Goal: Task Accomplishment & Management: Use online tool/utility

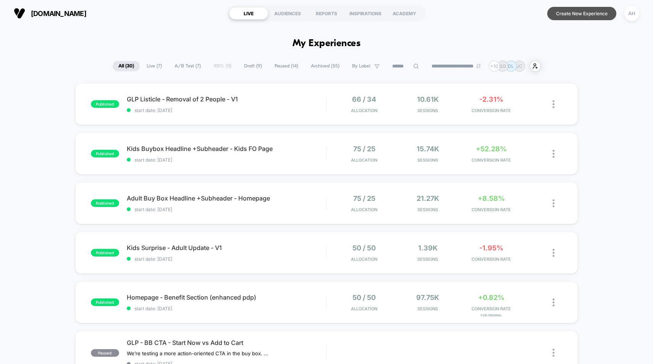
click at [594, 15] on button "Create New Experience" at bounding box center [581, 13] width 69 height 13
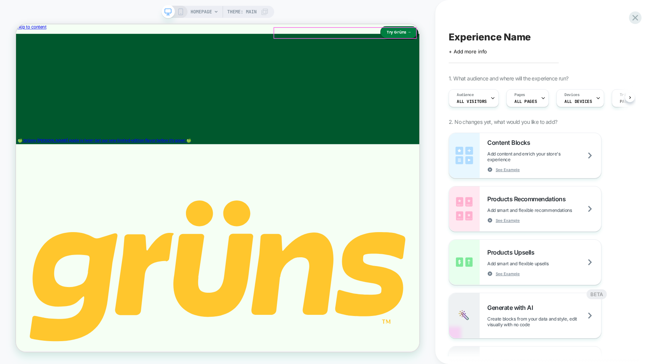
scroll to position [0, 0]
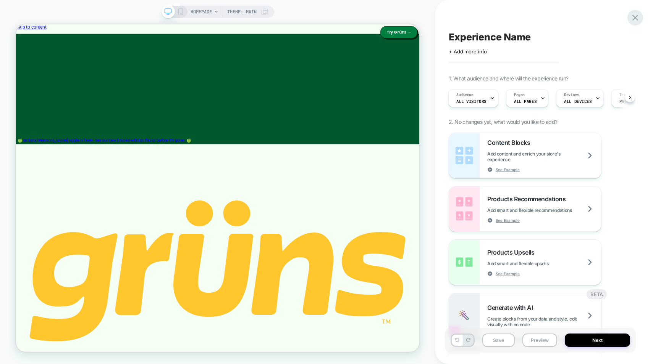
click at [632, 23] on icon at bounding box center [635, 18] width 10 height 10
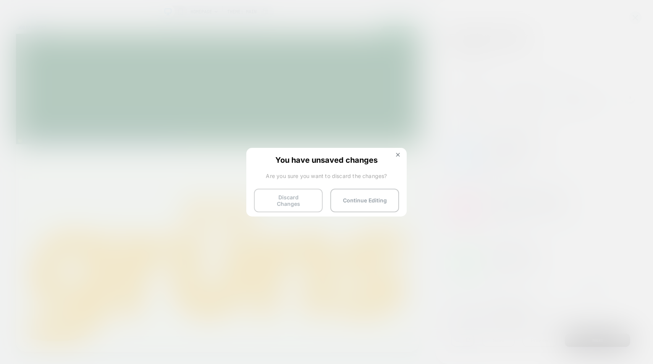
click at [297, 192] on button "Discard Changes" at bounding box center [288, 201] width 69 height 24
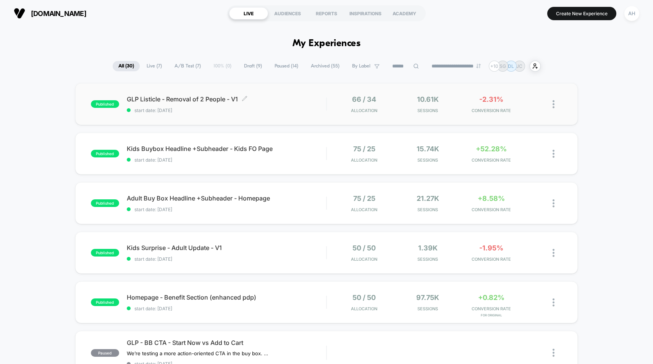
click at [269, 103] on div "GLP Listicle - Removal of 2 People - V1 Click to edit experience details Click …" at bounding box center [227, 104] width 200 height 18
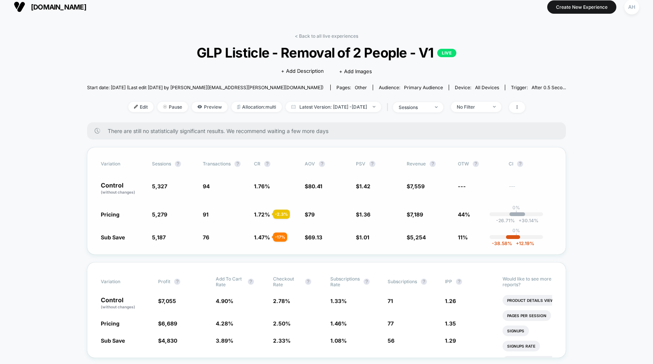
scroll to position [11, 0]
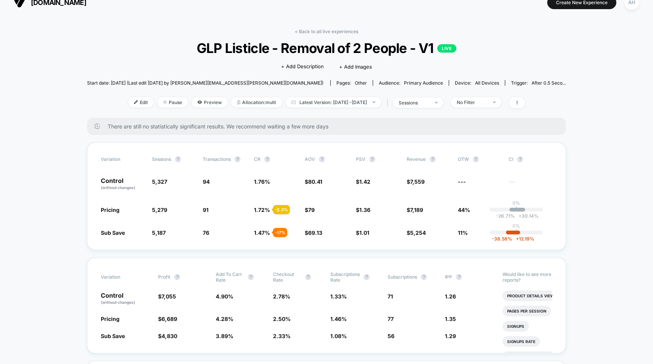
click at [363, 96] on div "< Back to all live experiences GLP Listicle - Removal of 2 People - V1 LIVE Cli…" at bounding box center [326, 73] width 479 height 89
click at [362, 100] on span "Latest Version: [DATE] - [DATE]" at bounding box center [332, 102] width 95 height 10
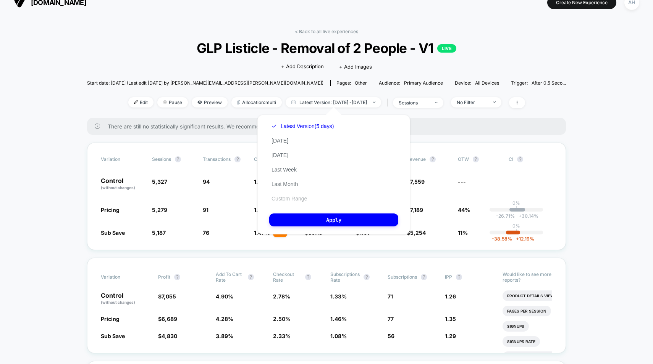
click at [300, 197] on button "Custom Range" at bounding box center [289, 198] width 40 height 7
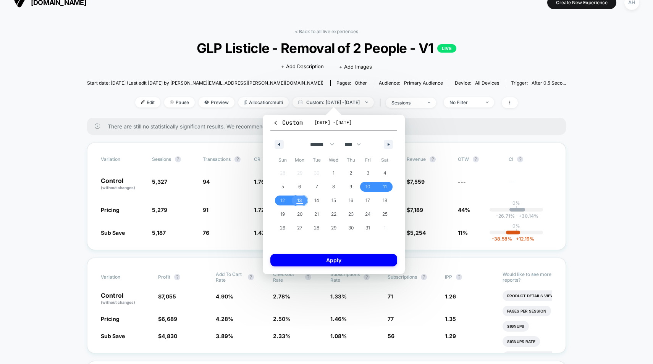
click at [299, 201] on span "13" at bounding box center [299, 201] width 5 height 14
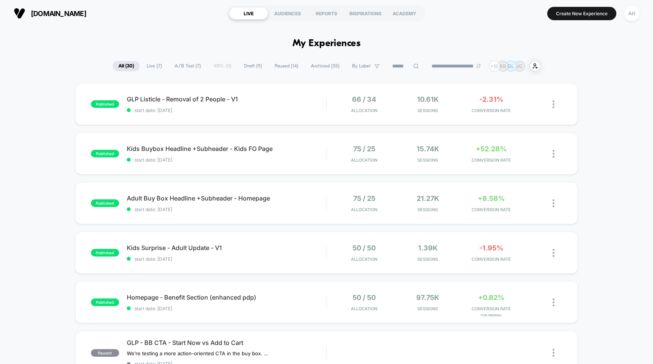
click at [242, 66] on span "Draft ( 9 )" at bounding box center [252, 66] width 29 height 10
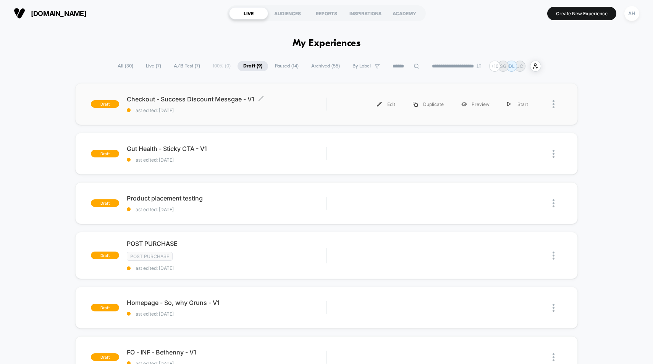
click at [306, 102] on span "Checkout - Success Discount Messgae - V1 Click to edit experience details" at bounding box center [227, 99] width 200 height 8
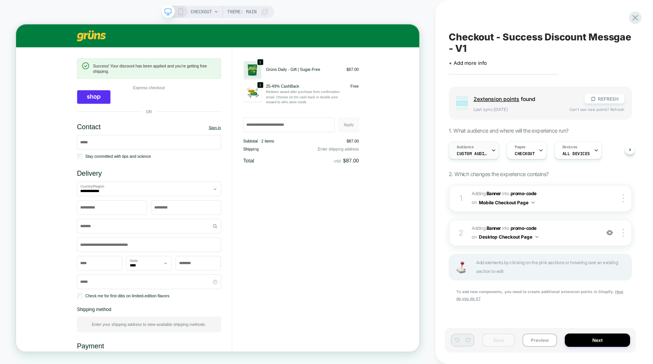
click at [485, 151] on span "Custom Audience" at bounding box center [471, 153] width 31 height 5
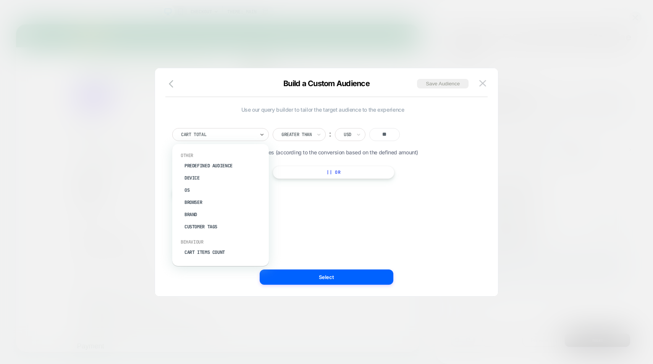
click at [253, 131] on div at bounding box center [218, 134] width 74 height 7
click at [307, 190] on div "Cart Total Greater Than ︰ USD ** Run on all currencies (according to the conver…" at bounding box center [322, 160] width 308 height 87
click at [346, 175] on button "|| Or" at bounding box center [333, 172] width 122 height 13
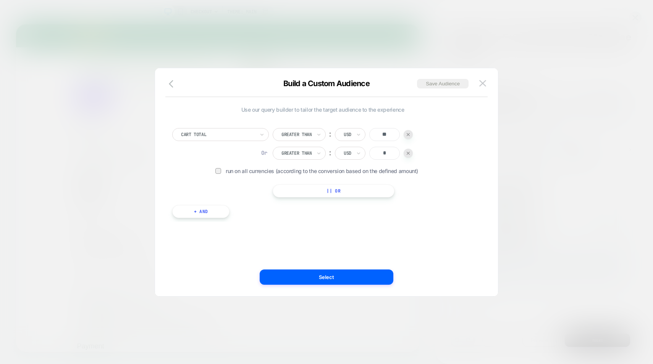
click at [403, 151] on div "Or Greater Than ︰ USD *" at bounding box center [342, 153] width 140 height 13
click at [407, 152] on div at bounding box center [407, 153] width 9 height 9
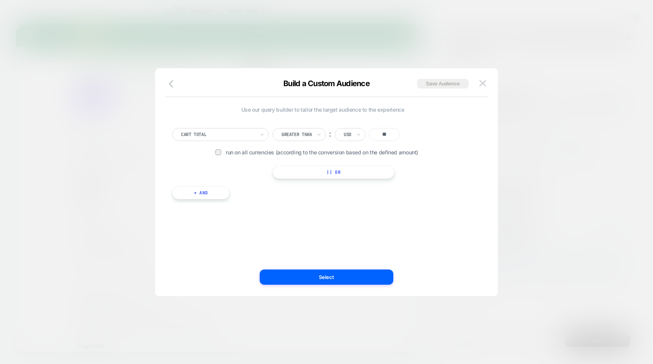
click at [219, 130] on div "Cart Total" at bounding box center [220, 134] width 97 height 13
type input "*"
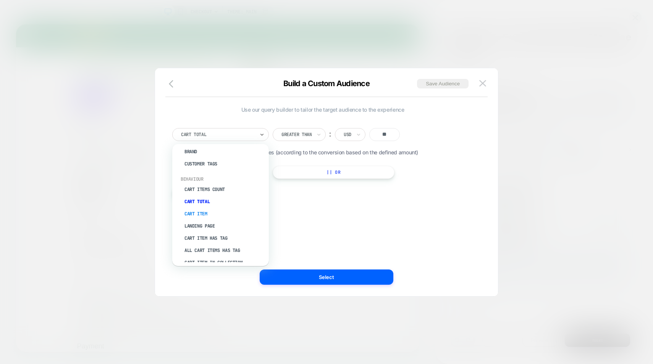
scroll to position [70, 0]
click at [205, 208] on div "Cart Item" at bounding box center [224, 207] width 89 height 12
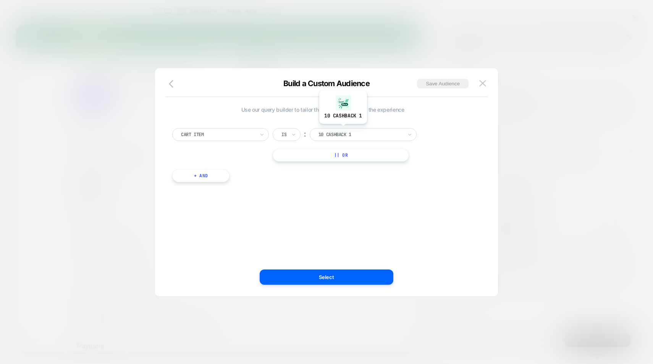
click at [342, 132] on div at bounding box center [360, 134] width 84 height 7
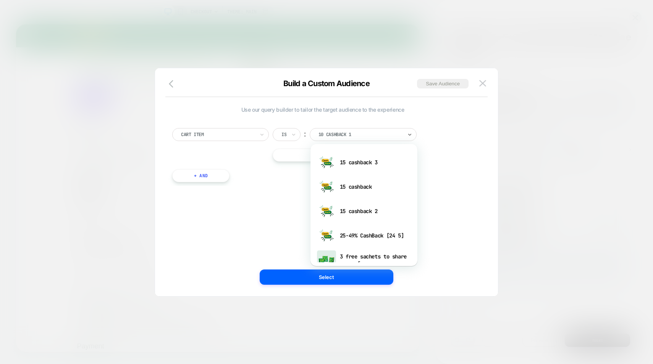
scroll to position [97, 0]
click at [243, 136] on div at bounding box center [218, 134] width 74 height 7
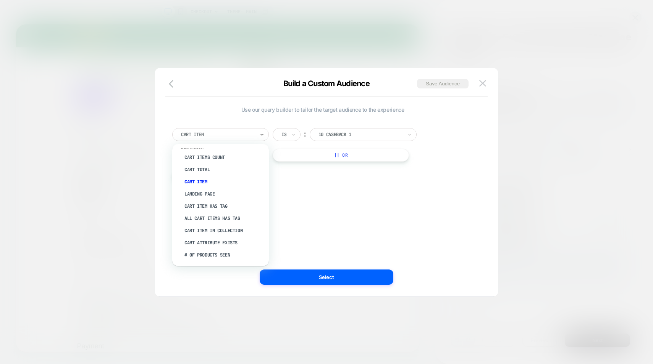
scroll to position [95, 0]
click at [227, 204] on div "Cart Item Has Tag" at bounding box center [224, 206] width 89 height 12
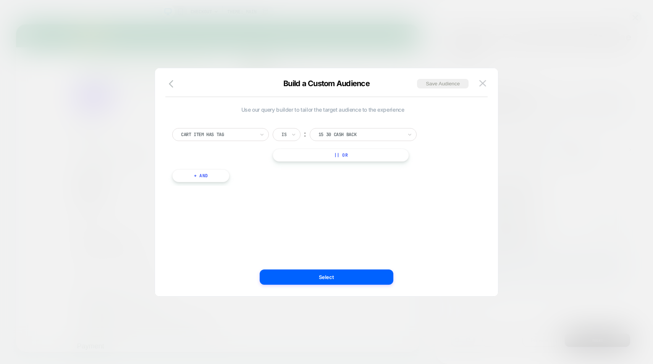
click at [370, 126] on div "Cart Item Has Tag Is ︰ 15 30 cash back || Or + And" at bounding box center [322, 151] width 308 height 69
click at [369, 134] on div at bounding box center [360, 134] width 84 height 7
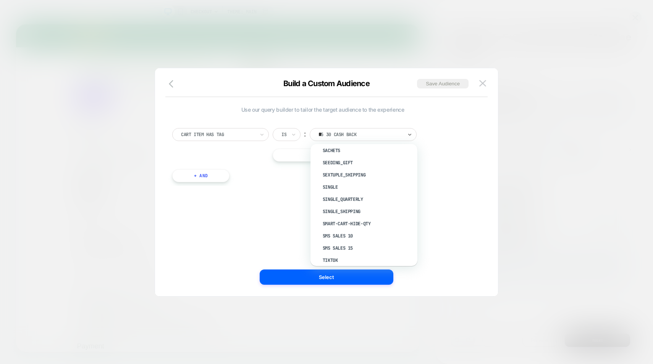
scroll to position [0, 0]
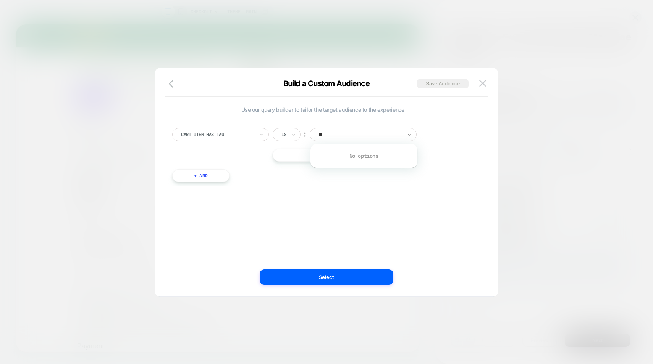
type input "*"
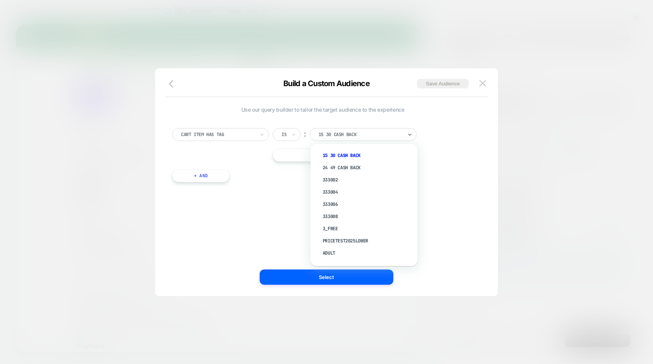
click at [249, 131] on div at bounding box center [218, 134] width 74 height 7
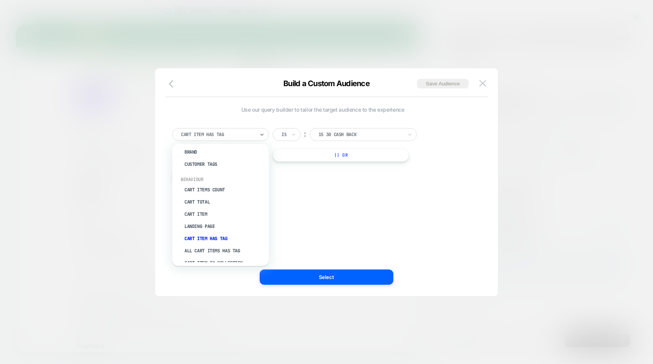
scroll to position [60, 0]
click at [210, 226] on div "Landing Page" at bounding box center [224, 229] width 89 height 12
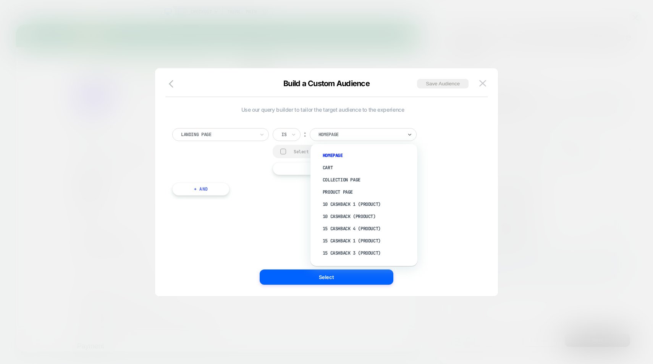
click at [362, 131] on div at bounding box center [360, 134] width 84 height 7
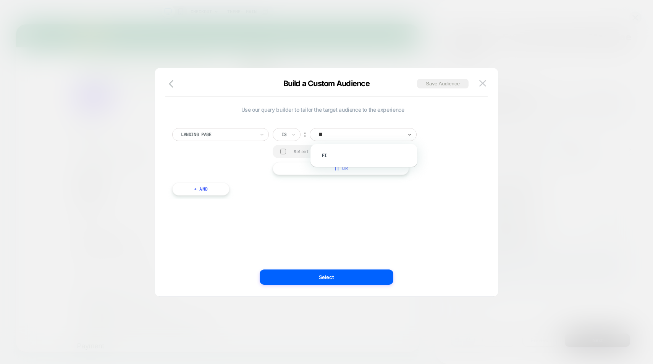
scroll to position [0, 1]
type input "*"
click at [235, 96] on div "Build a Custom Audience Save Audience" at bounding box center [326, 88] width 343 height 18
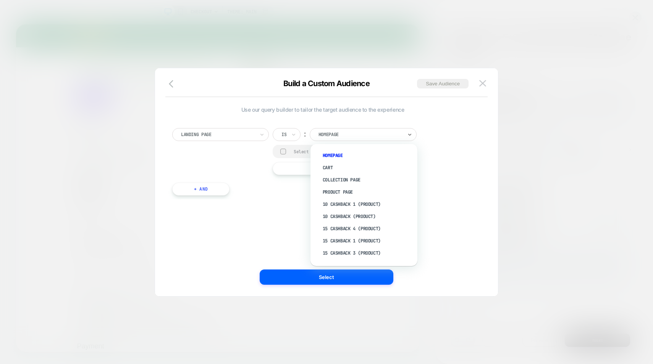
click at [354, 135] on div at bounding box center [360, 134] width 84 height 7
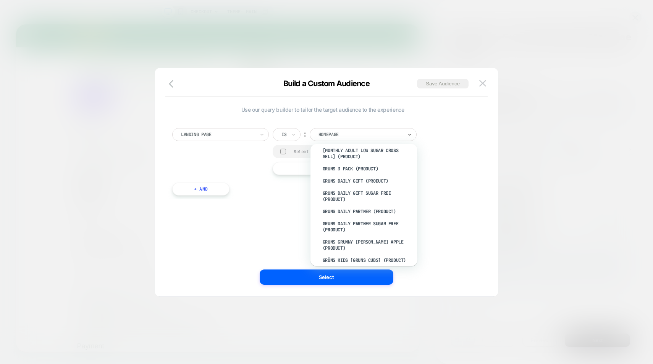
scroll to position [0, 0]
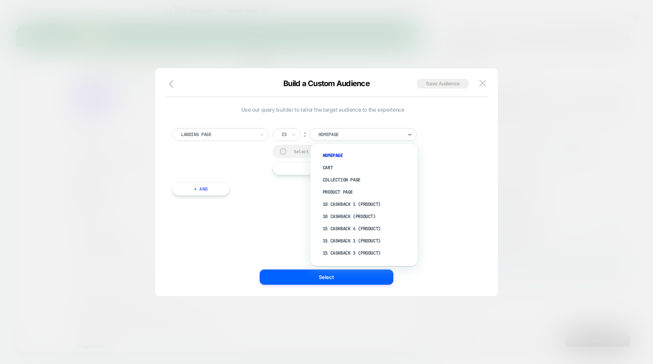
click at [245, 138] on div "Landing Page" at bounding box center [217, 135] width 75 height 8
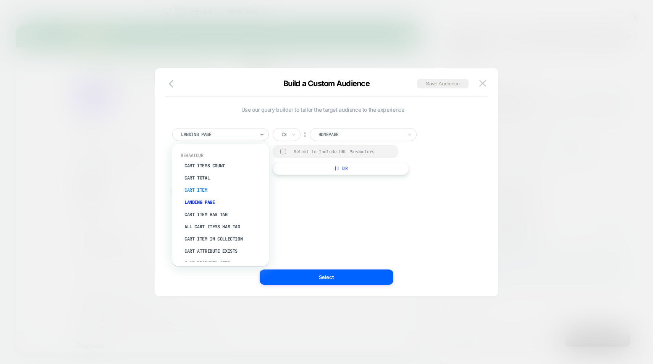
scroll to position [88, 0]
click at [231, 212] on div "Cart Item Has Tag" at bounding box center [224, 214] width 89 height 12
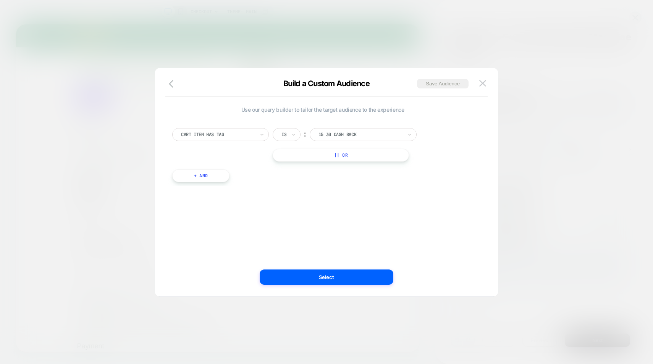
click at [347, 115] on div "Use our query builder to tailor the target audience to the experience Cart Item…" at bounding box center [322, 148] width 301 height 84
click at [347, 121] on div "Cart Item Has Tag Is ︰ 15 30 cash back || Or + And" at bounding box center [322, 151] width 308 height 69
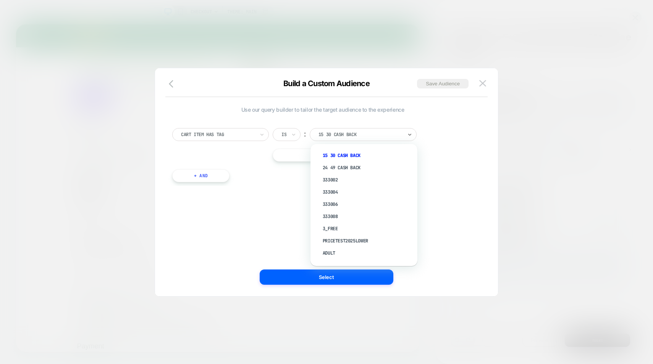
click at [347, 128] on div "15 30 cash back" at bounding box center [363, 134] width 107 height 13
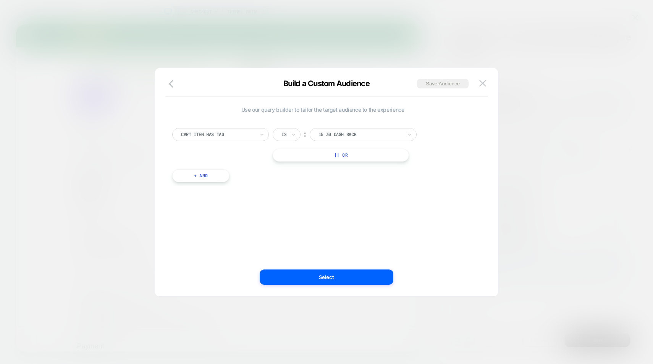
click at [319, 48] on div at bounding box center [326, 182] width 653 height 364
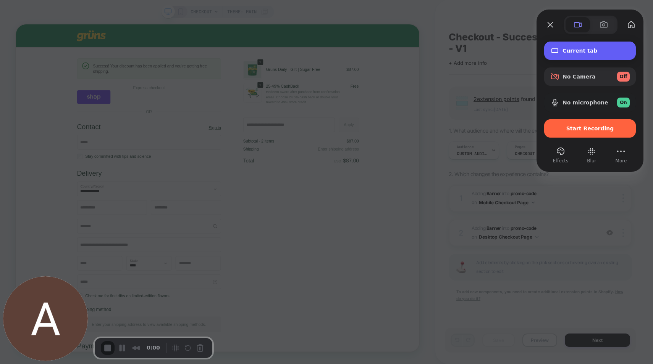
click at [576, 49] on span "Current tab" at bounding box center [595, 51] width 67 height 6
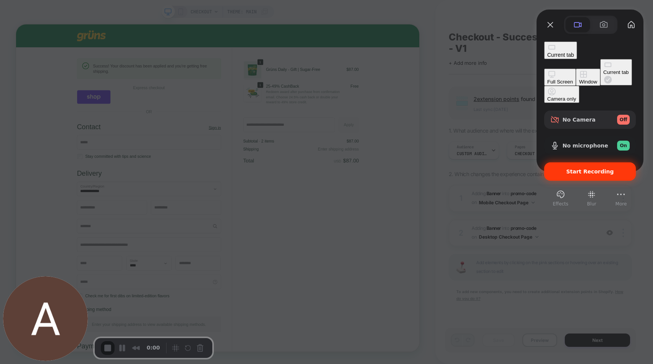
click at [579, 163] on div "Start Recording" at bounding box center [590, 172] width 92 height 18
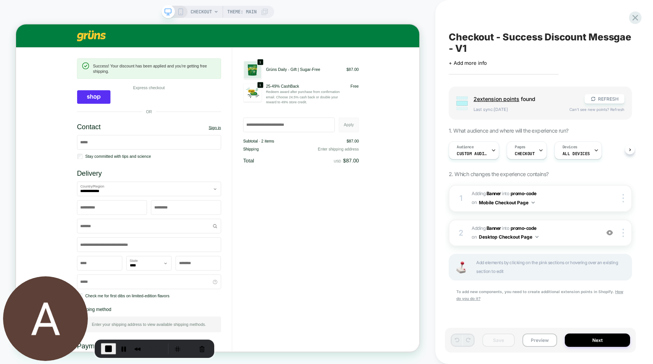
click at [444, 85] on div "Checkout - Success Discount Messgae - V1 Click to edit experience details + Add…" at bounding box center [544, 182] width 218 height 364
click at [484, 152] on span "Custom Audience" at bounding box center [471, 153] width 31 height 5
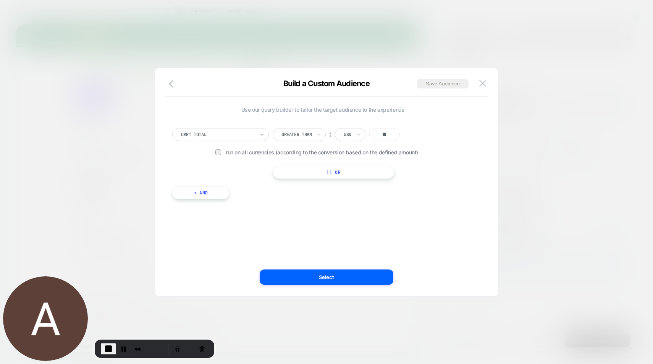
click at [260, 131] on icon at bounding box center [261, 135] width 5 height 8
click at [483, 89] on button at bounding box center [482, 83] width 11 height 11
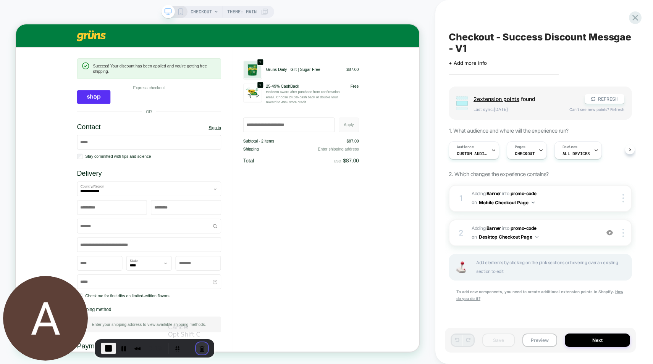
click at [201, 351] on button "Cancel Recording" at bounding box center [202, 349] width 12 height 12
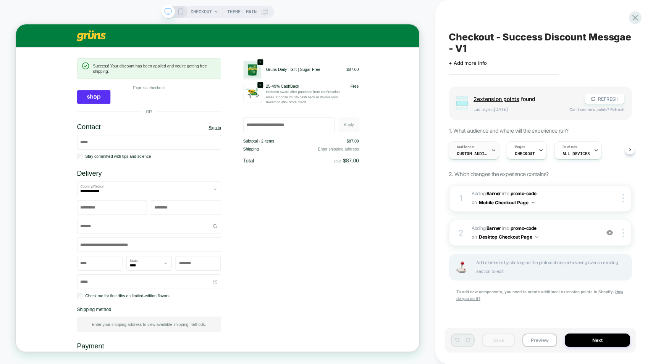
click at [482, 152] on span "Custom Audience" at bounding box center [471, 153] width 31 height 5
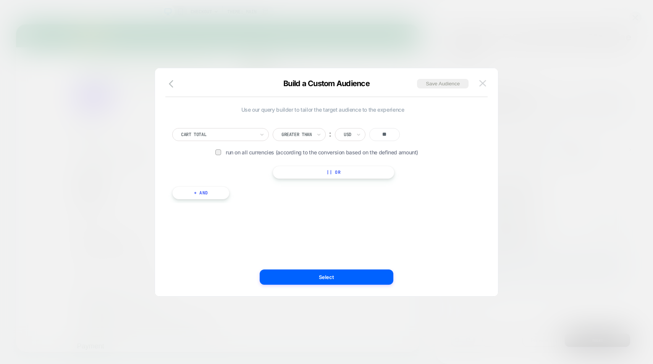
click at [482, 86] on img at bounding box center [482, 83] width 7 height 6
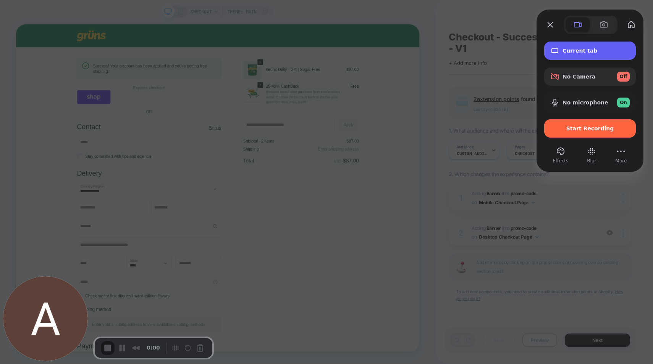
click at [569, 49] on span "Current tab" at bounding box center [595, 51] width 67 height 6
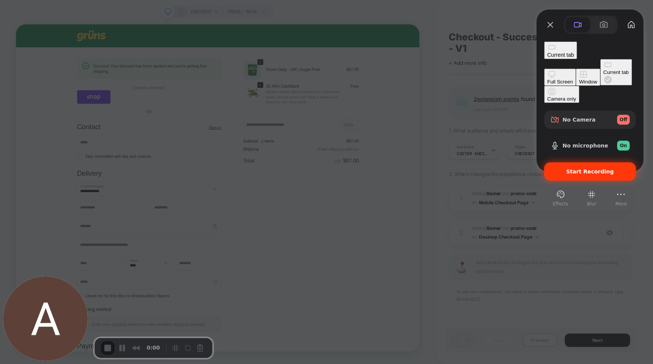
click at [582, 169] on span "Start Recording" at bounding box center [590, 172] width 48 height 6
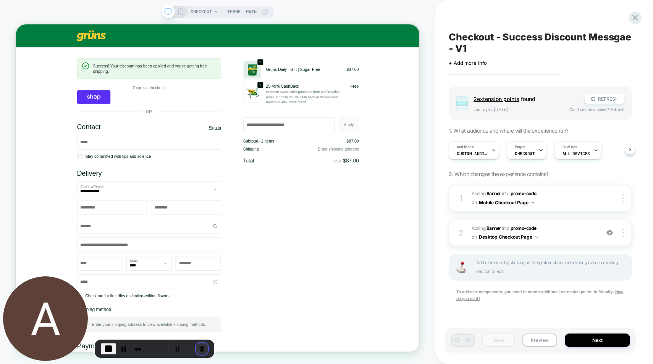
click at [199, 354] on button "Cancel Recording" at bounding box center [202, 349] width 12 height 12
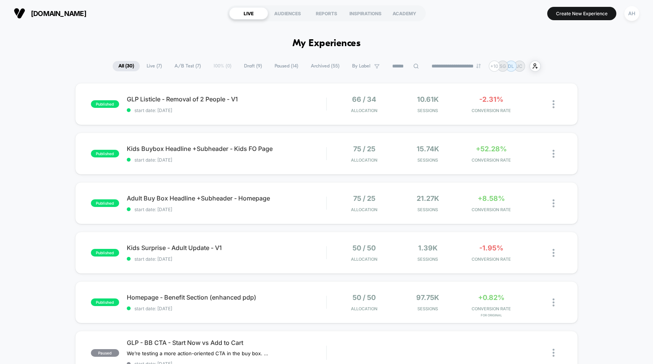
click at [241, 64] on span "Draft ( 9 )" at bounding box center [252, 66] width 29 height 10
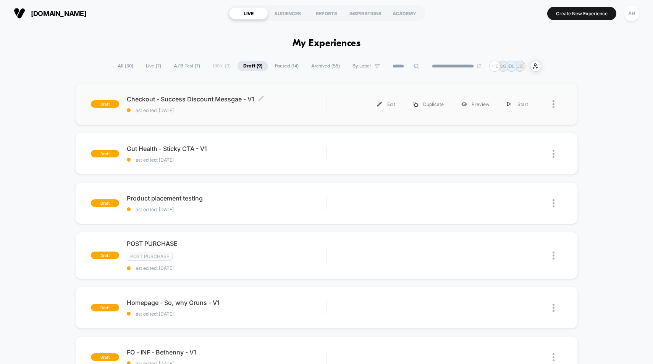
click at [305, 104] on div "Checkout - Success Discount Messgae - V1 Click to edit experience details Click…" at bounding box center [227, 104] width 200 height 18
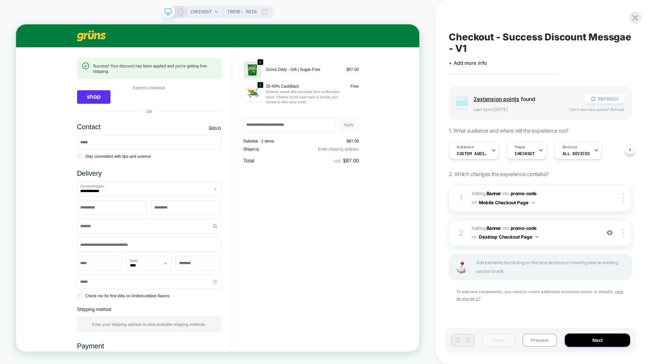
click at [601, 102] on button "REFRESH" at bounding box center [604, 99] width 40 height 10
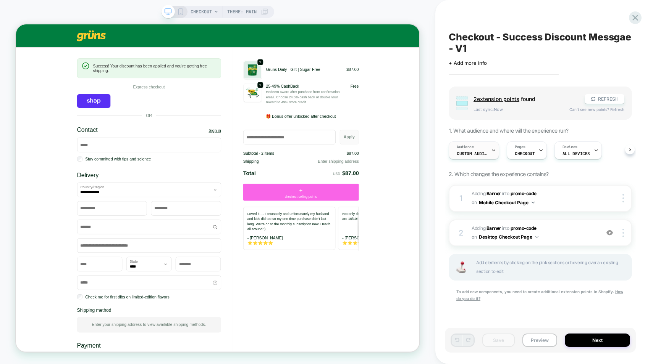
click at [488, 152] on div "Audience Custom Audience" at bounding box center [472, 150] width 46 height 17
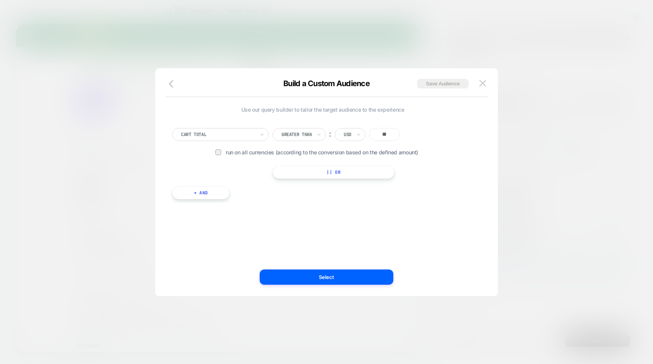
click at [271, 128] on div at bounding box center [271, 128] width 4 height 0
click at [252, 137] on div at bounding box center [218, 134] width 74 height 7
click at [211, 226] on div "Customer Tags" at bounding box center [224, 227] width 89 height 12
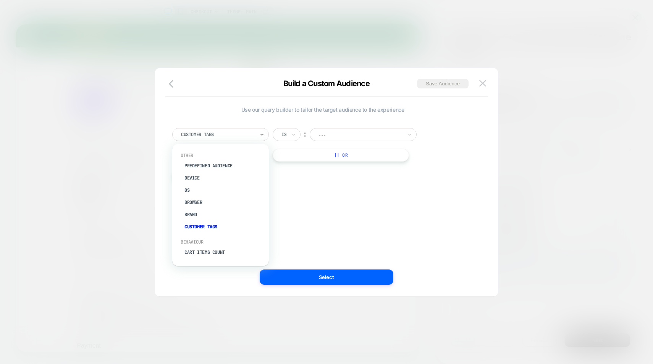
click at [232, 130] on div "Customer Tags" at bounding box center [220, 134] width 97 height 13
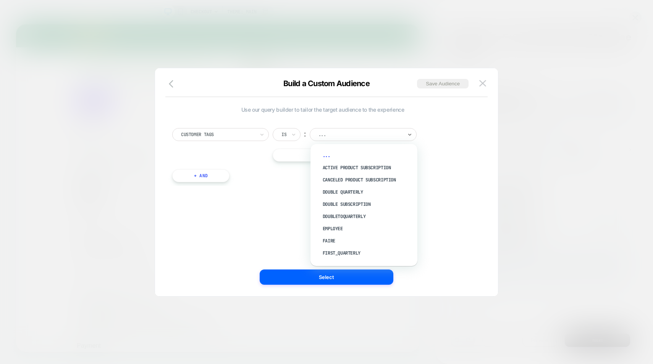
click at [329, 131] on div "..." at bounding box center [360, 135] width 85 height 8
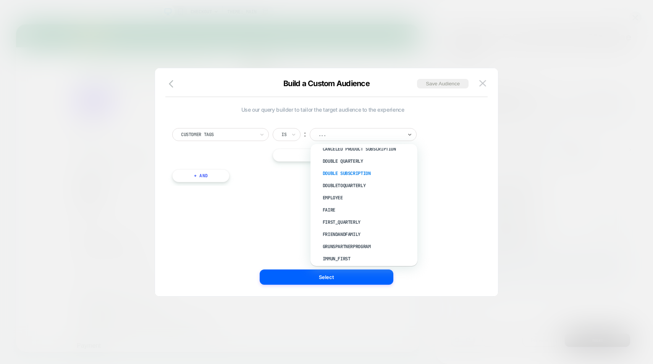
scroll to position [54, 0]
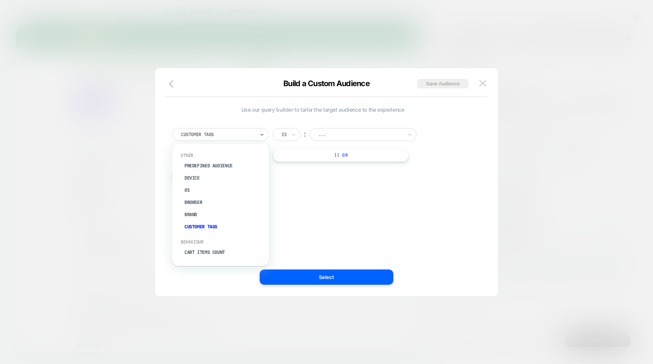
click at [248, 133] on div at bounding box center [218, 134] width 74 height 7
click at [194, 185] on div "Cart Items Count" at bounding box center [224, 188] width 89 height 12
click at [199, 139] on div "Cart Items Count" at bounding box center [220, 134] width 97 height 13
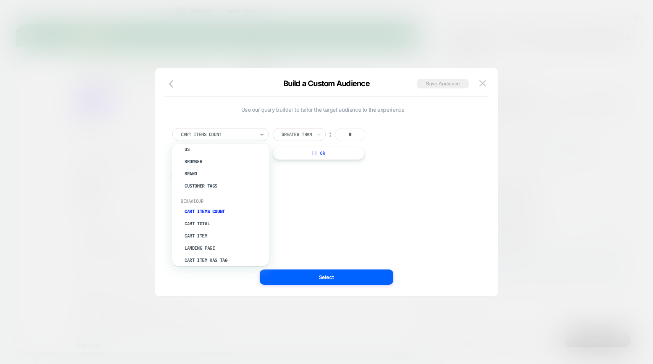
scroll to position [42, 0]
click at [196, 221] on div "Cart Total" at bounding box center [224, 222] width 89 height 12
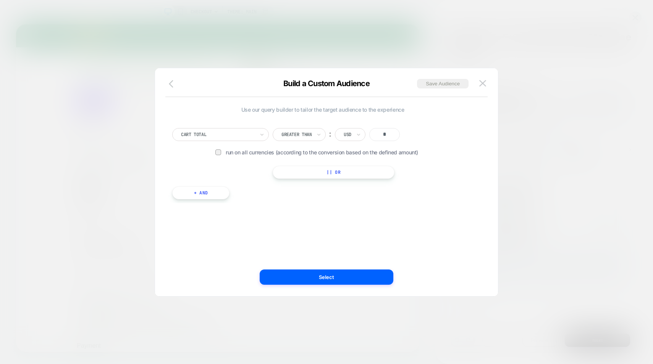
click at [169, 86] on icon "button" at bounding box center [173, 83] width 9 height 9
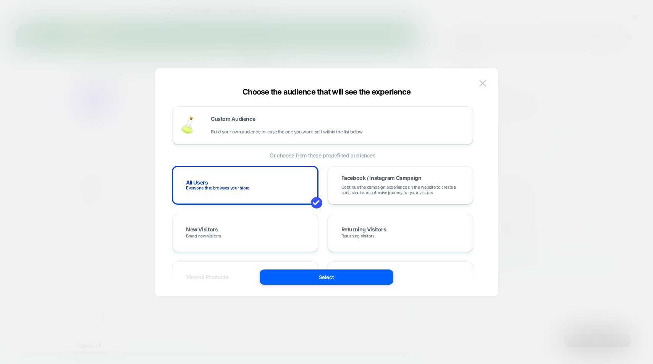
click at [484, 92] on div "Choose the audience that will see the experience" at bounding box center [326, 91] width 343 height 9
click at [482, 84] on img at bounding box center [482, 83] width 7 height 6
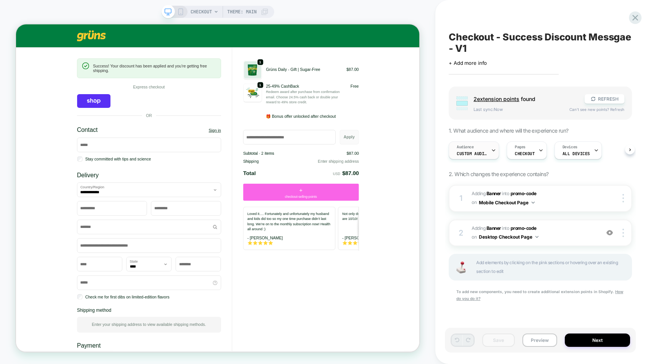
click at [491, 150] on icon at bounding box center [493, 150] width 5 height 5
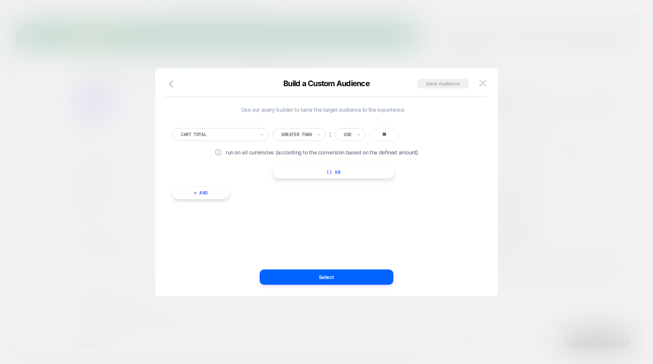
click at [169, 77] on div "Use our query builder to tailor the target audience to the experience Cart Tota…" at bounding box center [326, 186] width 320 height 221
click at [169, 79] on icon "button" at bounding box center [173, 83] width 9 height 9
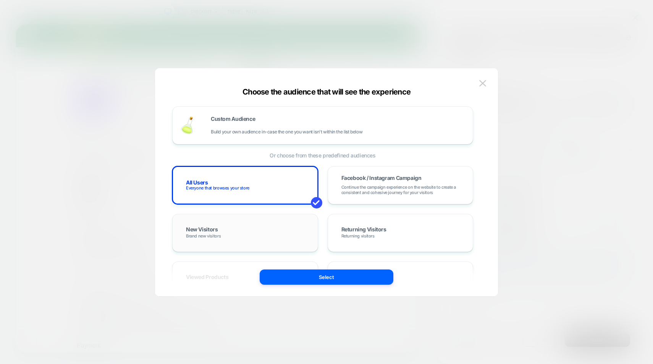
click at [279, 232] on div "New Visitors Brand new visitors" at bounding box center [245, 233] width 130 height 22
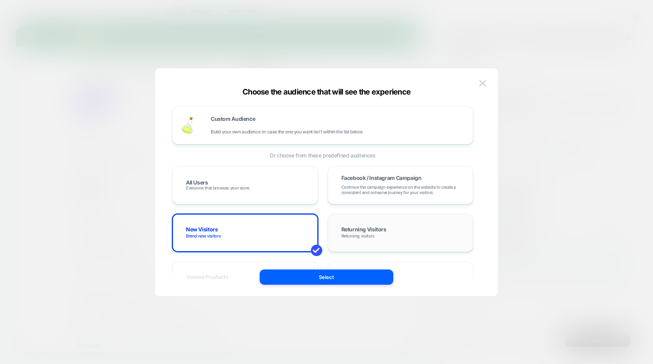
click at [371, 229] on span "Returning Visitors" at bounding box center [363, 230] width 45 height 6
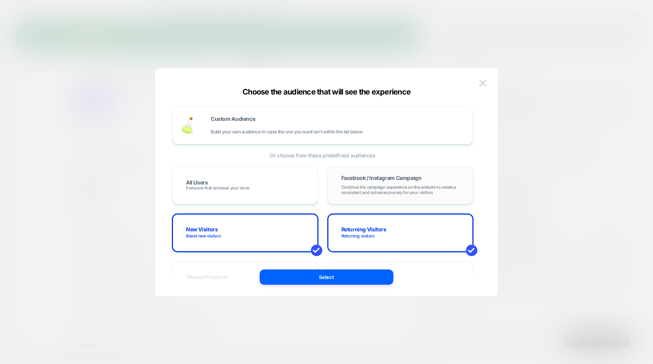
click at [365, 179] on span "Facebook / Instagram Campaign" at bounding box center [381, 178] width 80 height 5
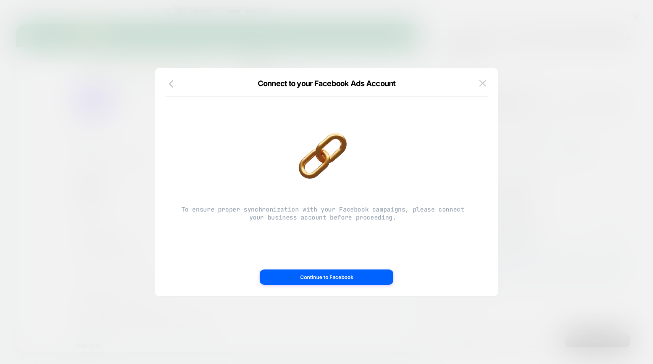
click at [163, 87] on div "Connect to your Facebook Ads Account" at bounding box center [326, 88] width 343 height 18
click at [171, 84] on icon "button" at bounding box center [173, 83] width 9 height 9
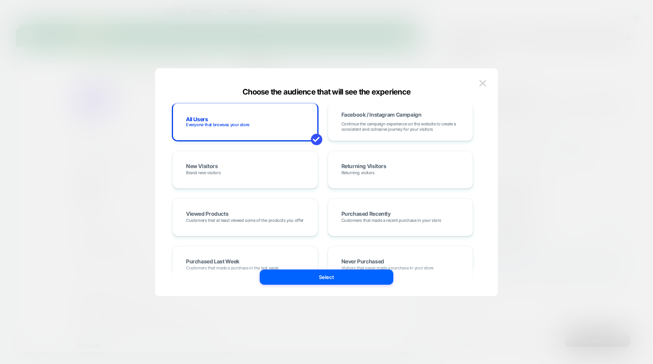
scroll to position [73, 0]
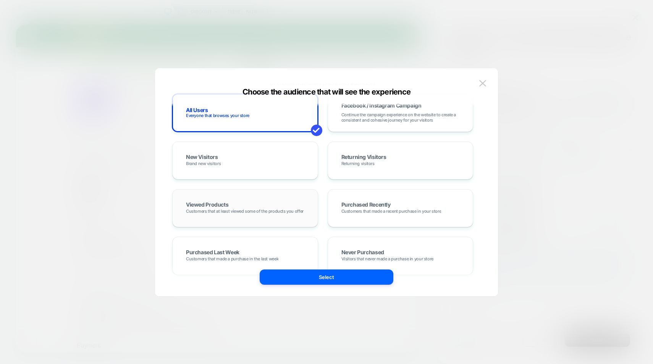
click at [287, 211] on span "Customers that at least viewed some of the products you offer" at bounding box center [245, 211] width 118 height 5
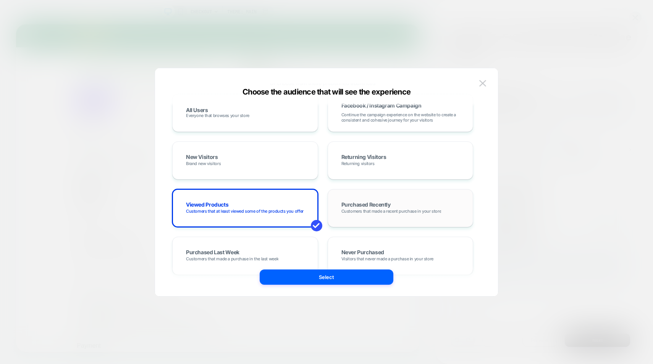
click at [368, 214] on div "Purchased Recently Customers that made a recent purchase in your store" at bounding box center [400, 208] width 130 height 22
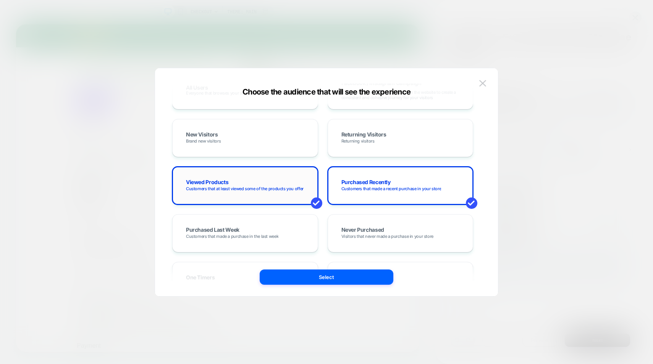
scroll to position [97, 0]
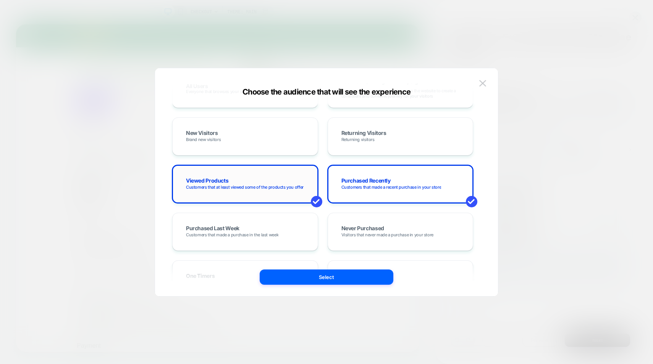
click at [287, 190] on span "Customers that at least viewed some of the products you offer" at bounding box center [245, 187] width 118 height 5
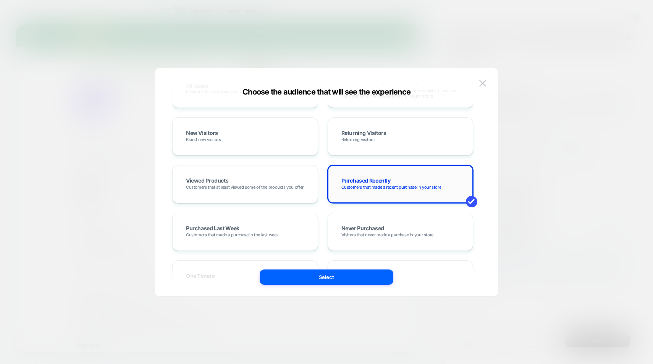
click at [356, 190] on span "Customers that made a recent purchase in your store" at bounding box center [391, 187] width 100 height 5
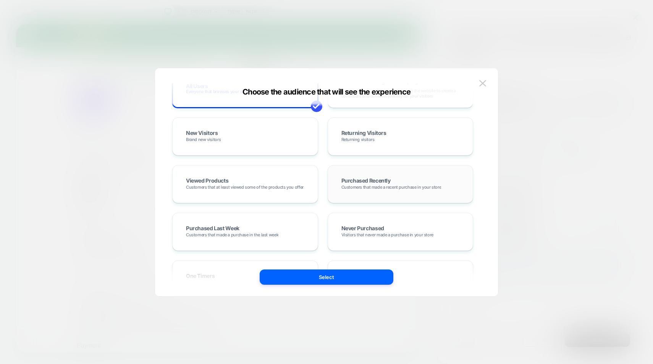
scroll to position [0, 0]
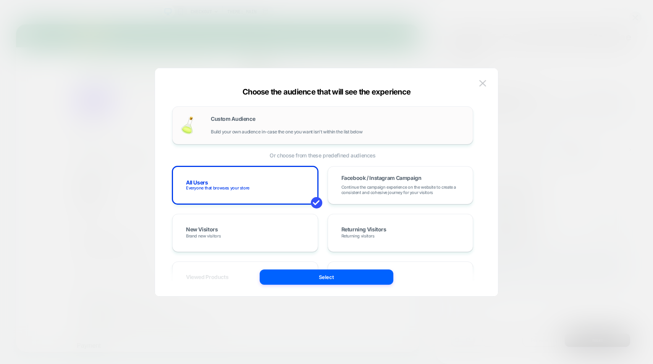
click at [264, 117] on div "Custom Audience Build your own audience in-case the one you want isn't within t…" at bounding box center [338, 125] width 254 height 18
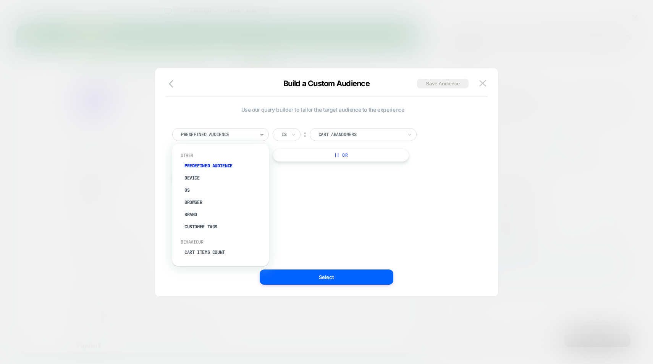
click at [249, 135] on div at bounding box center [218, 134] width 74 height 7
click at [210, 222] on div "Cart Total" at bounding box center [224, 223] width 89 height 12
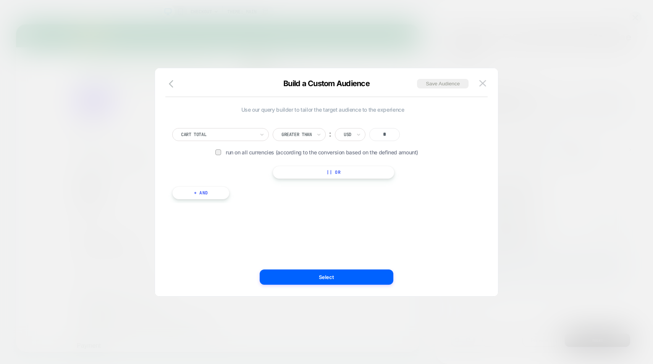
click at [384, 135] on input "*" at bounding box center [384, 134] width 31 height 13
type input "*"
type input "**"
click at [334, 276] on button "Select" at bounding box center [327, 277] width 134 height 15
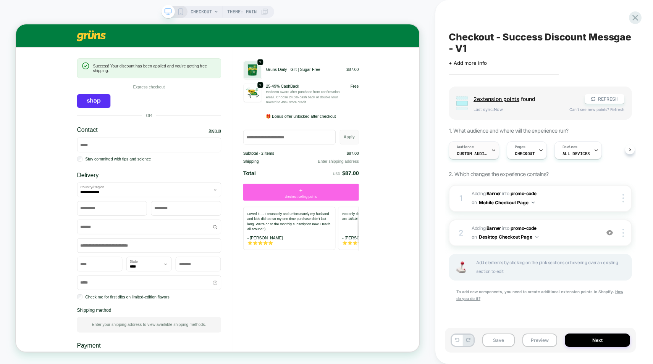
click at [488, 151] on div "Audience Custom Audience" at bounding box center [472, 150] width 46 height 17
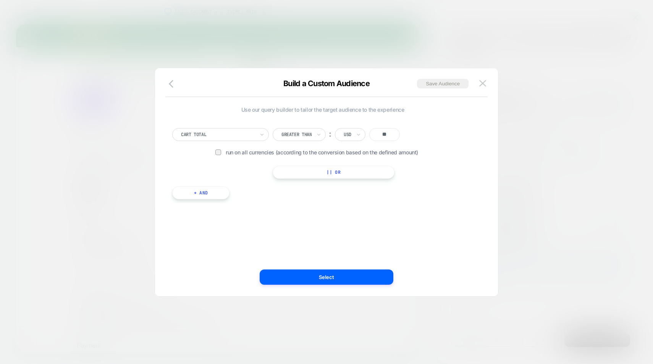
click at [351, 81] on span "Build a Custom Audience" at bounding box center [326, 83] width 86 height 9
click at [425, 83] on button "Save Audience" at bounding box center [443, 84] width 52 height 10
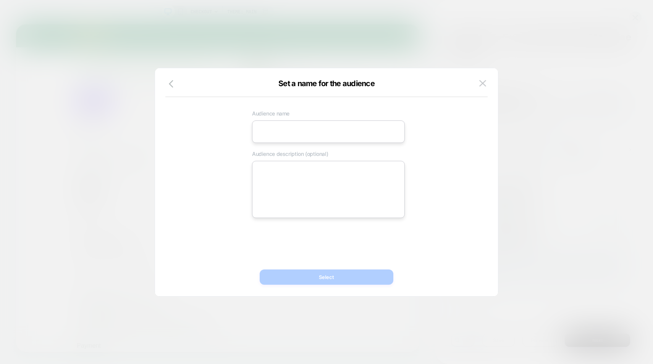
click at [292, 132] on input at bounding box center [328, 132] width 153 height 23
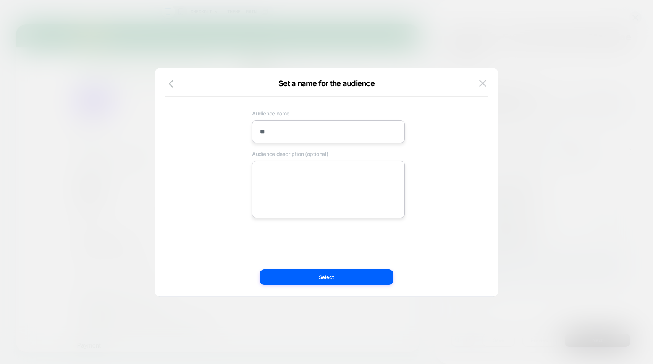
type input "*"
type input "******"
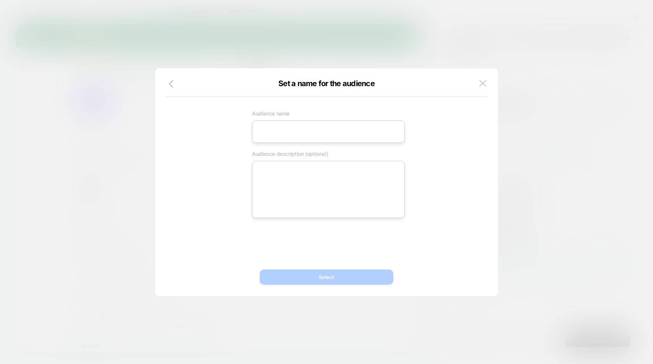
type input "*"
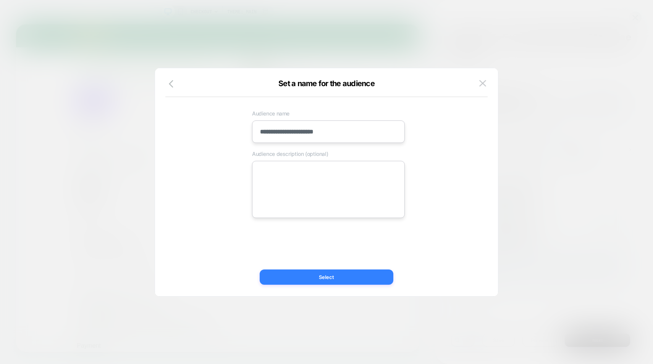
type input "**********"
click at [333, 276] on button "Select" at bounding box center [327, 277] width 134 height 15
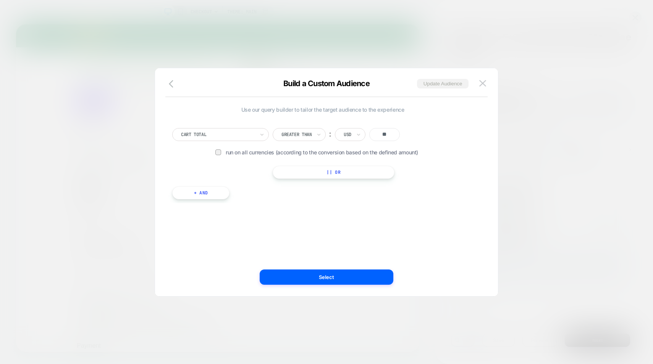
click at [432, 86] on button "Update Audience" at bounding box center [443, 84] width 52 height 10
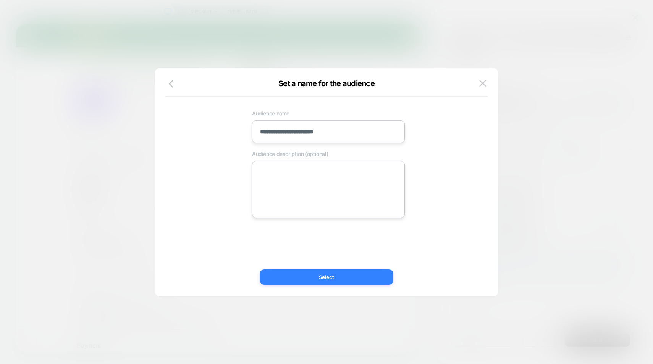
click at [321, 275] on button "Select" at bounding box center [327, 277] width 134 height 15
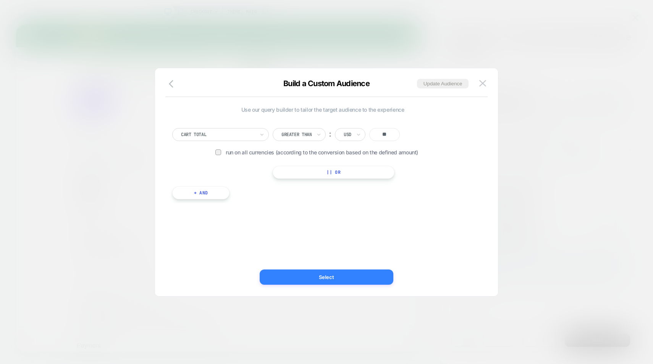
click at [325, 282] on button "Select" at bounding box center [327, 277] width 134 height 15
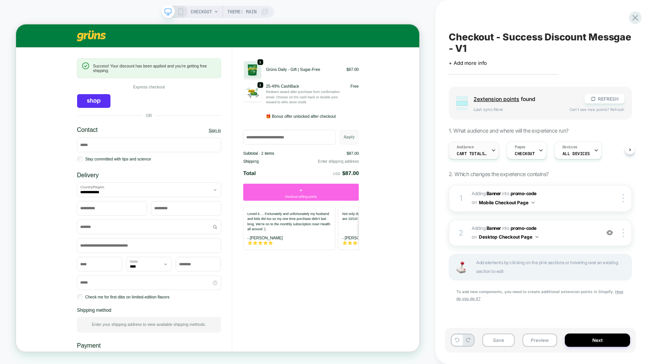
click at [479, 152] on span "Cart Totals $99 or more" at bounding box center [471, 153] width 31 height 5
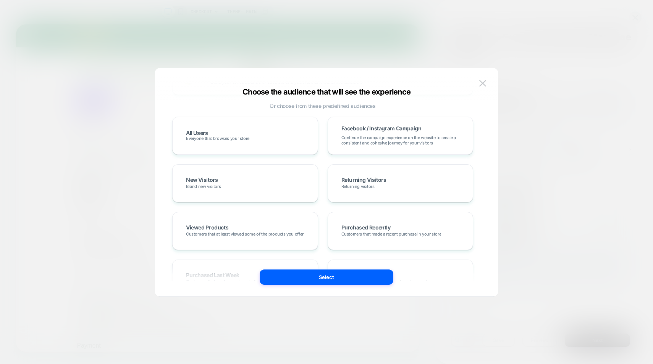
scroll to position [0, 0]
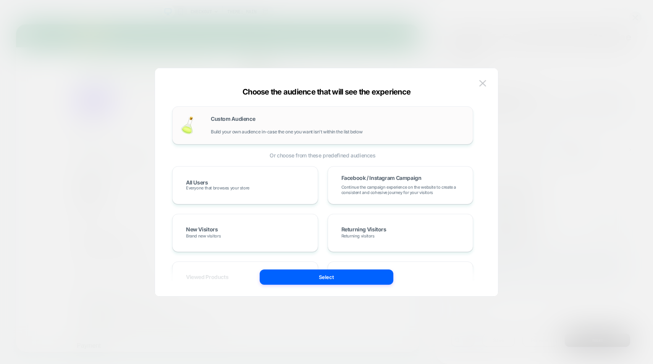
click at [285, 125] on div "Custom Audience Build your own audience in-case the one you want isn't within t…" at bounding box center [338, 125] width 254 height 18
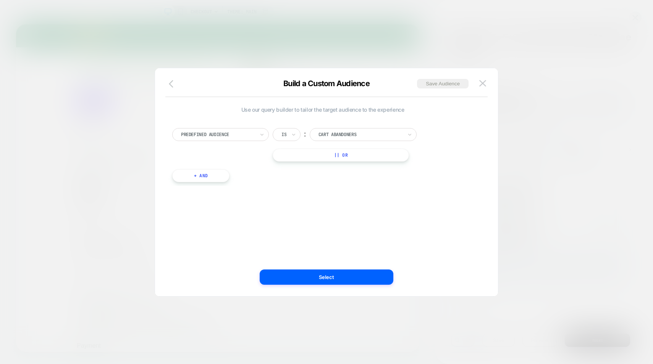
click at [172, 82] on icon "button" at bounding box center [173, 83] width 9 height 9
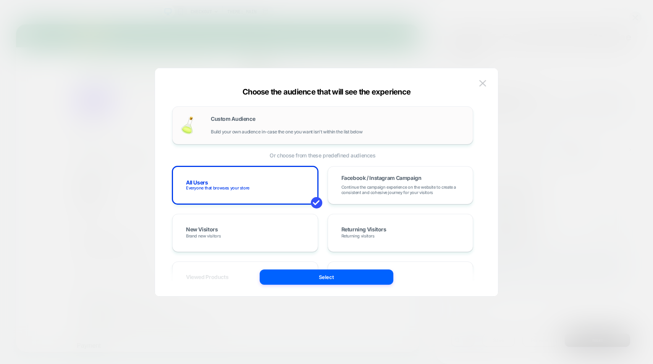
drag, startPoint x: 268, startPoint y: 127, endPoint x: 274, endPoint y: 133, distance: 9.2
click at [274, 133] on div "Custom Audience Build your own audience in-case the one you want isn't within t…" at bounding box center [338, 125] width 254 height 18
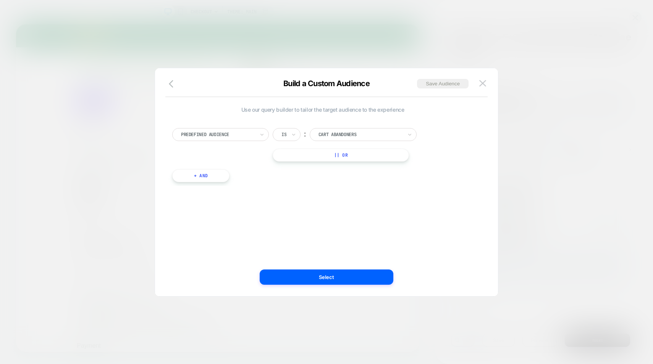
click at [225, 133] on div at bounding box center [218, 134] width 74 height 7
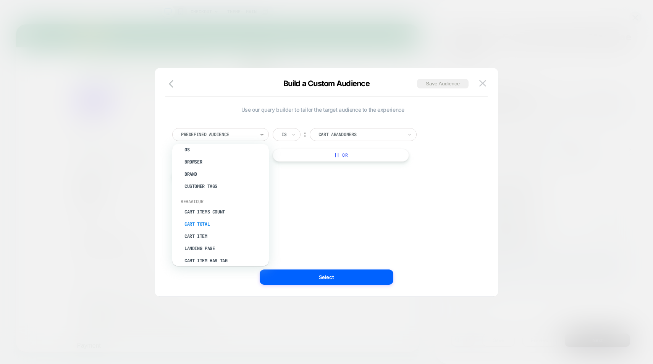
click at [203, 223] on div "Cart Total" at bounding box center [224, 224] width 89 height 12
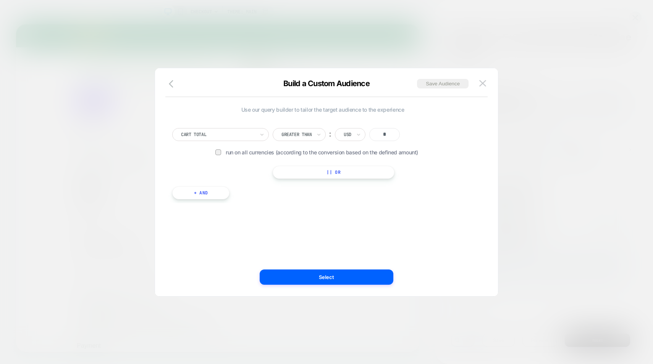
click at [382, 132] on input "*" at bounding box center [384, 134] width 31 height 13
type input "**"
drag, startPoint x: 329, startPoint y: 271, endPoint x: 426, endPoint y: 204, distance: 116.9
click at [426, 206] on div "Build a Custom Audience Save Audience Use our query builder to tailor the targe…" at bounding box center [326, 186] width 343 height 221
click at [432, 85] on button "Save Audience" at bounding box center [443, 84] width 52 height 10
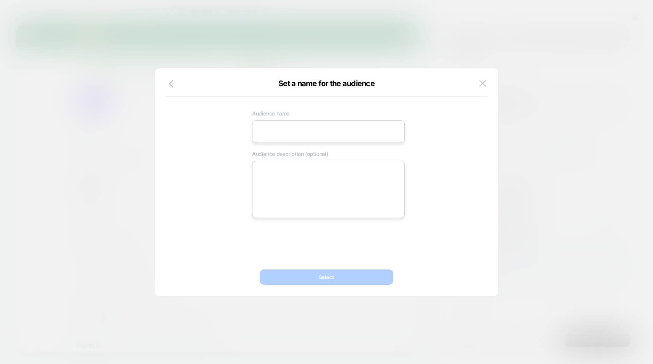
click at [319, 142] on input at bounding box center [328, 132] width 153 height 23
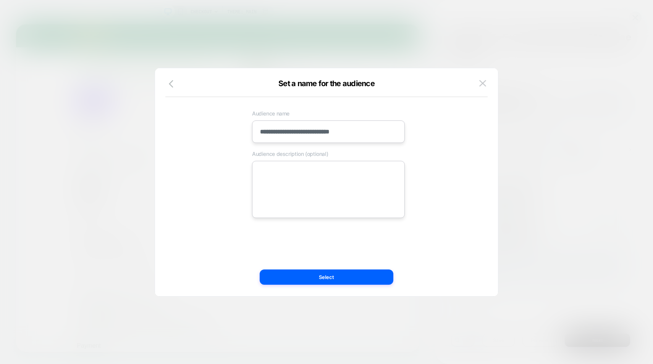
type input "**********"
click at [306, 193] on textarea at bounding box center [328, 189] width 153 height 57
type textarea "*"
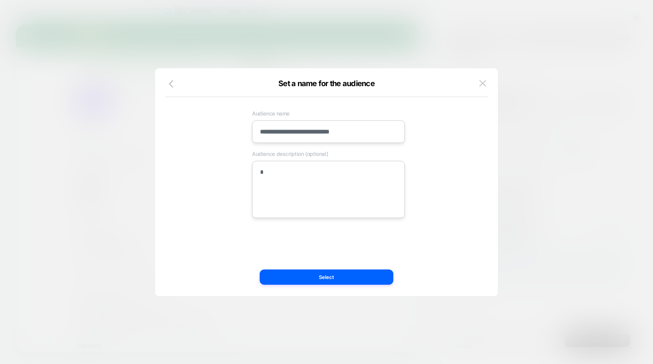
type textarea "**"
type textarea "*"
type textarea "**"
type textarea "*"
type textarea "****"
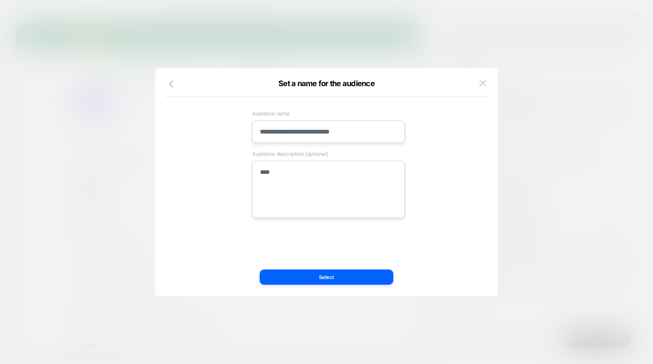
type textarea "*"
type textarea "******"
type textarea "*"
type textarea "*******"
type textarea "*"
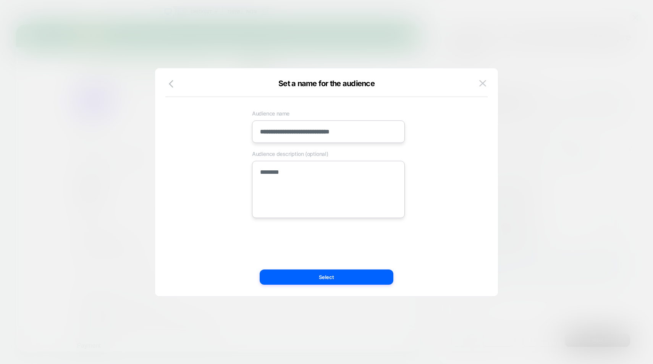
type textarea "*********"
type textarea "*"
type textarea "**********"
type textarea "*"
type textarea "**********"
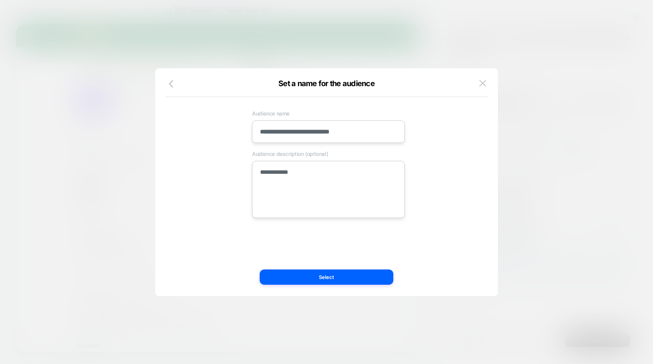
type textarea "*"
type textarea "**********"
type textarea "*"
type textarea "**********"
type textarea "*"
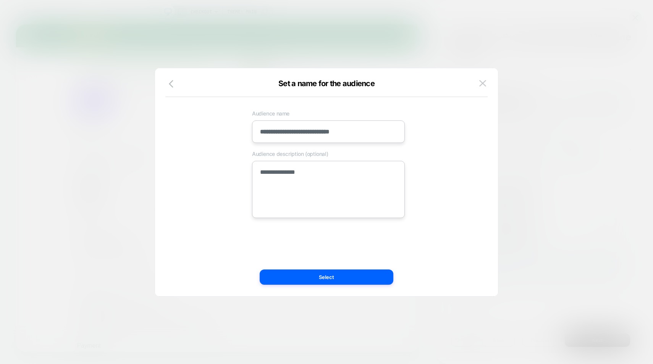
type textarea "**********"
type textarea "*"
type textarea "**********"
type textarea "*"
type textarea "**********"
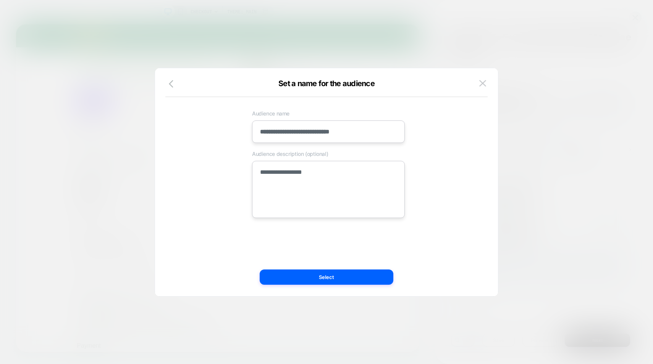
type textarea "*"
type textarea "**********"
type textarea "*"
type textarea "**********"
type textarea "*"
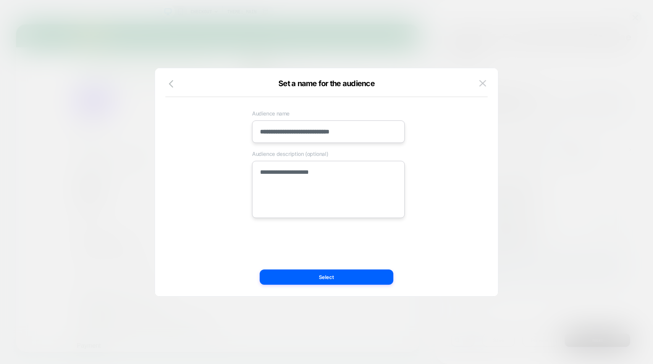
type textarea "**********"
type textarea "*"
type textarea "**********"
type textarea "*"
type textarea "**********"
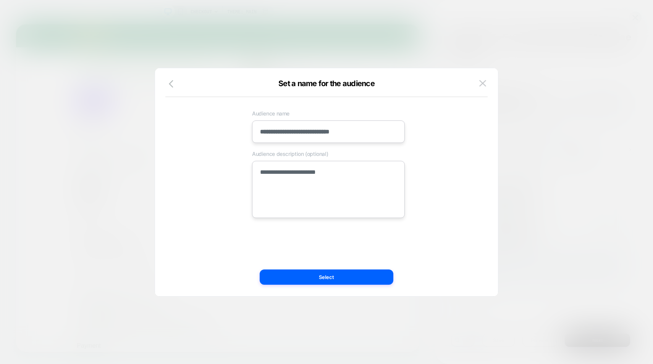
type textarea "*"
type textarea "**********"
type textarea "*"
type textarea "**********"
type textarea "*"
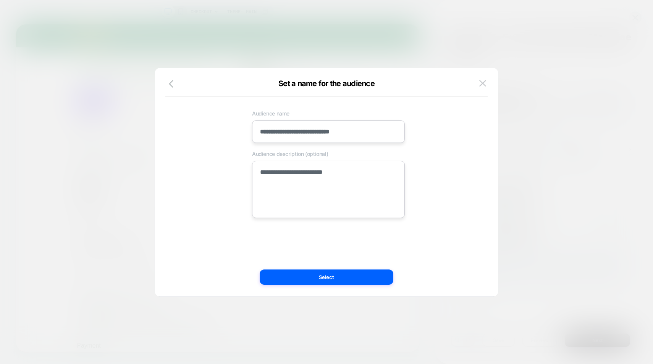
type textarea "**********"
type textarea "*"
type textarea "**********"
type textarea "*"
type textarea "**********"
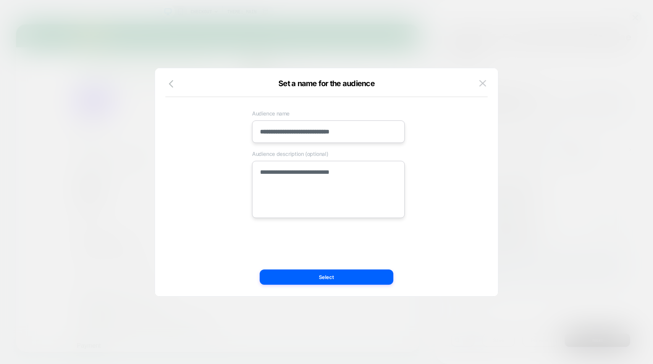
type textarea "*"
type textarea "**********"
type textarea "*"
type textarea "**********"
type textarea "*"
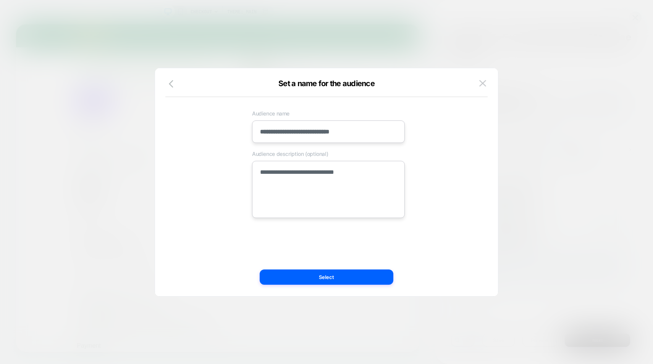
type textarea "**********"
type textarea "*"
type textarea "**********"
type textarea "*"
type textarea "**********"
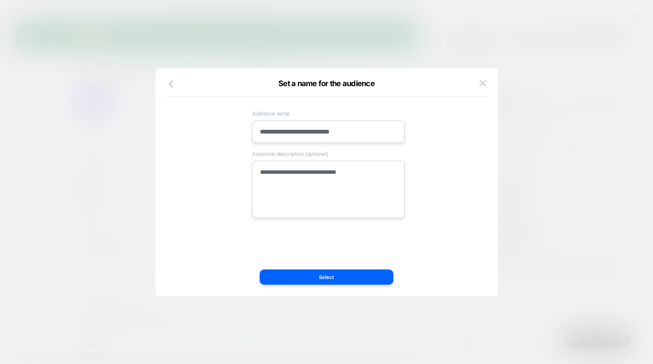
type textarea "*"
type textarea "**********"
type textarea "*"
type textarea "**********"
type textarea "*"
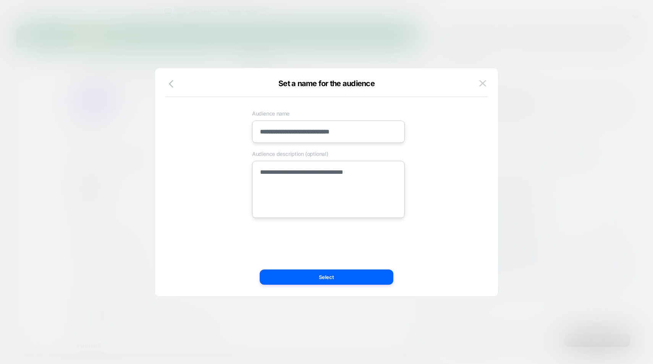
type textarea "**********"
type textarea "*"
type textarea "**********"
type textarea "*"
type textarea "**********"
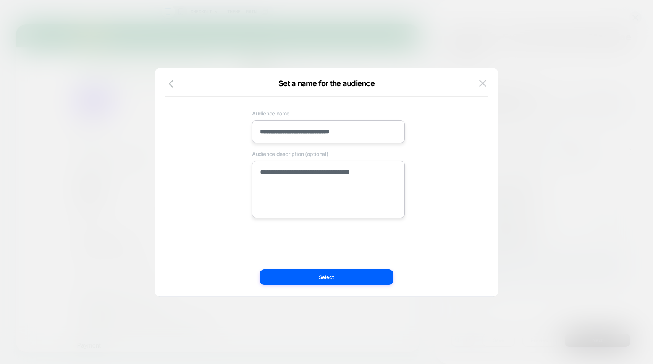
type textarea "*"
type textarea "**********"
type textarea "*"
type textarea "**********"
type textarea "*"
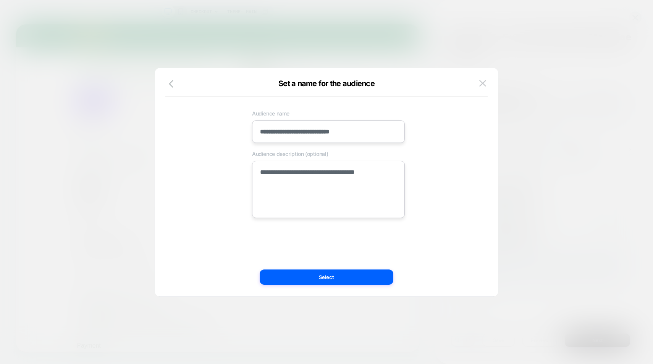
type textarea "**********"
type textarea "*"
type textarea "**********"
type textarea "*"
type textarea "**********"
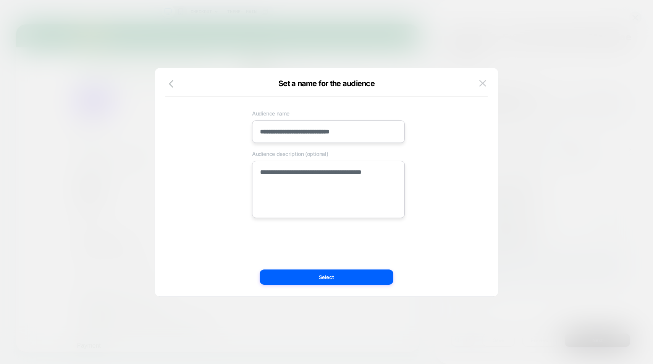
type textarea "*"
type textarea "**********"
type textarea "*"
type textarea "**********"
type textarea "*"
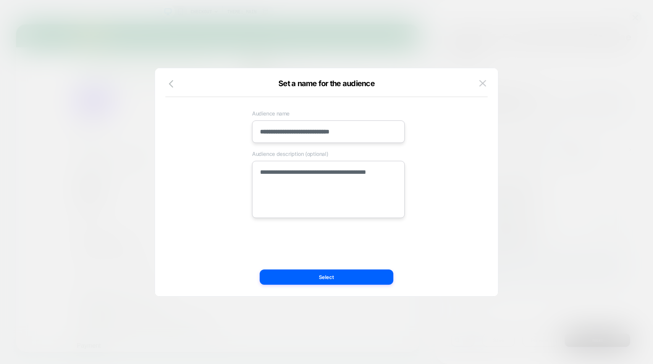
type textarea "**********"
type textarea "*"
type textarea "**********"
type textarea "*"
type textarea "**********"
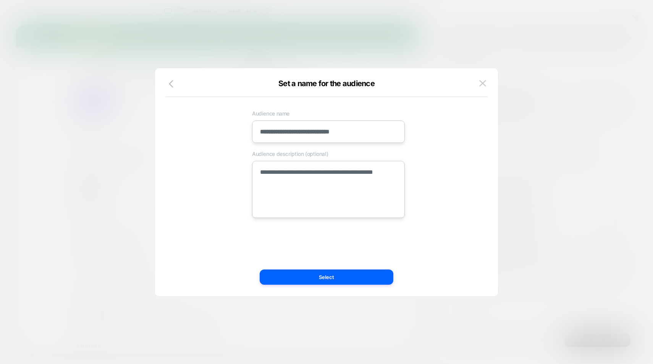
type textarea "*"
type textarea "**********"
type textarea "*"
type textarea "**********"
type textarea "*"
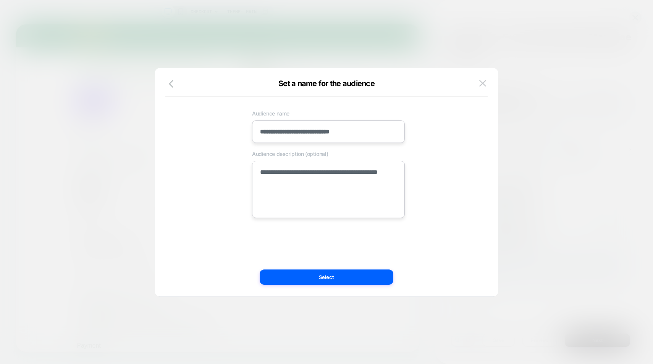
type textarea "**********"
type textarea "*"
type textarea "**********"
type textarea "*"
type textarea "**********"
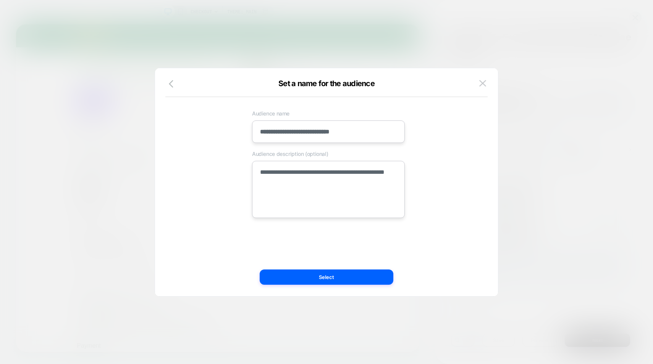
type textarea "*"
type textarea "**********"
type textarea "*"
type textarea "**********"
type textarea "*"
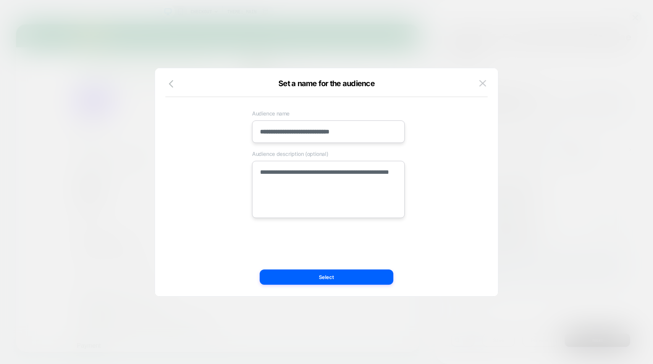
type textarea "**********"
type textarea "*"
type textarea "**********"
type textarea "*"
type textarea "**********"
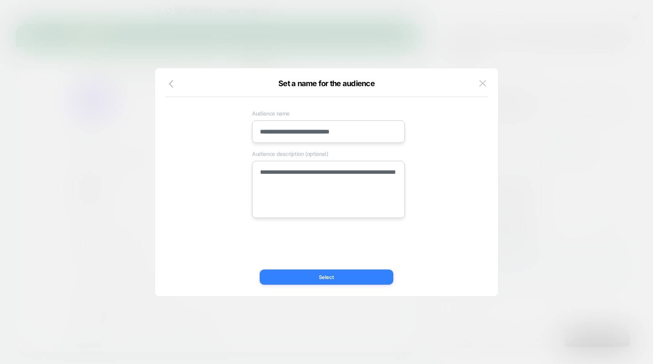
click at [338, 281] on button "Select" at bounding box center [327, 277] width 134 height 15
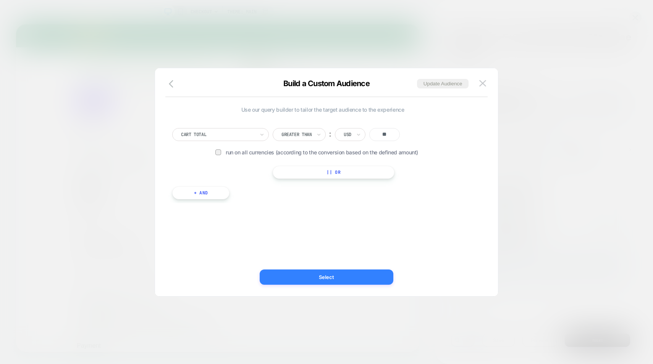
click at [338, 281] on button "Select" at bounding box center [327, 277] width 134 height 15
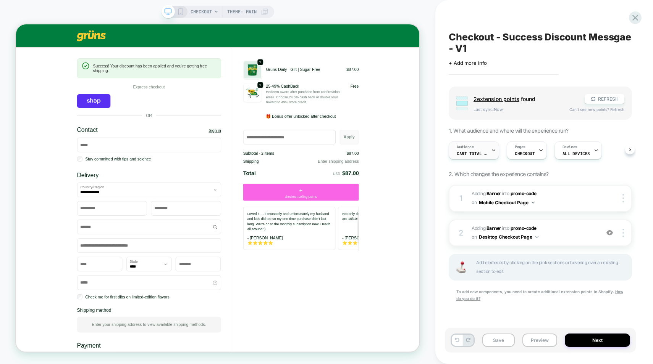
click at [475, 148] on div "Audience Cart Total is Greater than $99" at bounding box center [472, 150] width 46 height 17
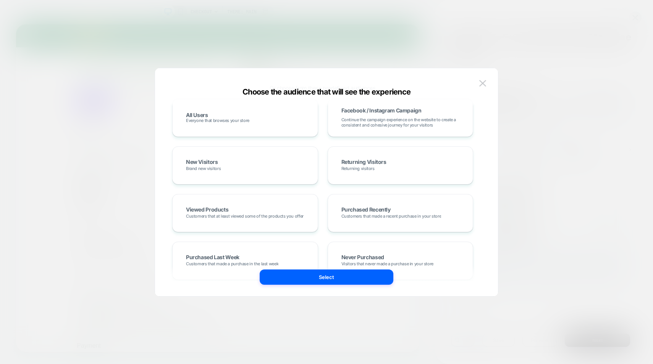
scroll to position [0, 0]
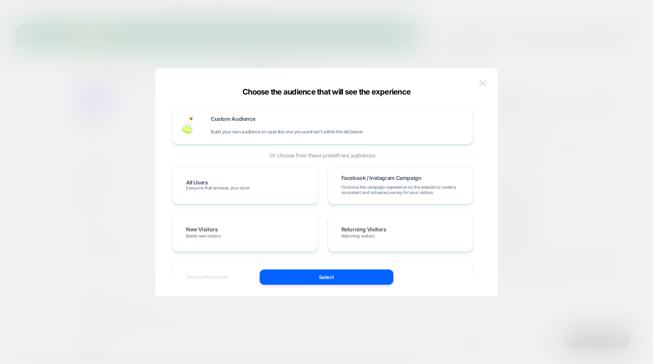
click at [481, 85] on img at bounding box center [482, 83] width 7 height 6
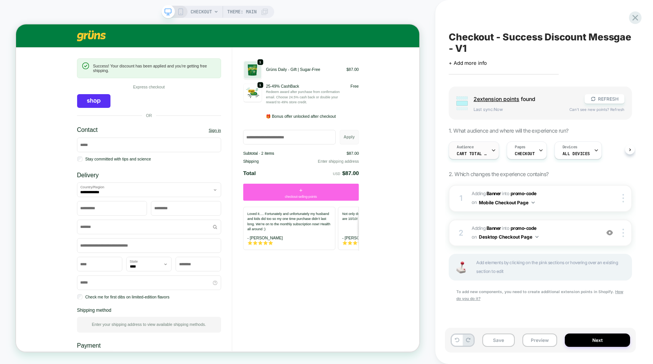
click at [482, 153] on span "Cart Total is Greater than $99" at bounding box center [471, 153] width 31 height 5
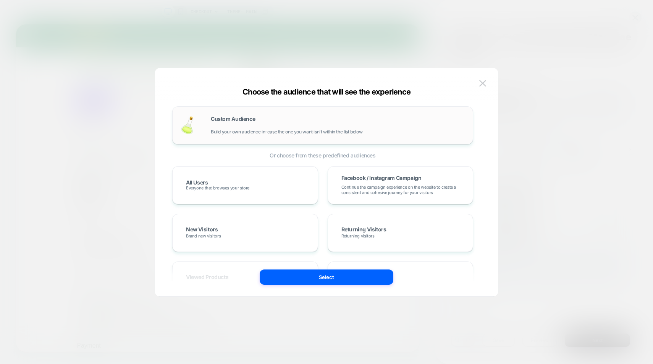
click at [406, 125] on div "Custom Audience Build your own audience in-case the one you want isn't within t…" at bounding box center [338, 125] width 254 height 18
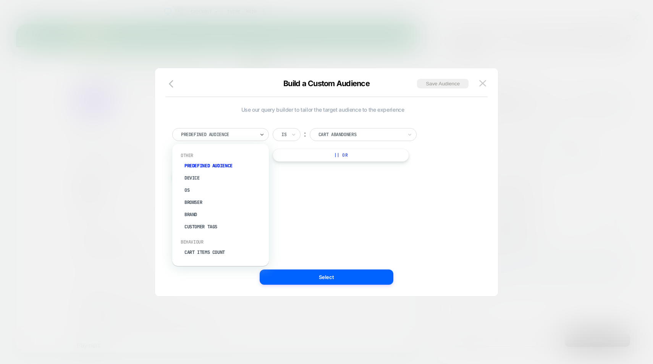
click at [242, 133] on div at bounding box center [218, 134] width 74 height 7
click at [206, 201] on div "Customer Tags" at bounding box center [224, 201] width 89 height 12
click at [230, 132] on div at bounding box center [218, 134] width 74 height 7
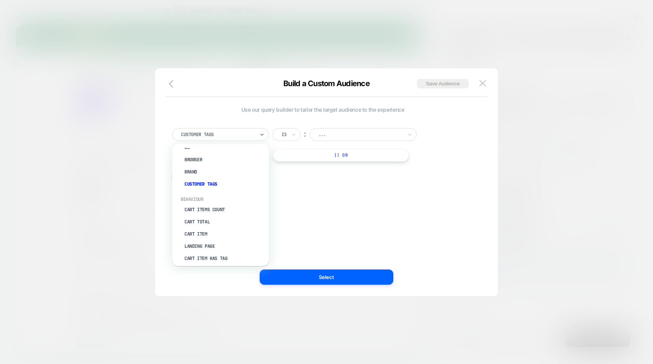
scroll to position [43, 0]
click at [208, 232] on div "Cart Item" at bounding box center [224, 234] width 89 height 12
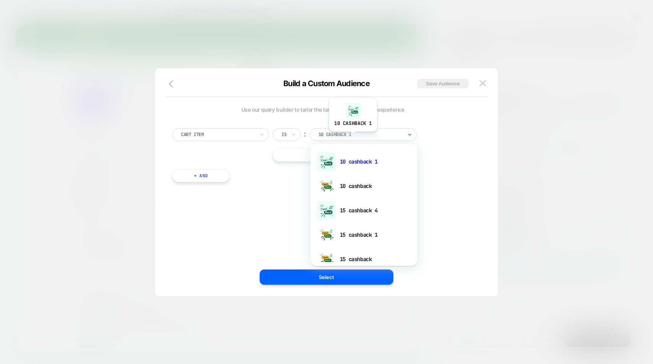
click at [352, 137] on div at bounding box center [360, 134] width 84 height 7
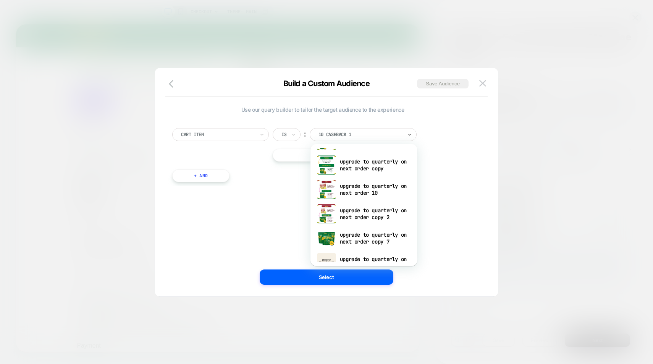
scroll to position [1650, 0]
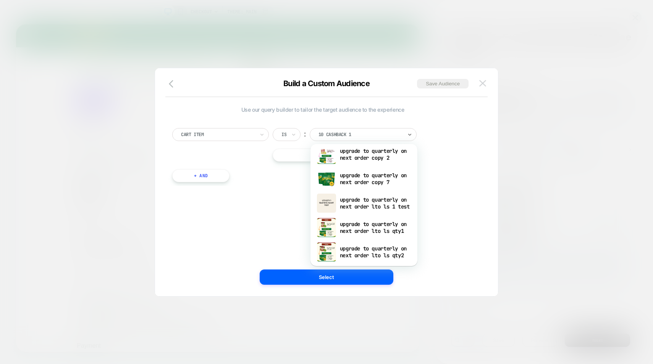
click at [482, 80] on img at bounding box center [482, 83] width 7 height 6
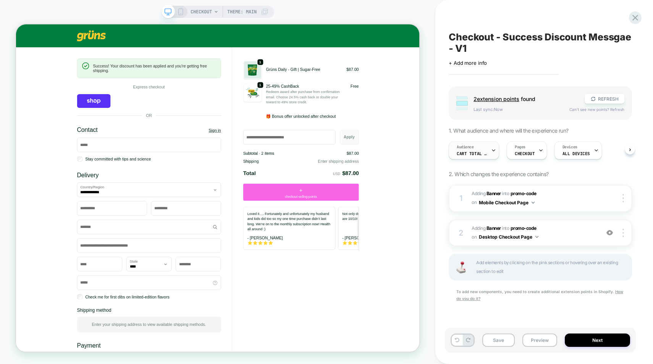
click at [476, 151] on span "Cart Total is Greater than $99" at bounding box center [471, 153] width 31 height 5
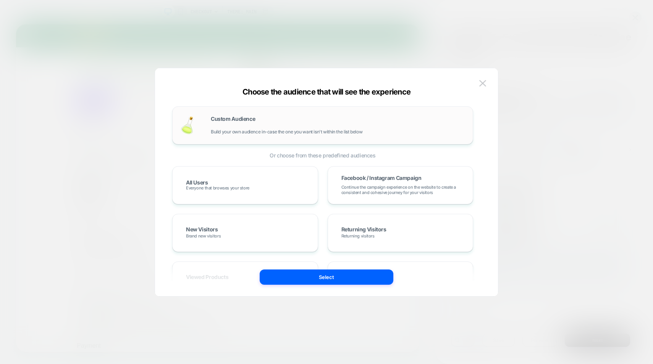
click at [367, 129] on div "Custom Audience Build your own audience in-case the one you want isn't within t…" at bounding box center [338, 125] width 254 height 18
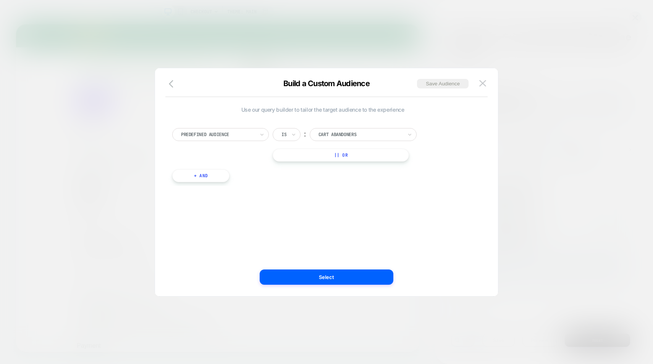
click at [245, 142] on div "Predefined Audience Is ︰ Cart Abandoners || Or" at bounding box center [322, 145] width 301 height 34
click at [245, 135] on div at bounding box center [218, 134] width 74 height 7
click at [254, 141] on div "Predefined Audience Is ︰ Cart Abandoners || Or" at bounding box center [322, 145] width 301 height 34
click at [254, 138] on div "Predefined Audience" at bounding box center [217, 135] width 75 height 8
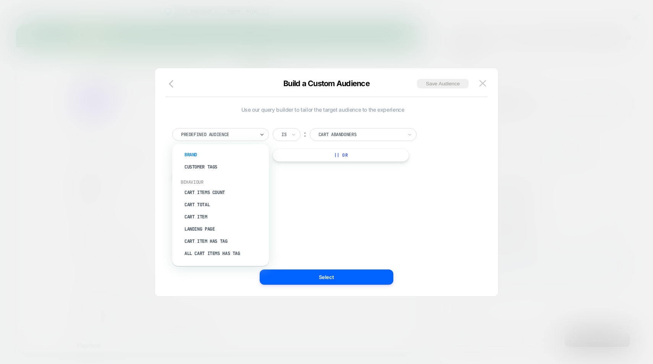
scroll to position [73, 0]
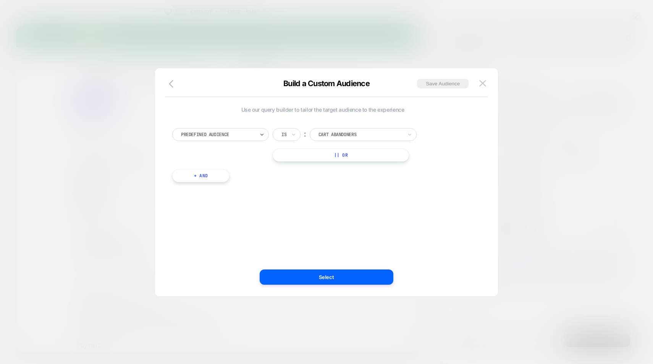
click at [243, 134] on div at bounding box center [218, 134] width 74 height 7
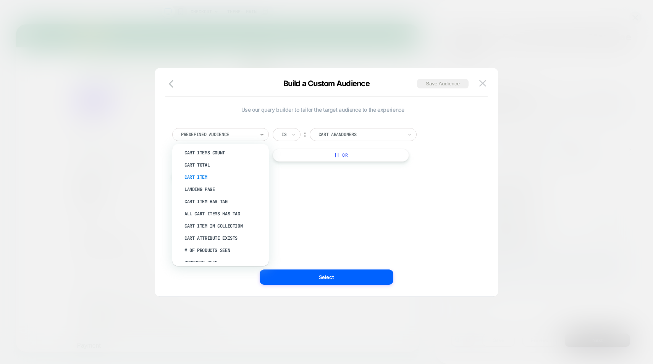
scroll to position [105, 0]
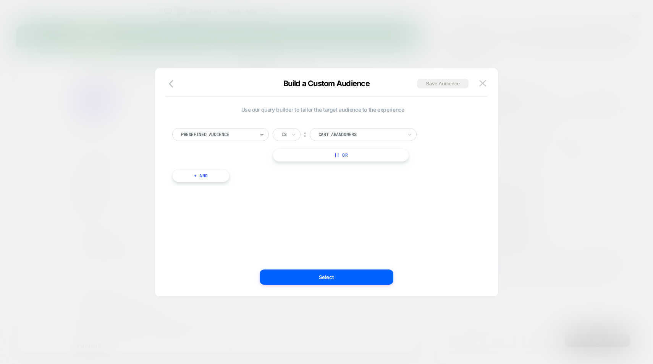
click at [253, 129] on div "Predefined Audience" at bounding box center [220, 134] width 97 height 13
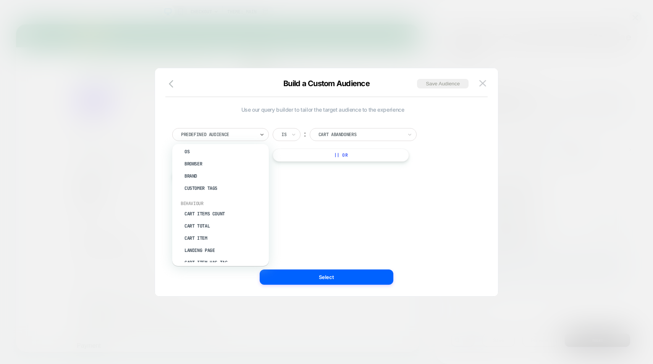
scroll to position [0, 0]
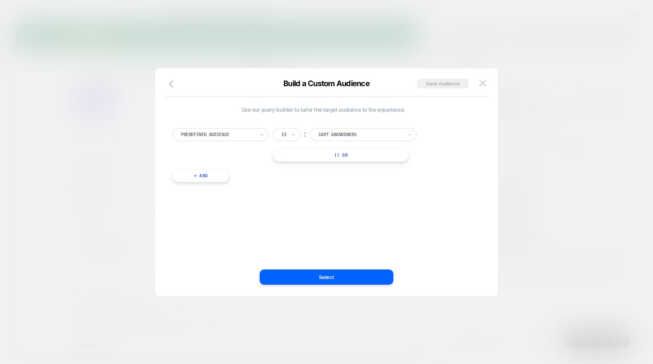
click at [187, 46] on div at bounding box center [326, 182] width 653 height 364
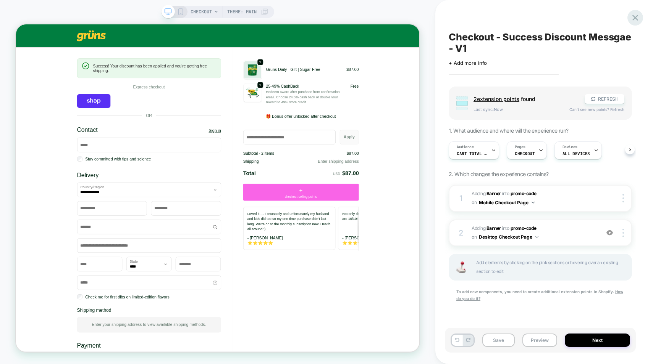
click at [636, 20] on icon at bounding box center [635, 18] width 10 height 10
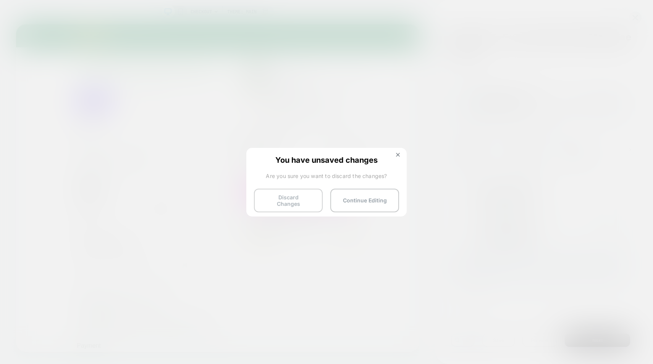
click at [279, 197] on button "Discard Changes" at bounding box center [288, 201] width 69 height 24
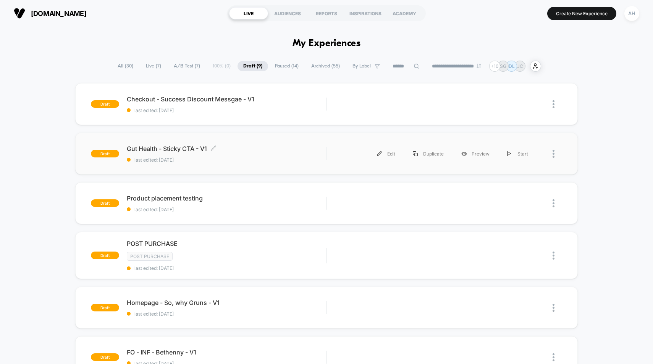
click at [299, 160] on span "last edited: 10/11/2025" at bounding box center [227, 160] width 200 height 6
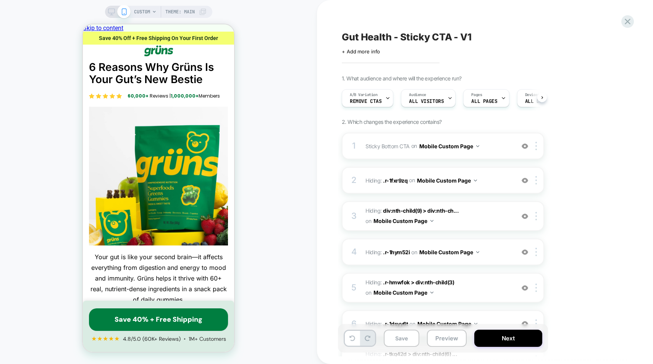
scroll to position [0, 0]
click at [278, 233] on div "CUSTOM Theme: MAIN" at bounding box center [158, 182] width 317 height 349
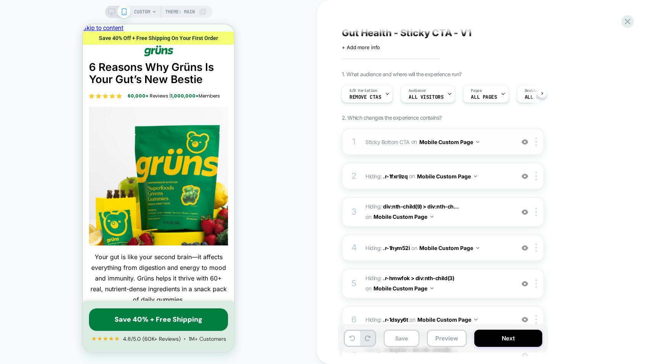
scroll to position [5, 0]
click at [499, 139] on span "Sticky Bottom CTA Adding AI Generated Block AFTER .r-tkq42d > div:nth-child(3) …" at bounding box center [437, 141] width 145 height 11
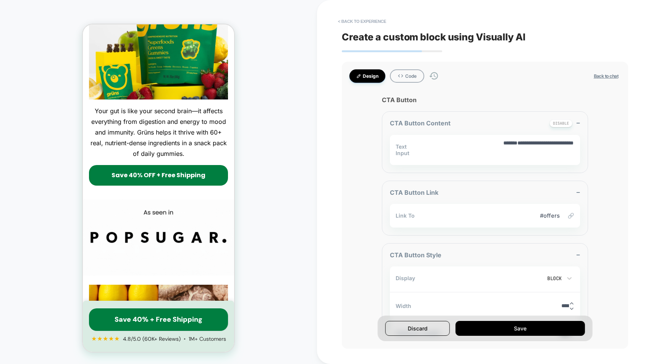
scroll to position [150, 0]
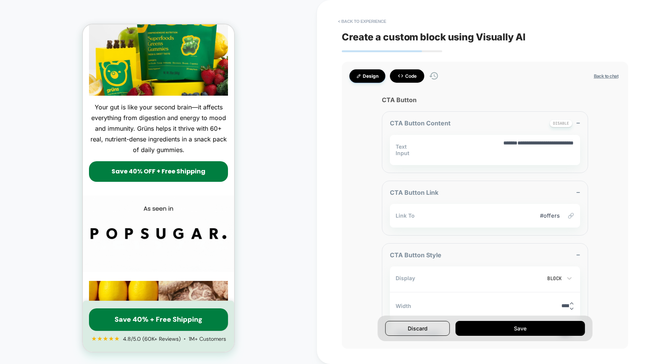
click at [398, 70] on button "Code" at bounding box center [407, 75] width 34 height 13
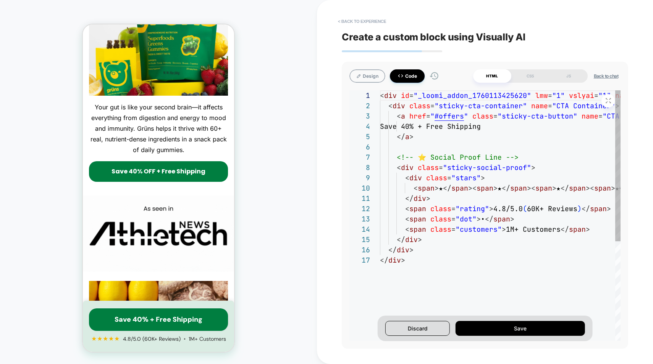
scroll to position [103, 0]
click at [480, 121] on div "< div id = "_loomi_addon_1760113425620" lmw = "1" vslyai = "1" name = "Sticky B…" at bounding box center [558, 298] width 356 height 416
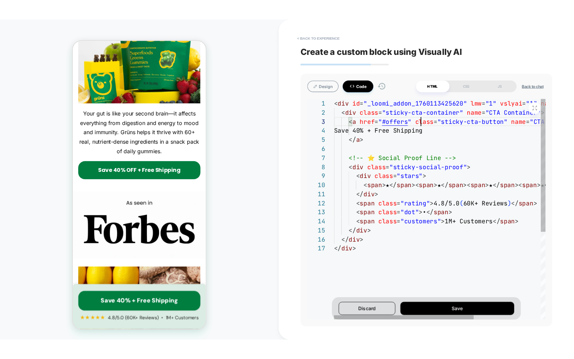
scroll to position [21, 99]
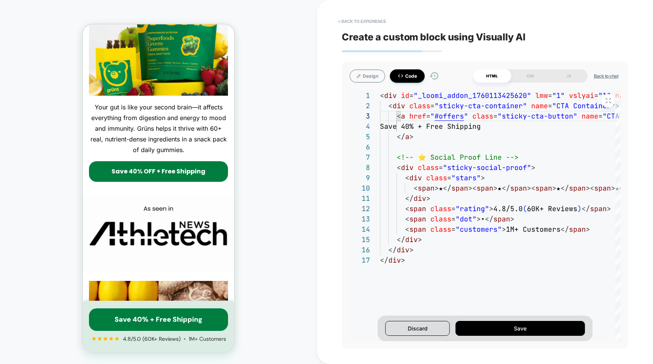
click at [268, 133] on div "CUSTOM Theme: MAIN" at bounding box center [158, 182] width 317 height 349
type textarea "*"
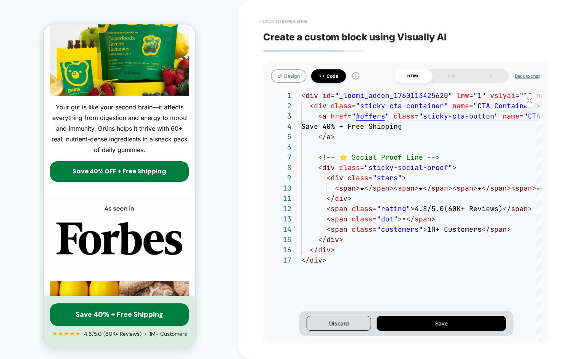
click at [279, 23] on button "< Back to experience" at bounding box center [284, 21] width 56 height 12
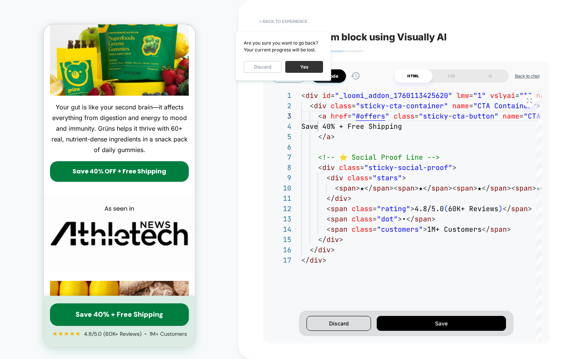
click at [300, 67] on button "Yes" at bounding box center [304, 67] width 38 height 12
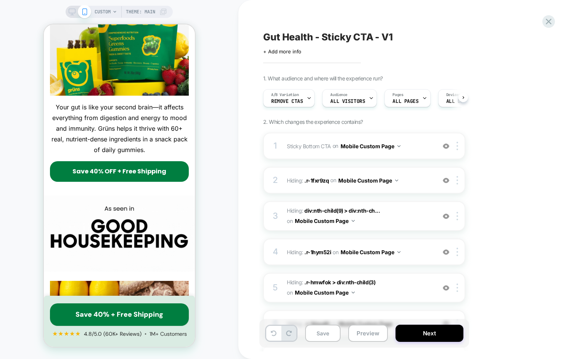
scroll to position [0, 0]
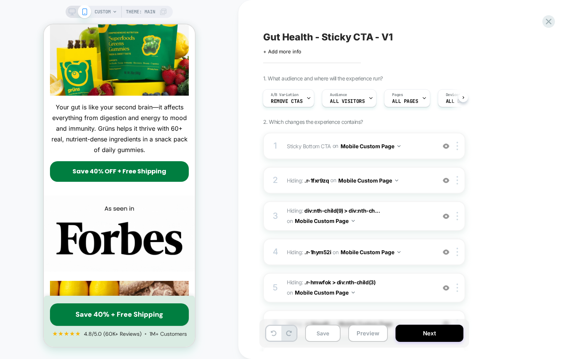
click at [71, 9] on icon at bounding box center [72, 11] width 7 height 7
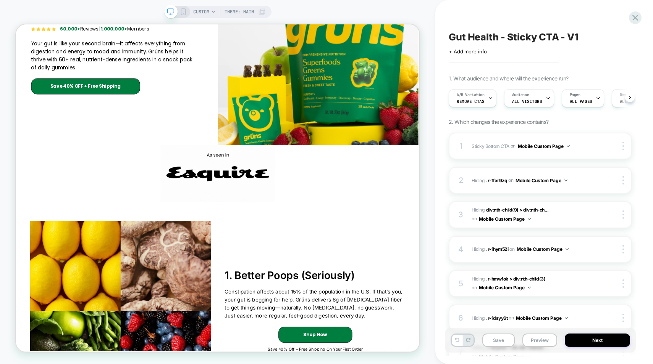
scroll to position [0, 0]
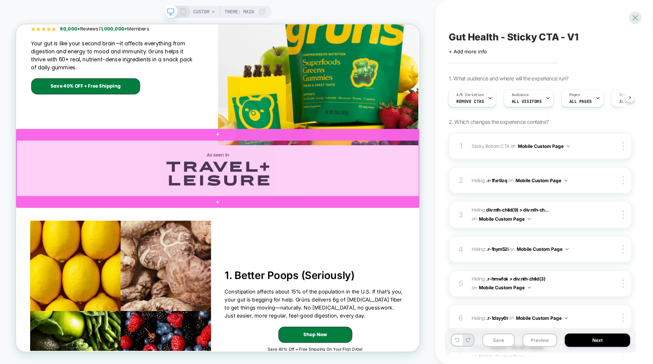
click at [300, 252] on div at bounding box center [285, 216] width 536 height 75
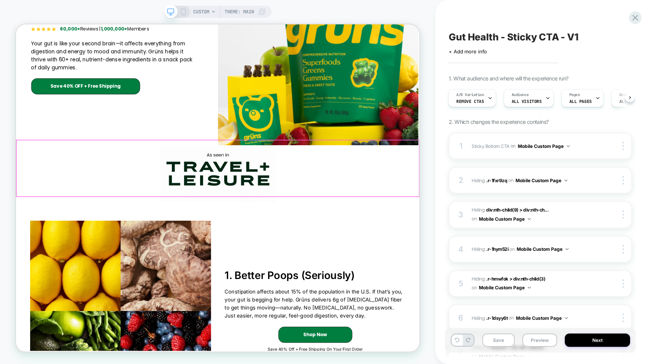
click at [168, 224] on div at bounding box center [285, 216] width 536 height 75
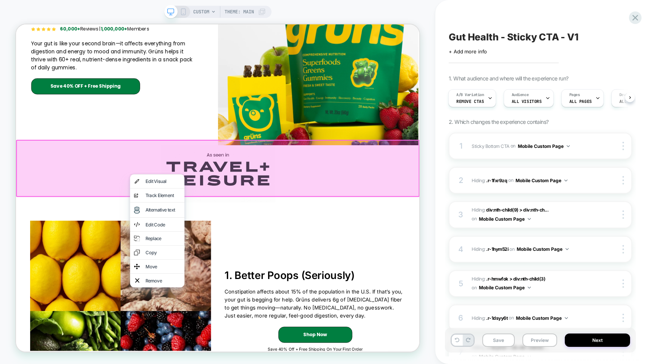
click at [424, 146] on div "CUSTOM Theme: MAIN" at bounding box center [217, 182] width 435 height 349
click at [495, 212] on div at bounding box center [285, 217] width 538 height 76
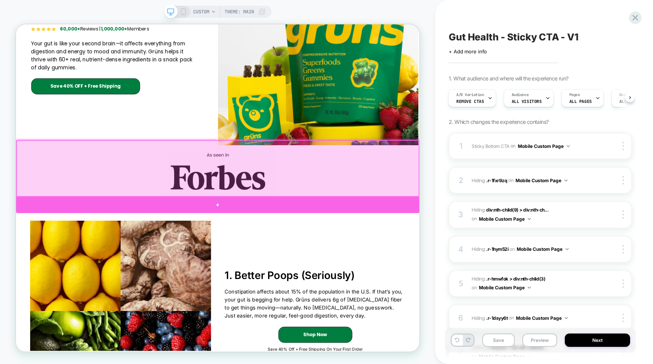
click at [335, 268] on div at bounding box center [285, 266] width 538 height 22
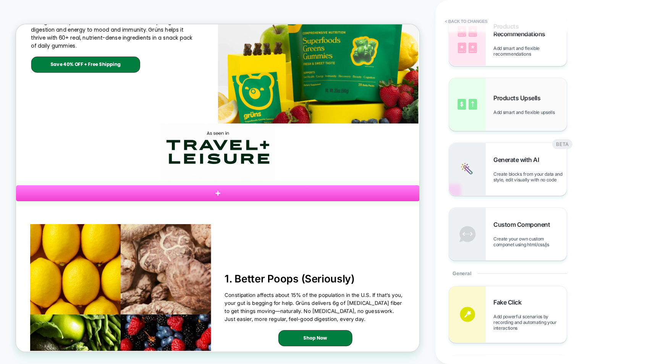
scroll to position [118, 0]
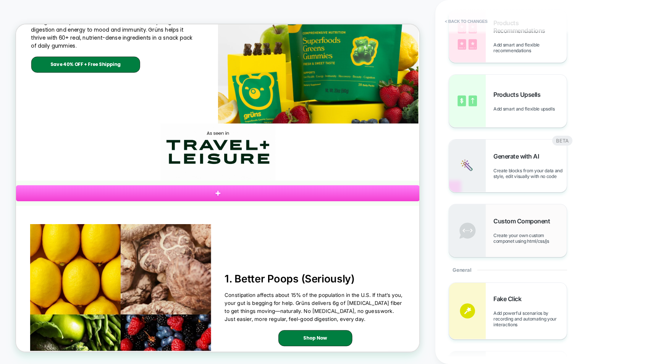
click at [512, 219] on span "Custom Component" at bounding box center [523, 222] width 60 height 8
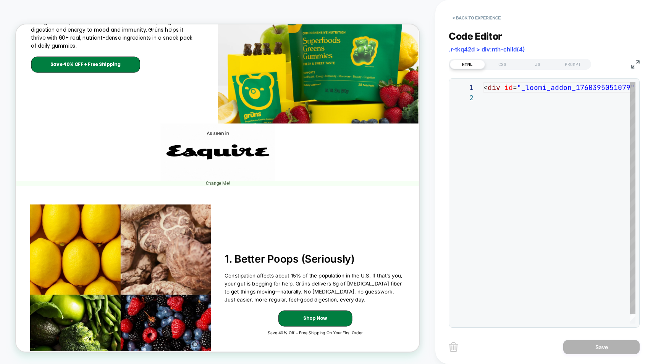
scroll to position [10, 0]
click at [484, 131] on div "< div id = "_loomi_addon_1760395051079" > Change Me! </ div >" at bounding box center [603, 208] width 240 height 252
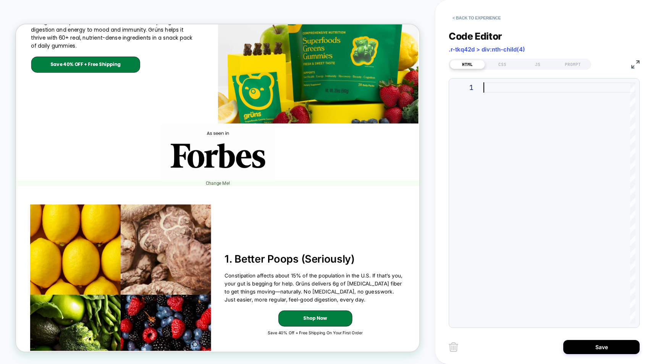
type textarea "**********"
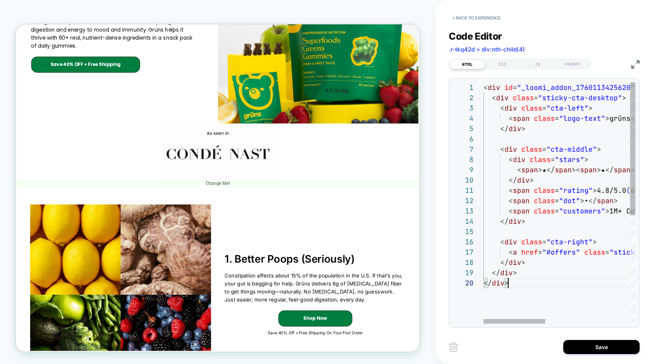
scroll to position [93, 25]
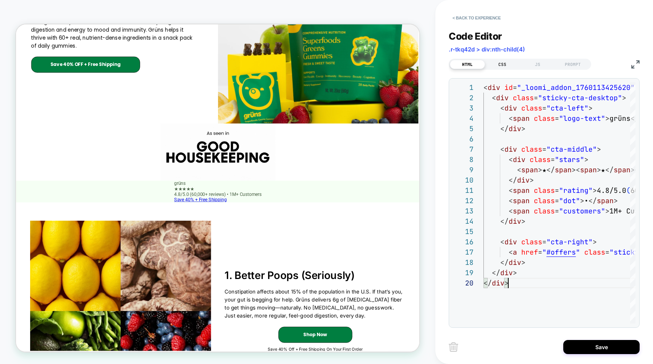
click at [500, 63] on div "CSS" at bounding box center [502, 64] width 35 height 9
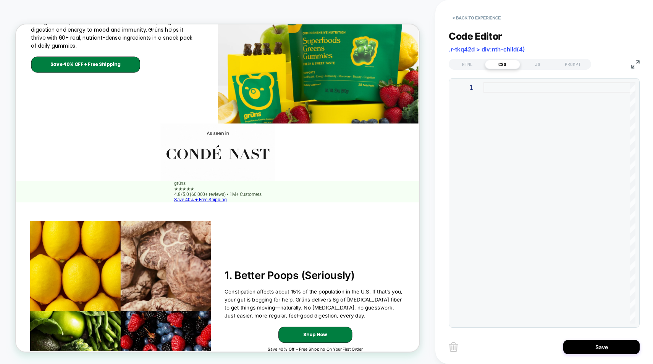
click at [506, 95] on div at bounding box center [559, 203] width 152 height 242
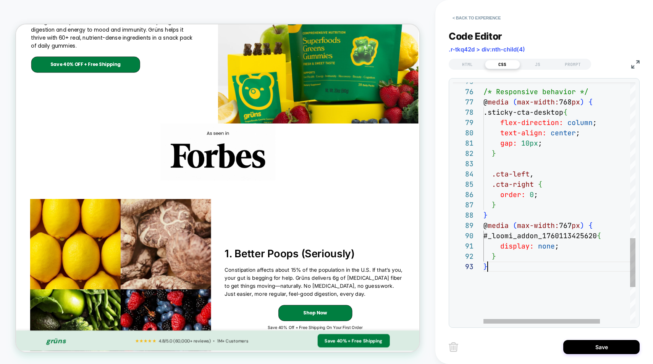
scroll to position [21, 4]
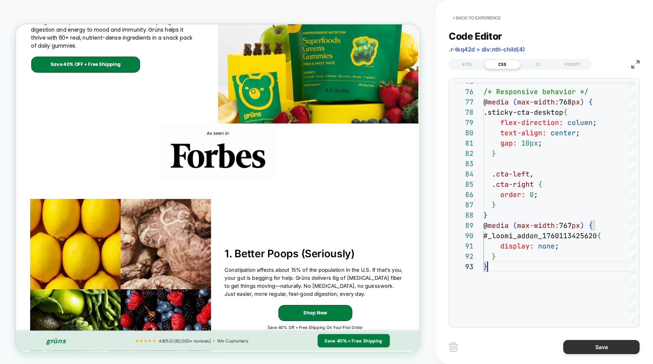
type textarea "**********"
click at [603, 353] on button "Save" at bounding box center [601, 347] width 76 height 14
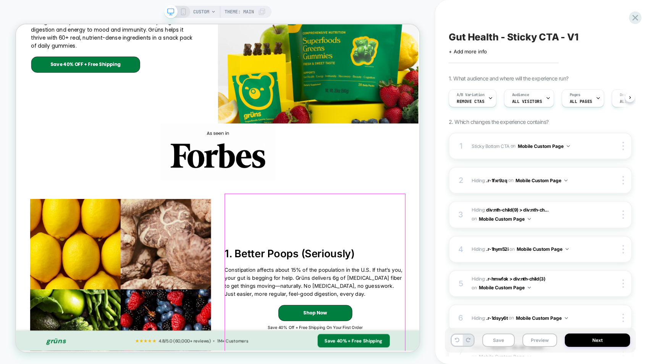
scroll to position [0, 0]
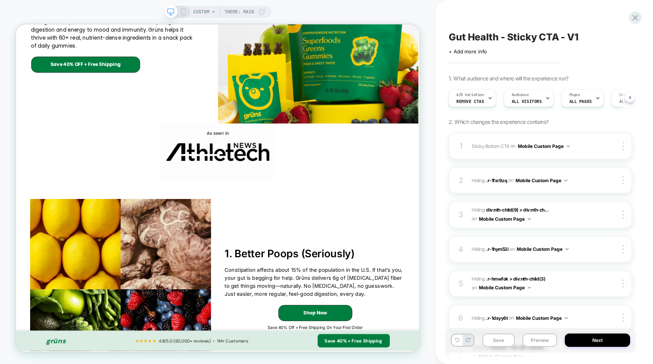
click at [424, 123] on div "CUSTOM Theme: MAIN" at bounding box center [217, 182] width 435 height 349
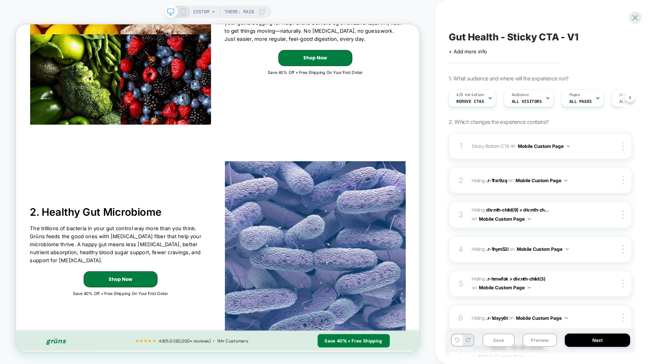
scroll to position [416, 0]
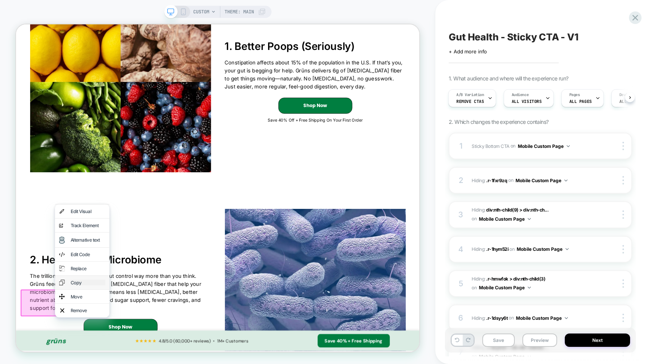
scroll to position [456, 0]
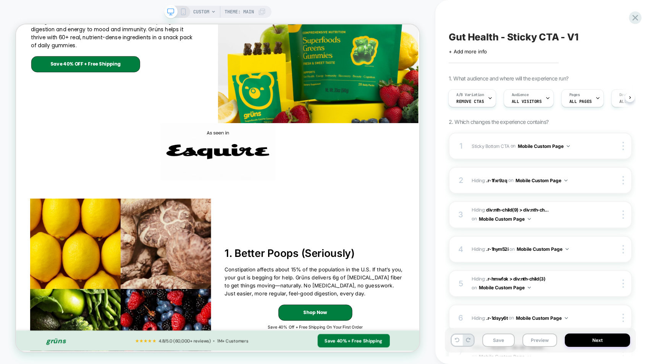
scroll to position [97, 0]
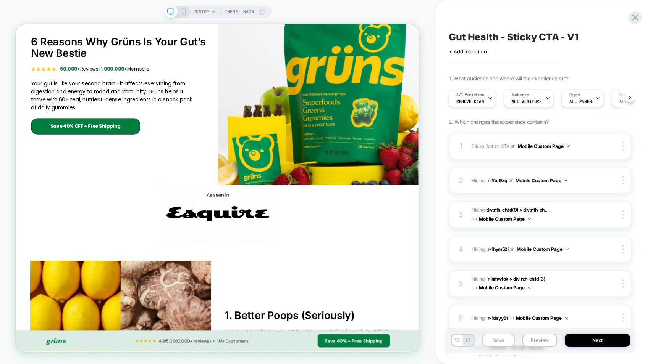
click at [500, 342] on button "Save" at bounding box center [498, 340] width 32 height 13
click at [530, 343] on button "Preview" at bounding box center [539, 340] width 35 height 13
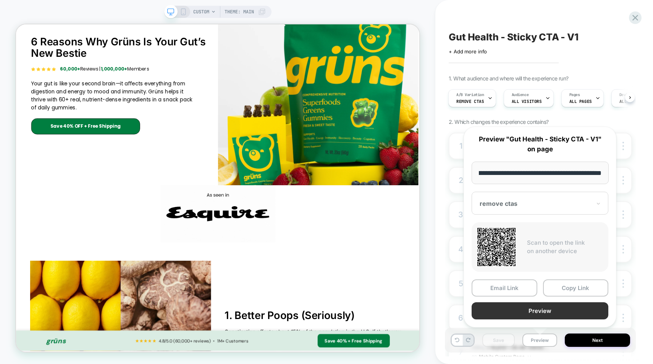
scroll to position [0, 0]
click at [532, 310] on button "Preview" at bounding box center [539, 311] width 137 height 17
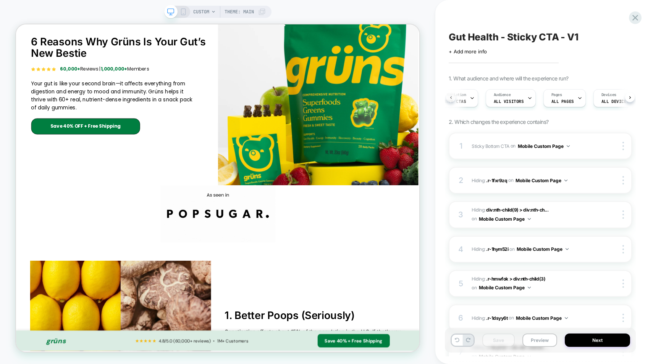
scroll to position [0, 2]
click at [474, 97] on span "A/B Variation" at bounding box center [469, 94] width 28 height 5
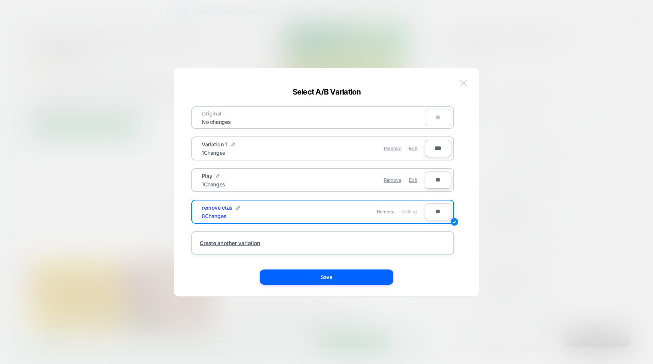
click at [464, 84] on img at bounding box center [463, 83] width 7 height 6
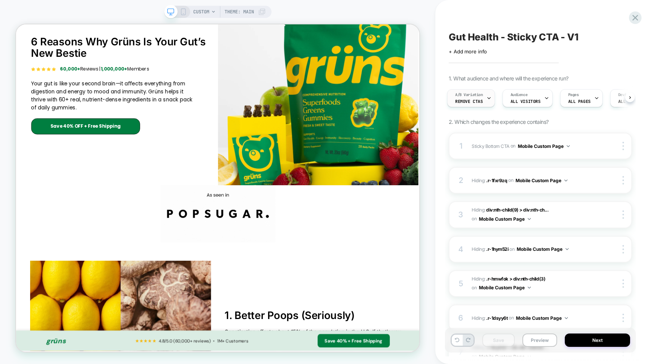
click at [454, 102] on div "A/B Variation remove ctas" at bounding box center [468, 98] width 43 height 17
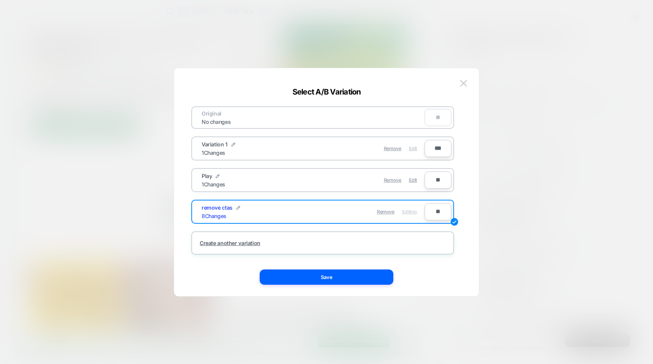
click at [410, 149] on span "Edit" at bounding box center [413, 149] width 8 height 6
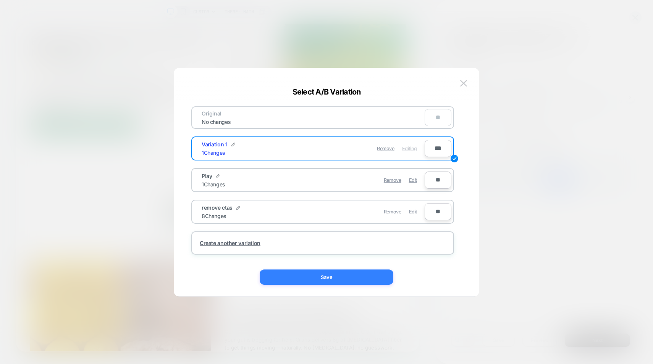
click at [321, 283] on button "Save" at bounding box center [327, 277] width 134 height 15
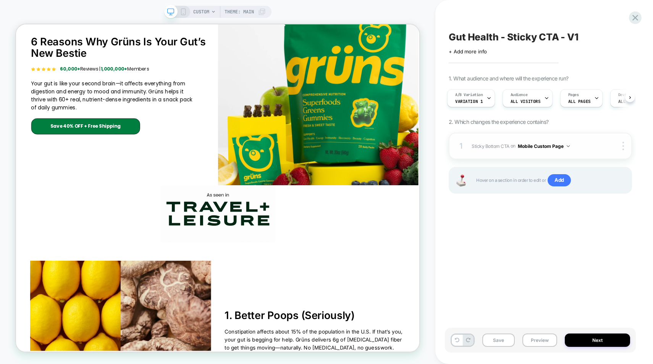
click at [587, 140] on div "1 Sticky Bottom CTA Adding AI Generated Block AFTER .r-tkq42d > div:nth-child(3…" at bounding box center [539, 146] width 183 height 27
click at [587, 152] on div "1 Sticky Bottom CTA Adding AI Generated Block AFTER .r-tkq42d > div:nth-child(3…" at bounding box center [539, 146] width 183 height 27
click at [180, 9] on icon at bounding box center [183, 11] width 7 height 7
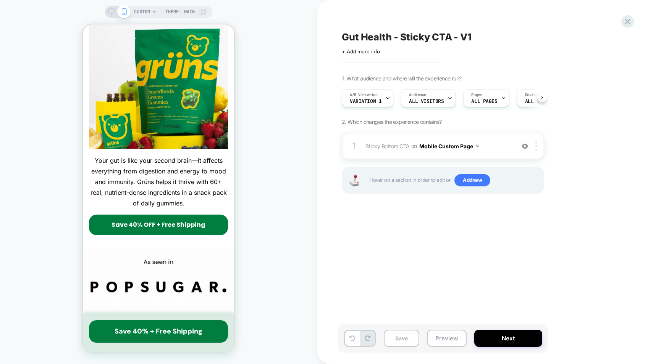
scroll to position [0, 0]
click at [364, 92] on span "A/B Variation" at bounding box center [363, 94] width 28 height 5
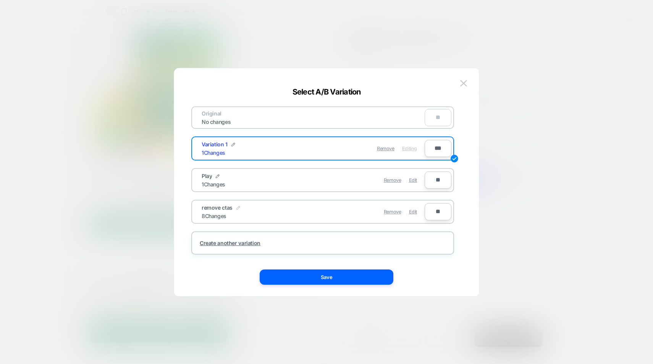
click at [236, 206] on img at bounding box center [238, 208] width 4 height 4
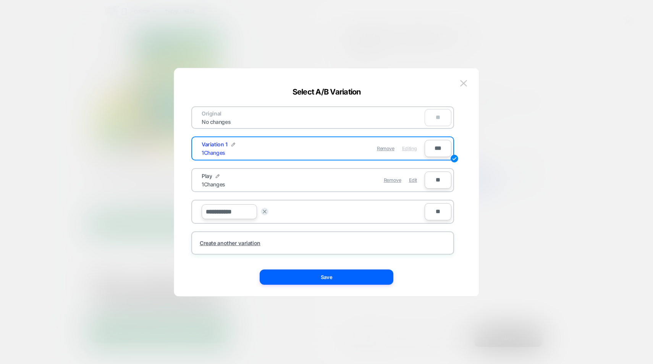
click at [351, 206] on div "**********" at bounding box center [309, 212] width 231 height 19
click at [267, 213] on button at bounding box center [265, 212] width 8 height 8
click at [412, 211] on span "Edit" at bounding box center [413, 212] width 8 height 6
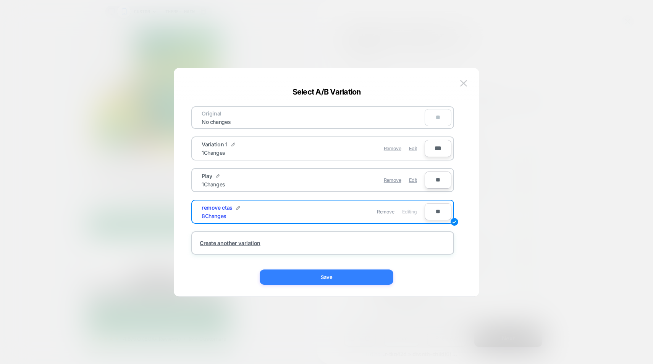
click at [347, 282] on button "Save" at bounding box center [327, 277] width 134 height 15
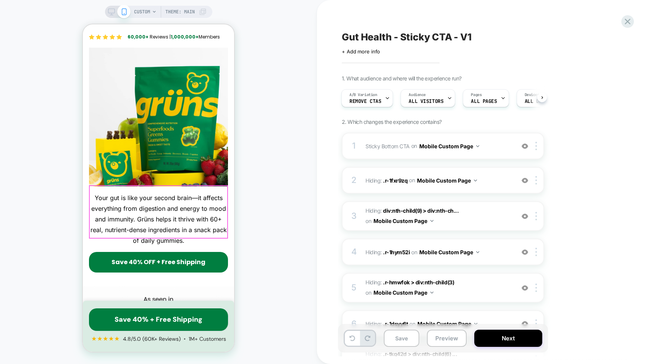
scroll to position [0, 0]
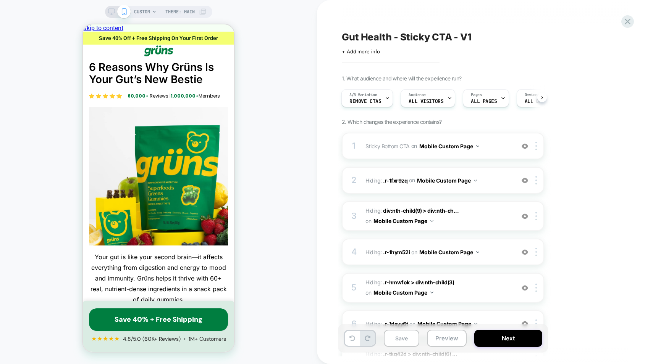
click at [108, 11] on icon at bounding box center [111, 11] width 7 height 7
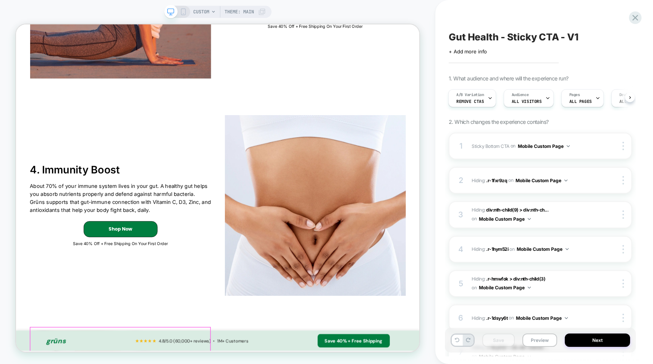
scroll to position [1265, 0]
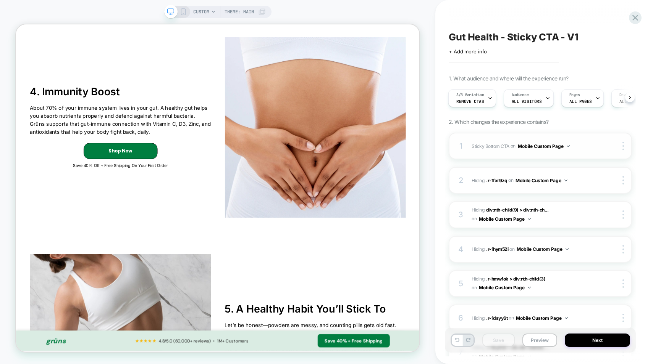
click at [585, 148] on span "Sticky Bottom CTA Adding AI Generated Block AFTER .r-tkq42d > div:nth-child(3) …" at bounding box center [533, 147] width 124 height 10
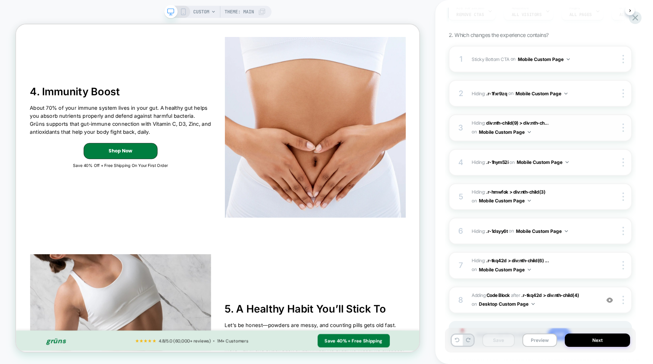
scroll to position [127, 0]
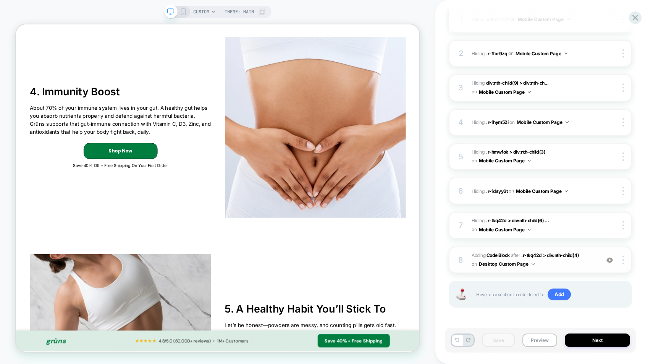
click at [587, 256] on span "Adding Code Block AFTER .r-tkq42d > div:nth-child(4) .r-tkq42d > div:nth-child(…" at bounding box center [533, 260] width 124 height 18
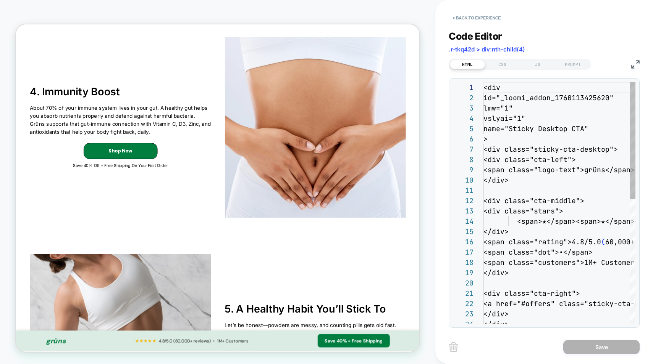
scroll to position [103, 0]
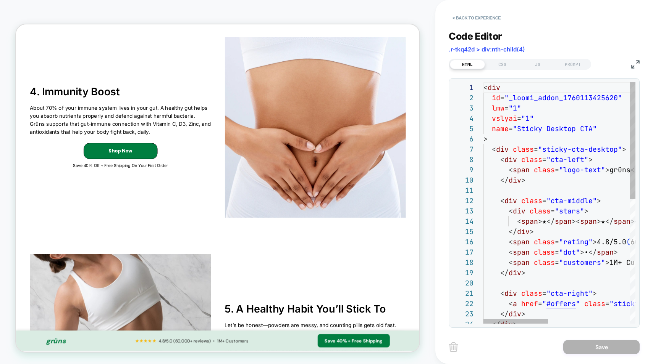
click at [522, 128] on div "< div id = "_loomi_addon_1760113425620" lmw = "1" vslyai = "1" name = "Sticky D…" at bounding box center [654, 331] width 343 height 499
type textarea "**********"
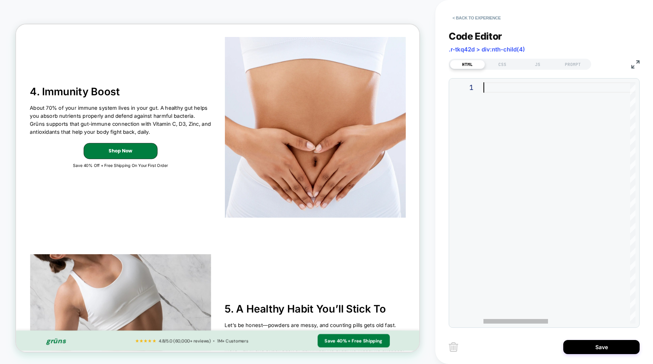
type textarea "**********"
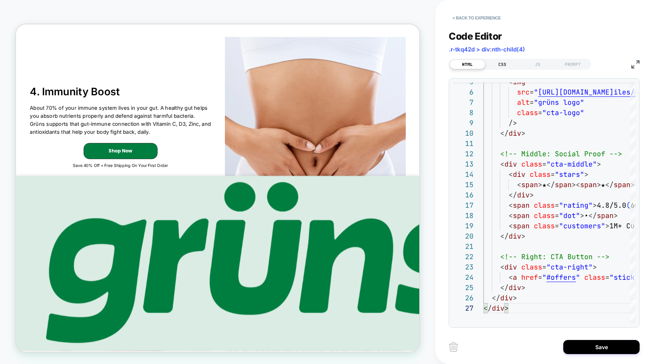
click at [503, 64] on div "CSS" at bounding box center [502, 64] width 35 height 9
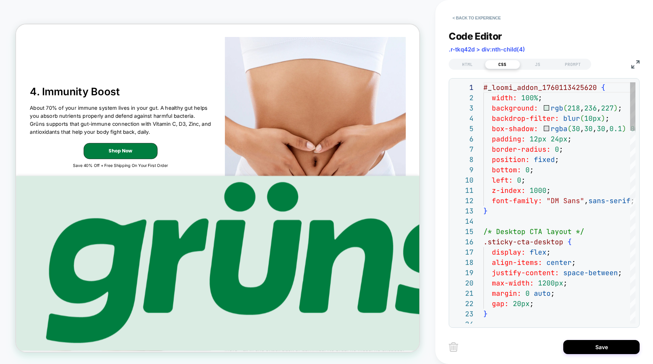
scroll to position [103, 0]
type textarea "**********"
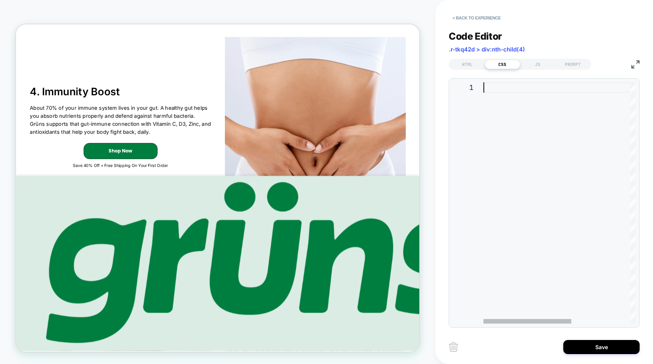
type textarea "**********"
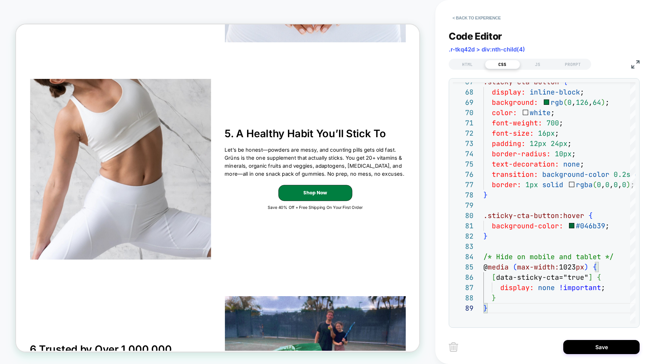
scroll to position [1440, 0]
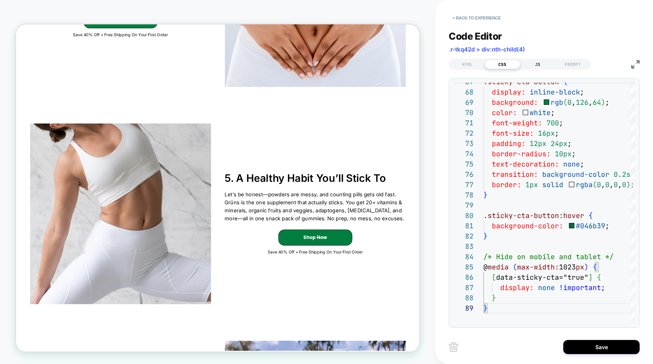
click at [527, 63] on div "JS" at bounding box center [537, 64] width 35 height 9
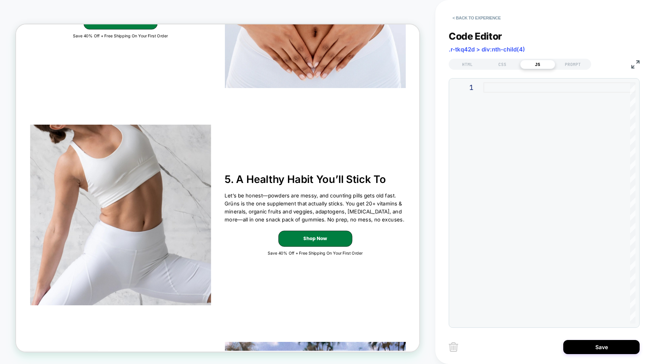
scroll to position [1429, 0]
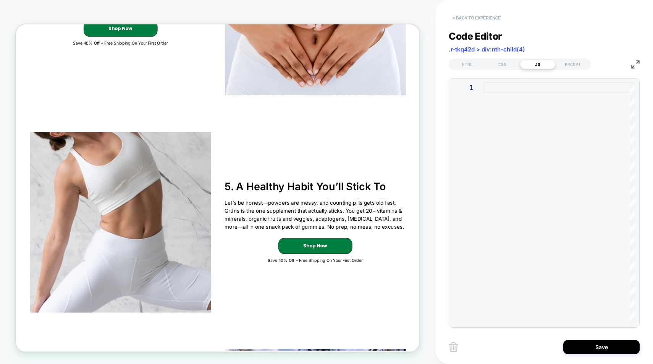
click at [480, 18] on button "< Back to experience" at bounding box center [476, 18] width 56 height 12
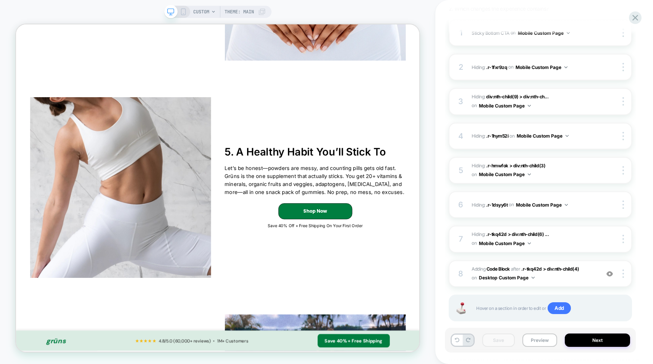
scroll to position [127, 0]
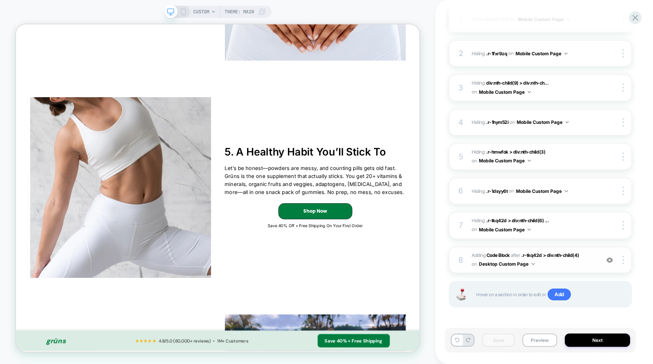
click at [576, 262] on span "Adding Code Block AFTER .r-tkq42d > div:nth-child(4) .r-tkq42d > div:nth-child(…" at bounding box center [533, 260] width 124 height 18
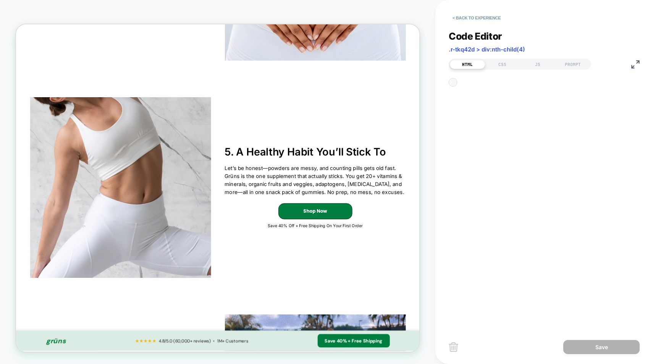
scroll to position [103, 0]
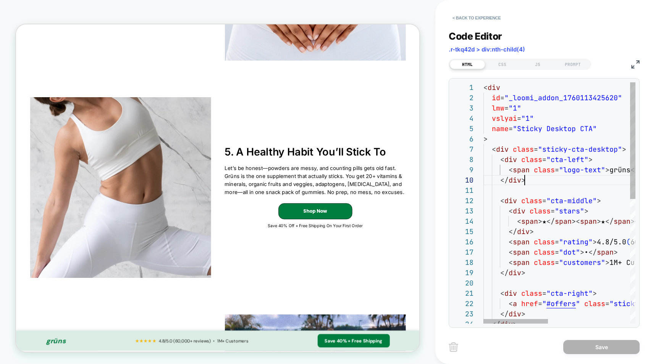
click at [549, 184] on div "< div id = "_loomi_addon_1760113425620" lmw = "1" vslyai = "1" name = "Sticky D…" at bounding box center [654, 331] width 343 height 499
type textarea "**********"
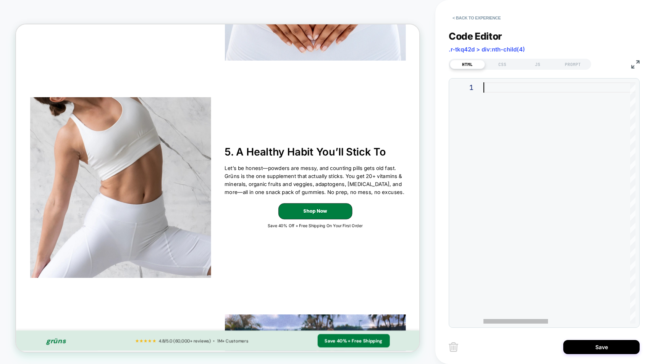
type textarea "**********"
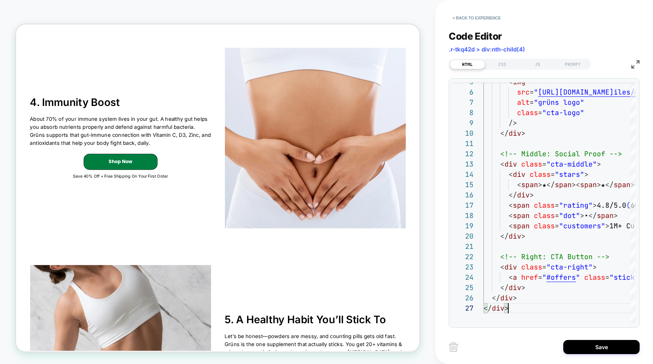
scroll to position [1596, 0]
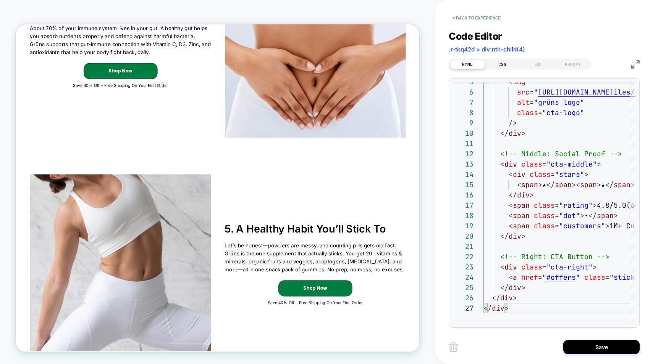
click at [500, 63] on div "CSS" at bounding box center [502, 64] width 35 height 9
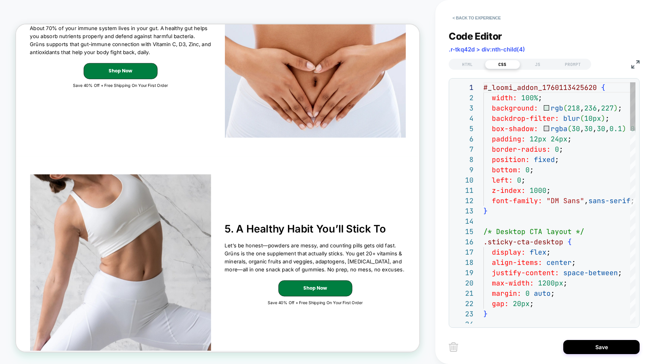
scroll to position [103, 0]
type textarea "**********"
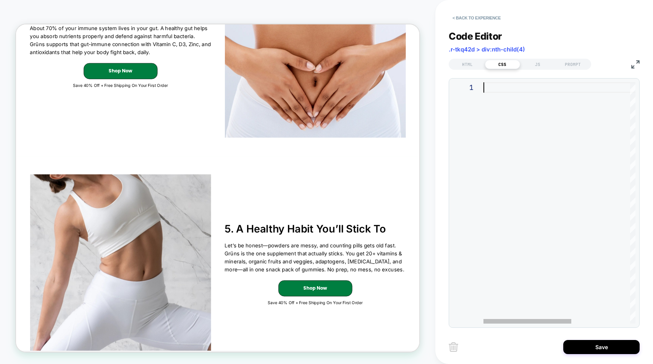
type textarea "**********"
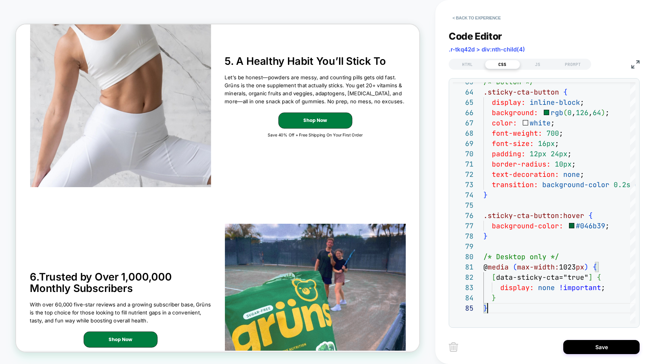
scroll to position [1475, 0]
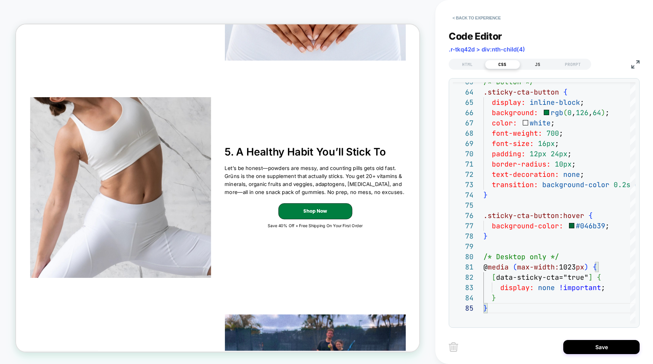
click at [534, 66] on div "JS" at bounding box center [537, 64] width 35 height 9
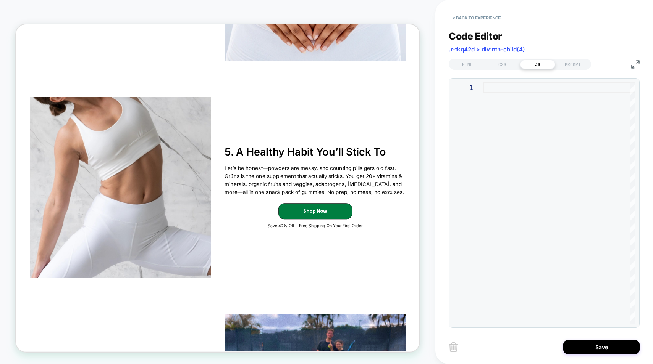
click at [526, 114] on div at bounding box center [559, 203] width 152 height 242
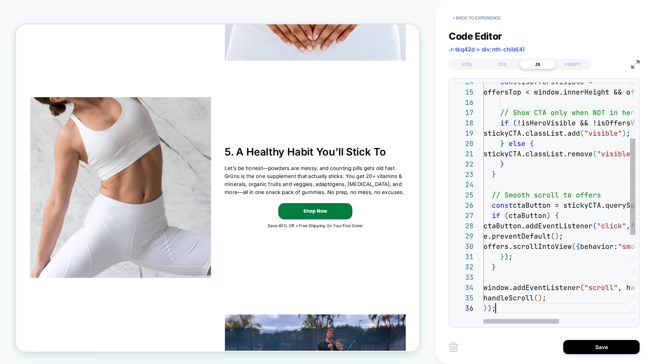
scroll to position [52, 12]
click at [442, 74] on div "< Back to experience Code Editor .r-tkq42d > div:nth-child(4) HTML CSS JS PROMP…" at bounding box center [544, 182] width 218 height 364
type textarea "**********"
click at [514, 146] on div "const isOffersVisible = offersTop < window.innerHeight && offersBott om > 0 ; /…" at bounding box center [630, 244] width 294 height 602
click at [559, 145] on div "const isOffersVisible = offersTop < window.innerHeight && offersBott om > 0 ; /…" at bounding box center [630, 244] width 294 height 602
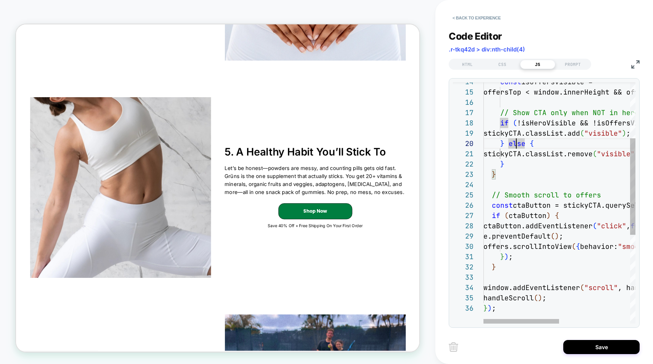
scroll to position [93, 50]
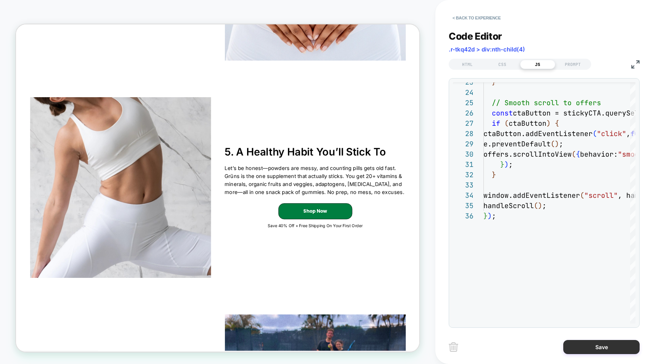
click at [590, 347] on button "Save" at bounding box center [601, 347] width 76 height 14
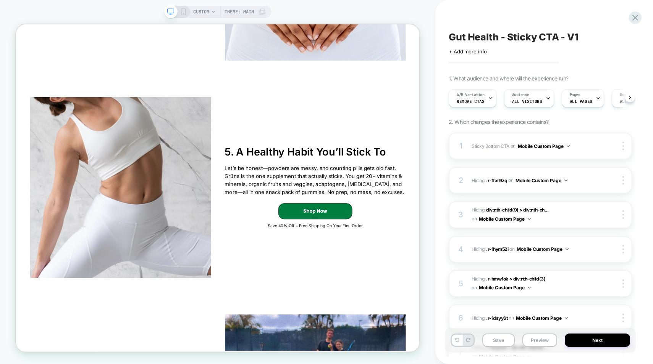
scroll to position [0, 0]
click at [503, 340] on button "Save" at bounding box center [498, 340] width 32 height 13
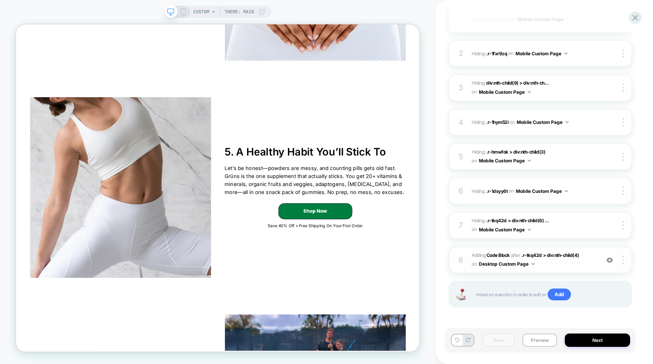
click at [613, 261] on div at bounding box center [609, 260] width 15 height 8
click at [611, 261] on img at bounding box center [609, 260] width 6 height 6
click at [621, 260] on div at bounding box center [624, 260] width 15 height 8
click at [638, 273] on div "Gut Health - Sticky CTA - V1 Click to edit experience details + Add more info 1…" at bounding box center [543, 182] width 191 height 364
click at [181, 13] on icon at bounding box center [183, 11] width 7 height 7
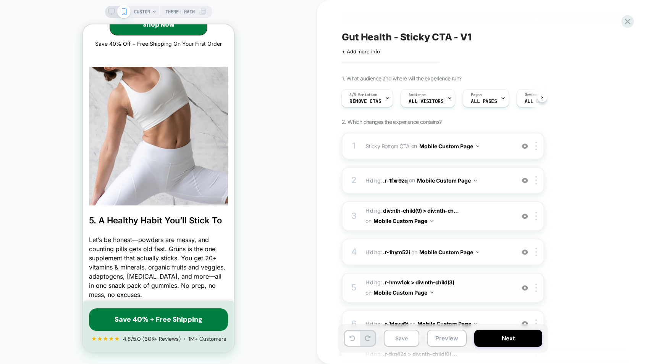
scroll to position [139, 0]
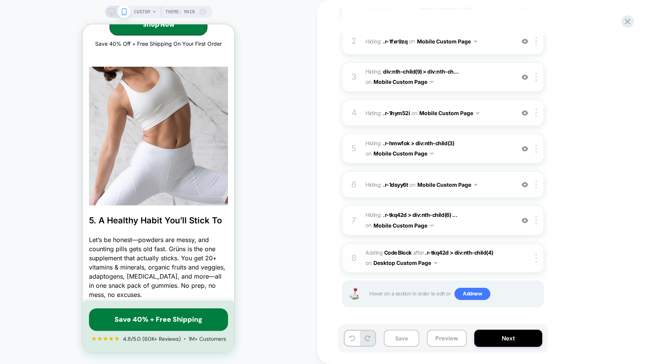
click at [490, 264] on span "Adding Code Block AFTER .r-tkq42d > div:nth-child(4) .r-tkq42d > div:nth-child(…" at bounding box center [437, 258] width 145 height 21
click at [506, 251] on span "Adding Code Block AFTER .r-tkq42d > div:nth-child(4) .r-tkq42d > div:nth-child(…" at bounding box center [437, 258] width 145 height 21
click at [110, 12] on icon at bounding box center [111, 11] width 7 height 7
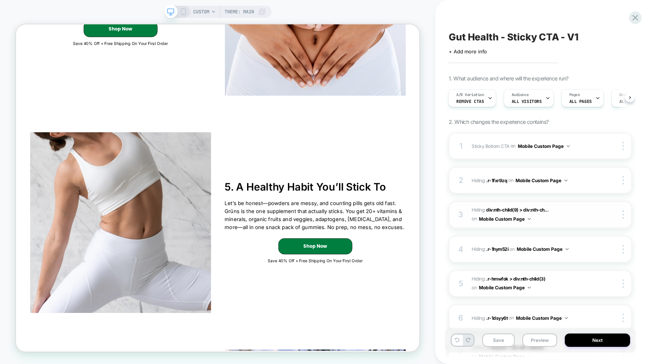
scroll to position [127, 0]
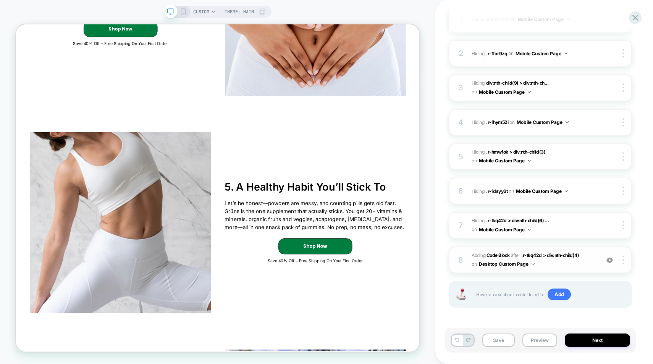
click at [579, 264] on span "Adding Code Block AFTER .r-tkq42d > div:nth-child(4) .r-tkq42d > div:nth-child(…" at bounding box center [533, 260] width 124 height 18
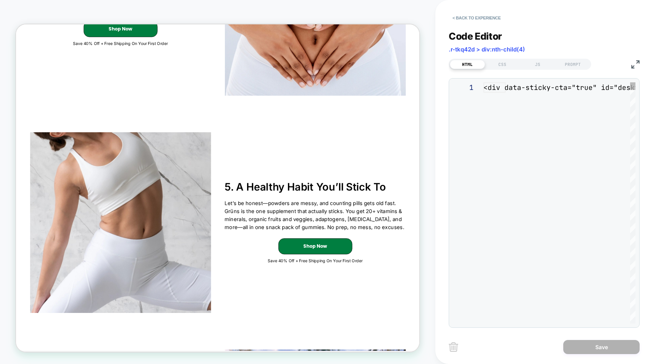
scroll to position [103, 0]
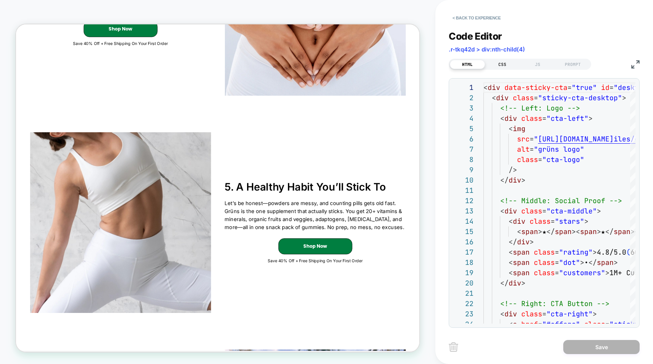
click at [500, 68] on div "CSS" at bounding box center [502, 64] width 35 height 9
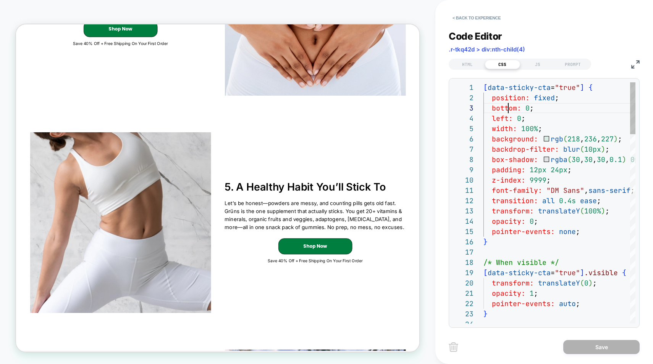
type textarea "**********"
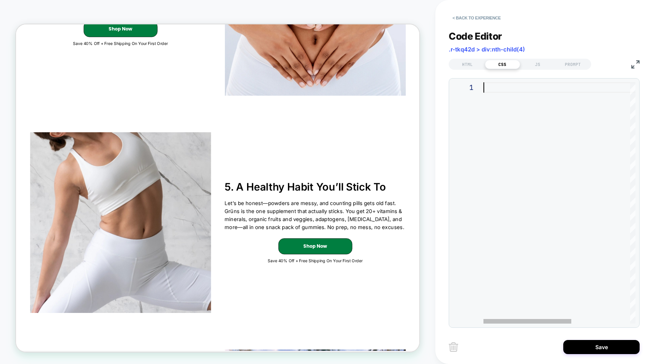
type textarea "**********"
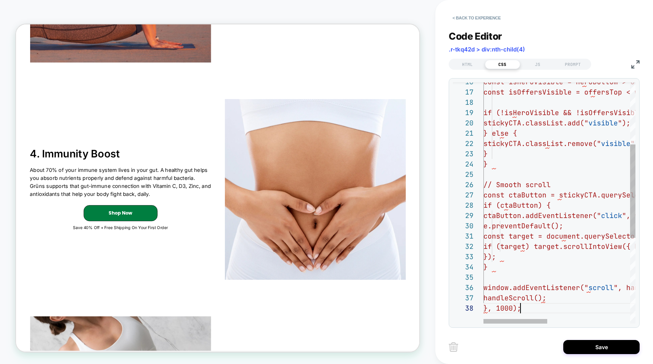
scroll to position [1668, 0]
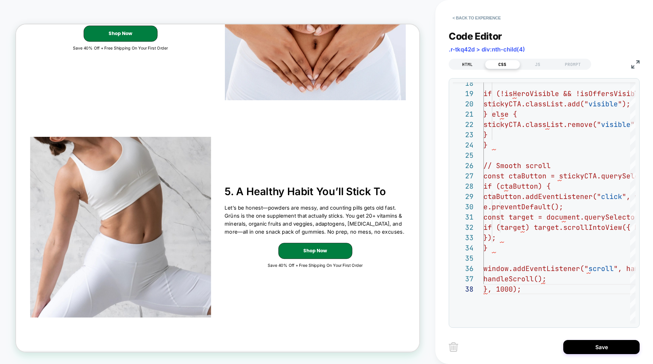
click at [465, 65] on div "HTML" at bounding box center [467, 64] width 35 height 9
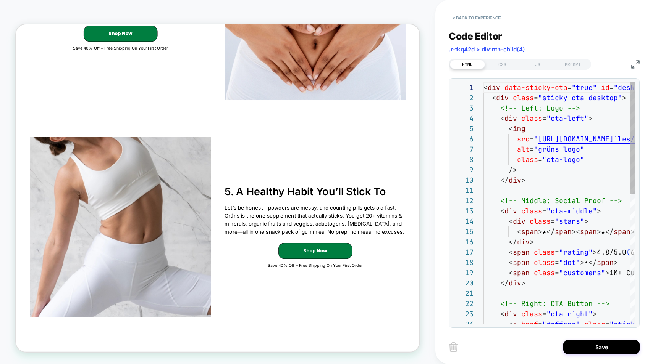
scroll to position [103, 0]
type textarea "**********"
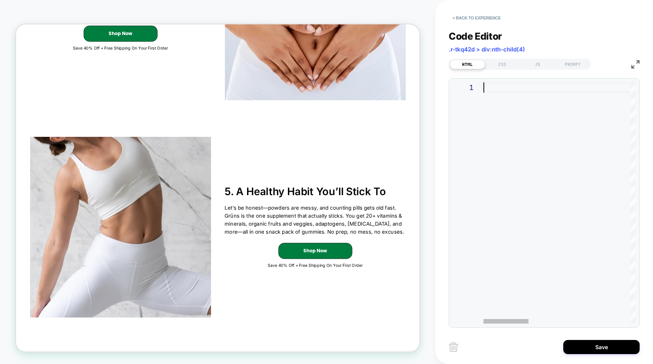
type textarea "**********"
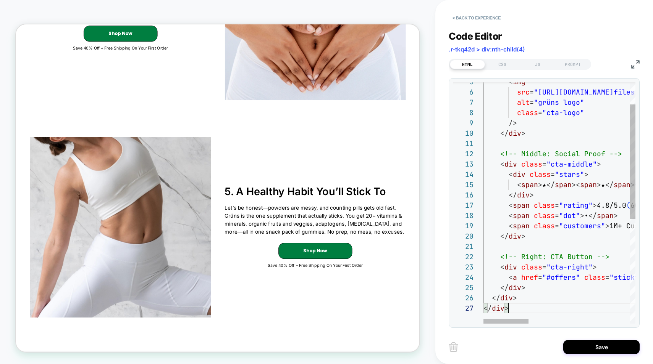
scroll to position [62, 25]
click at [504, 62] on div "CSS" at bounding box center [502, 64] width 35 height 9
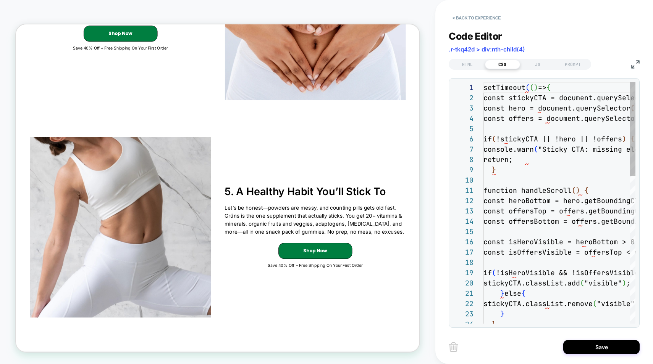
scroll to position [103, 0]
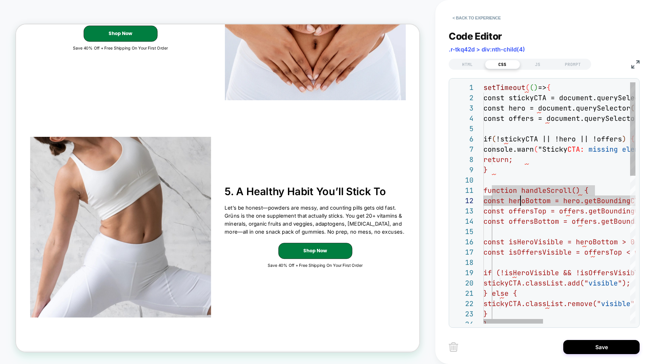
type textarea "**********"
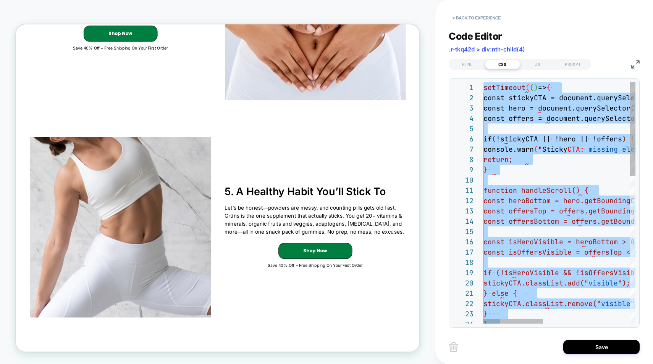
scroll to position [0, 0]
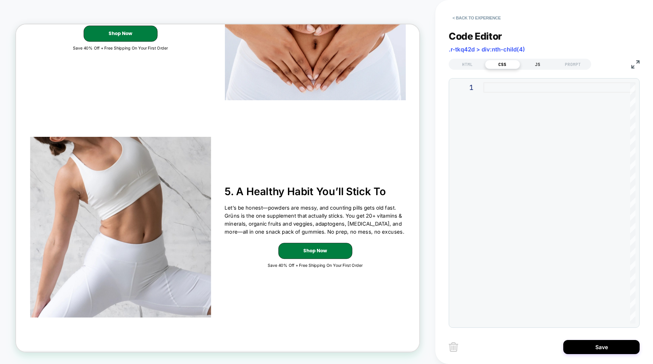
click at [531, 60] on div "JS" at bounding box center [537, 64] width 35 height 9
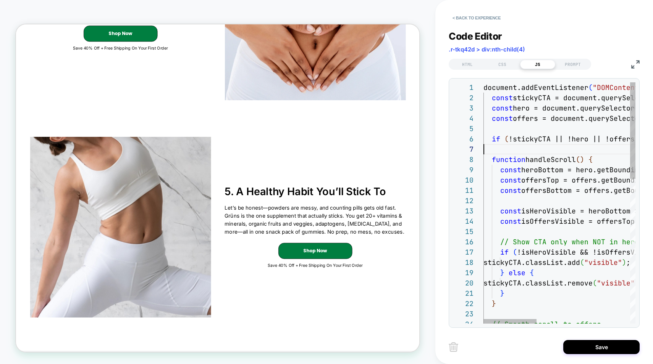
type textarea "**********"
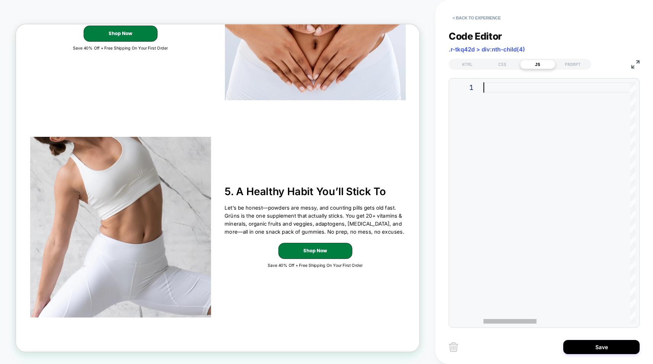
scroll to position [0, 0]
click at [552, 143] on div at bounding box center [559, 203] width 152 height 242
click at [466, 63] on div "HTML" at bounding box center [467, 64] width 35 height 9
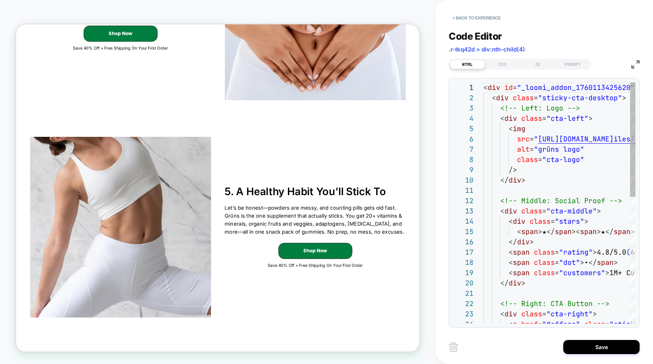
scroll to position [103, 0]
type textarea "**********"
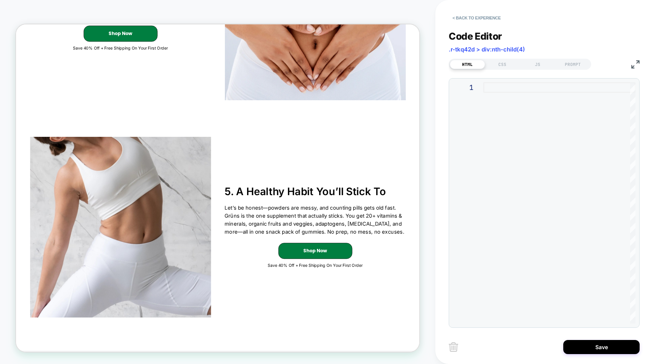
type textarea "**********"
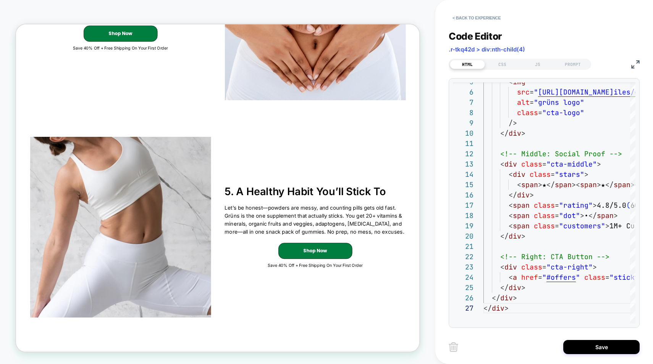
click at [501, 70] on div "Code Editor .r-tkq42d > div:nth-child(4) HTML CSS JS PROMPT 5 6 7 8 9 10 11 12 …" at bounding box center [543, 174] width 191 height 307
click at [501, 69] on div "HTML CSS JS PROMPT" at bounding box center [519, 64] width 142 height 11
click at [501, 63] on div "CSS" at bounding box center [502, 64] width 35 height 9
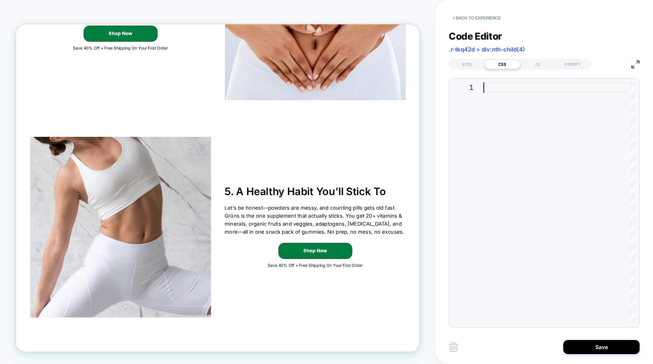
click at [509, 171] on div at bounding box center [559, 203] width 152 height 242
type textarea "**********"
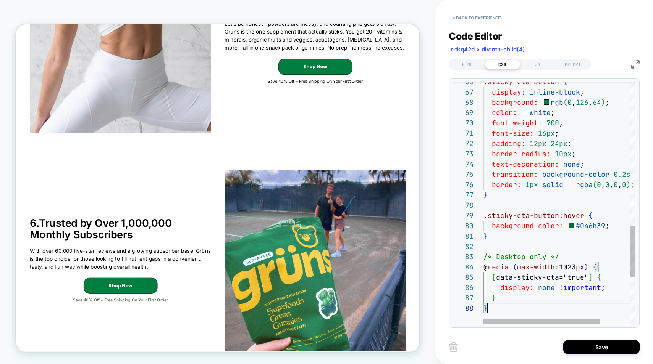
scroll to position [1428, 0]
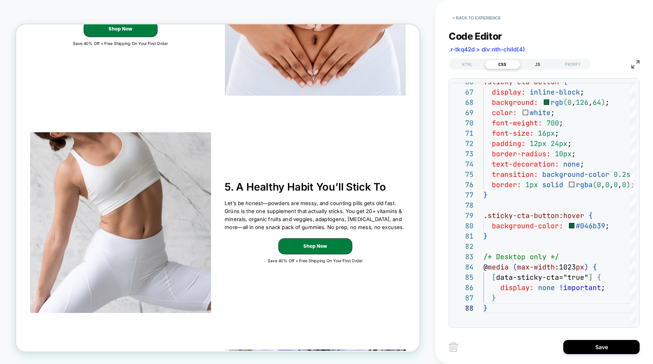
click at [531, 60] on div "JS" at bounding box center [537, 64] width 35 height 9
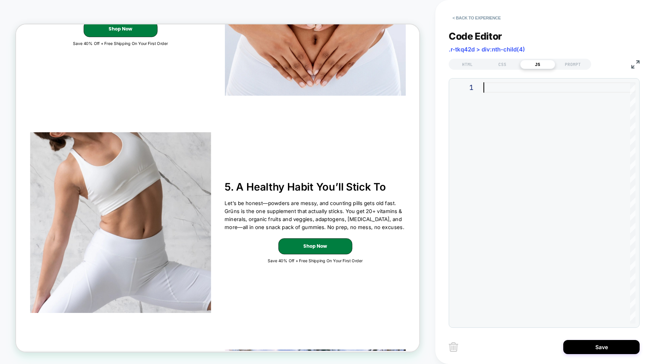
click at [518, 88] on div at bounding box center [559, 203] width 152 height 242
type textarea "**********"
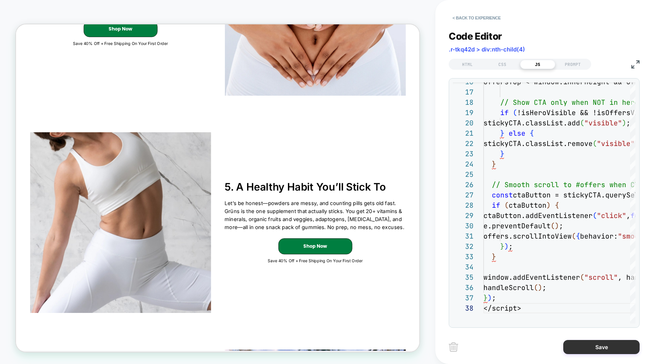
click at [605, 351] on button "Save" at bounding box center [601, 347] width 76 height 14
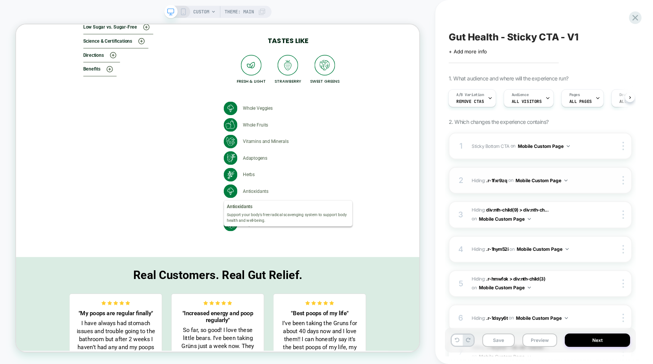
scroll to position [9, 0]
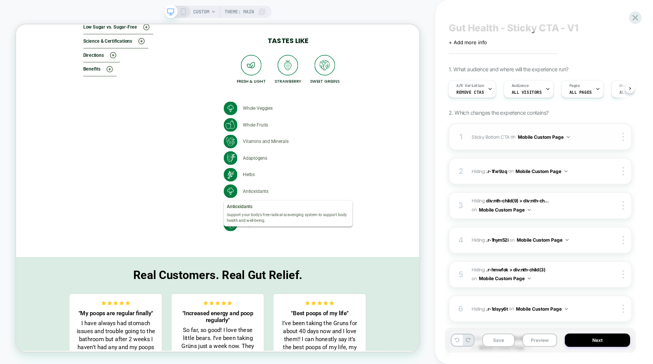
click at [587, 138] on span "Sticky Bottom CTA Adding AI Generated Block AFTER .r-tkq42d > div:nth-child(3) …" at bounding box center [533, 137] width 124 height 10
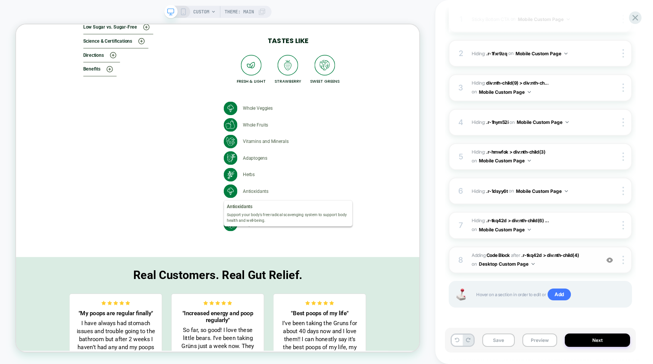
click at [585, 265] on span "Adding Code Block AFTER .r-tkq42d > div:nth-child(4) .r-tkq42d > div:nth-child(…" at bounding box center [533, 260] width 124 height 18
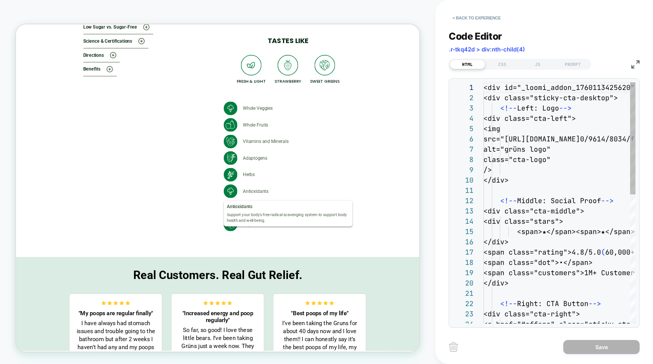
scroll to position [103, 0]
type textarea "**********"
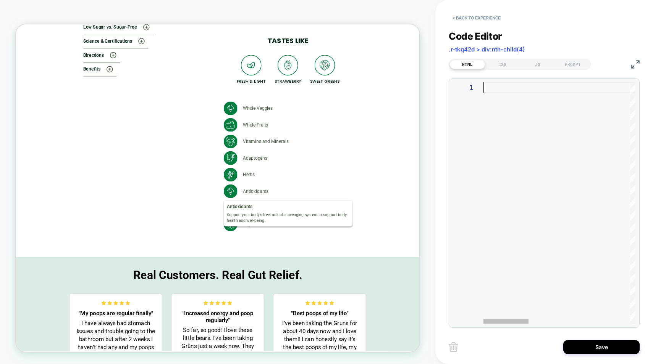
type textarea "**********"
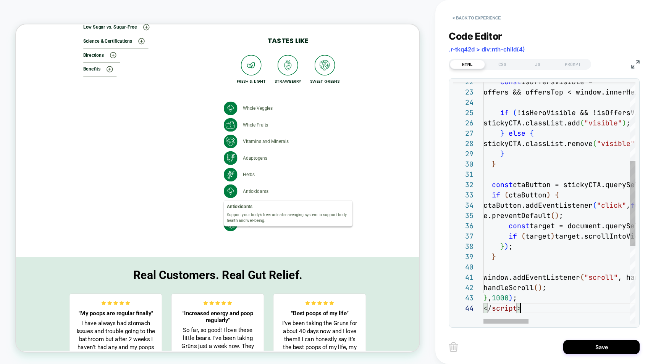
scroll to position [31, 37]
click at [498, 60] on div "CSS" at bounding box center [502, 64] width 35 height 9
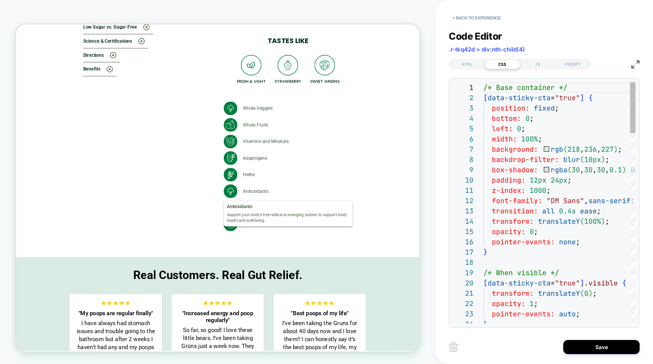
scroll to position [103, 0]
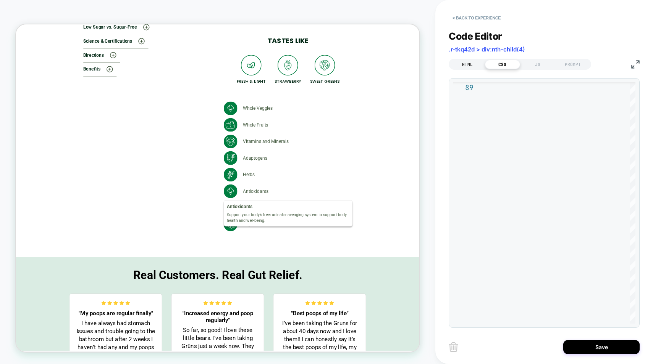
click at [466, 64] on div "HTML" at bounding box center [467, 64] width 35 height 9
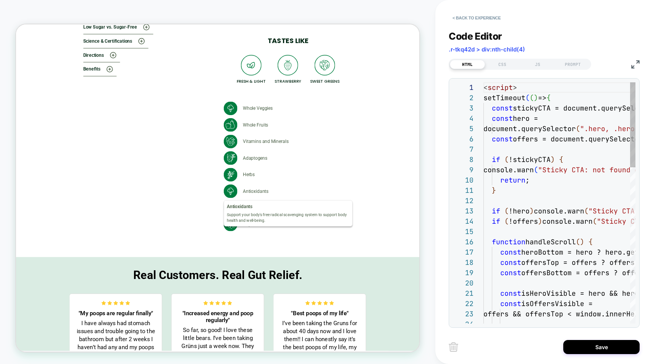
scroll to position [103, 0]
click at [464, 14] on button "< Back to experience" at bounding box center [476, 18] width 56 height 12
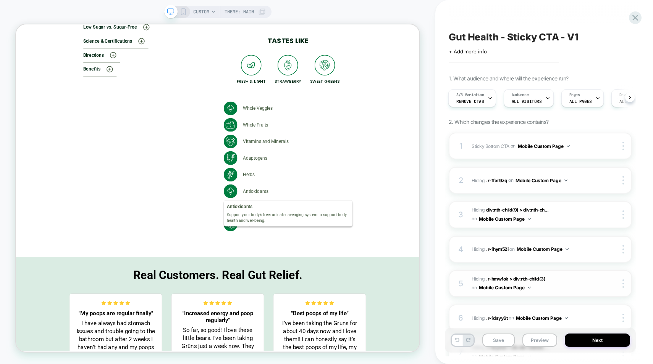
scroll to position [127, 0]
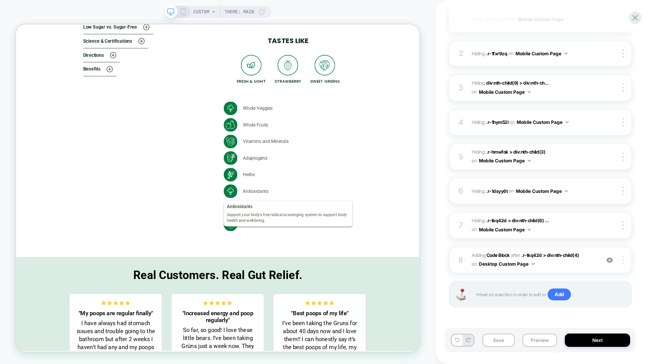
click at [621, 256] on div at bounding box center [624, 260] width 15 height 8
click at [518, 277] on div "1 Sticky Bottom CTA Adding AI Generated Block AFTER .r-tkq42d > div:nth-child(3…" at bounding box center [539, 166] width 183 height 321
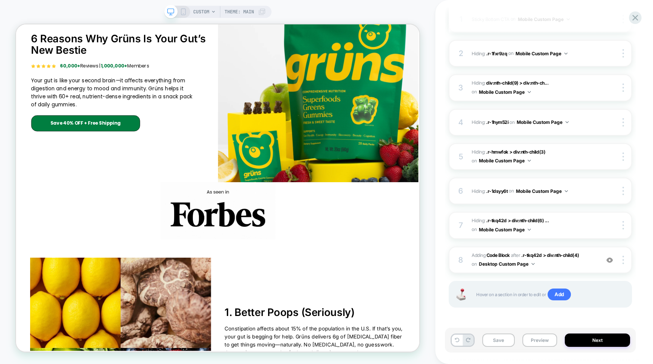
scroll to position [98, 0]
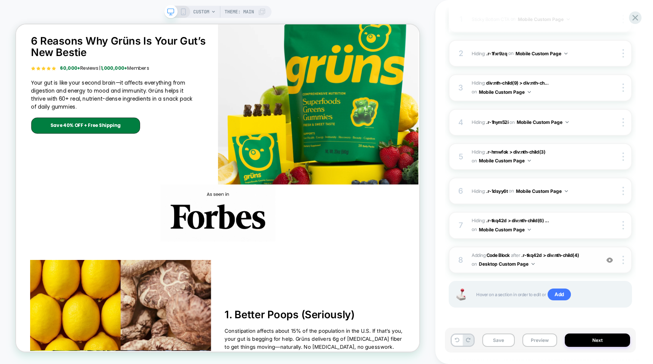
click at [572, 267] on span "Adding Code Block AFTER .r-tkq42d > div:nth-child(4) .r-tkq42d > div:nth-child(…" at bounding box center [533, 260] width 124 height 18
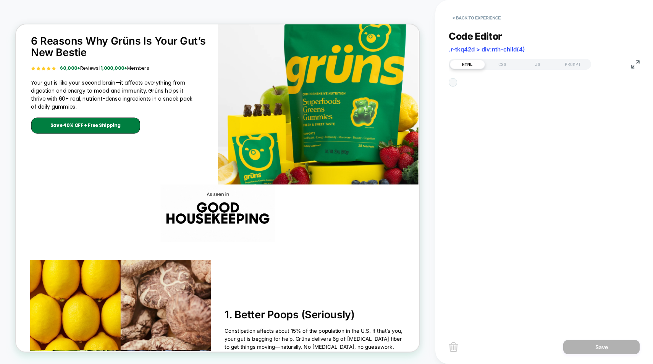
scroll to position [103, 0]
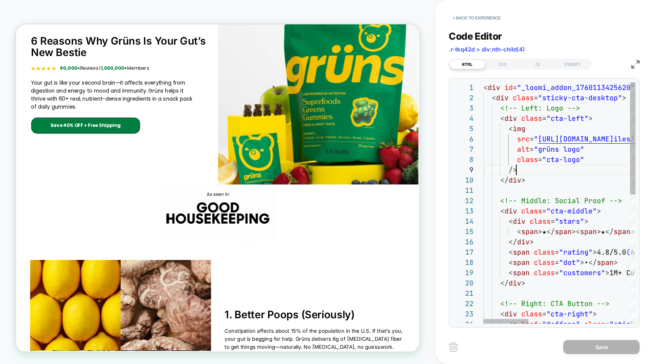
type textarea "**********"
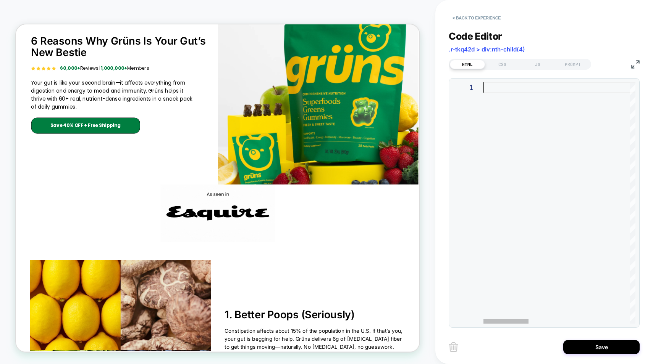
type textarea "**********"
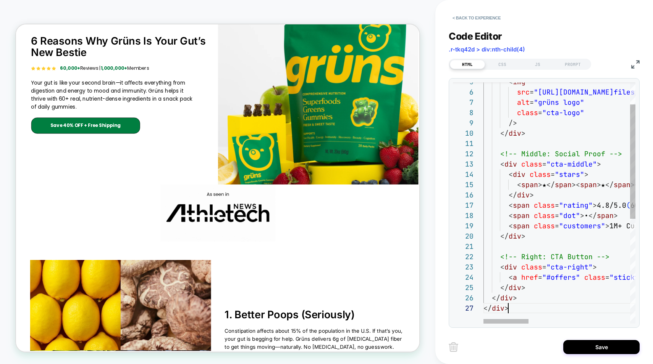
scroll to position [62, 25]
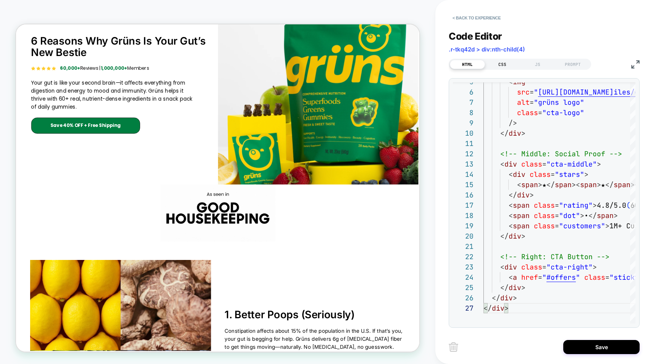
click at [504, 63] on div "CSS" at bounding box center [502, 64] width 35 height 9
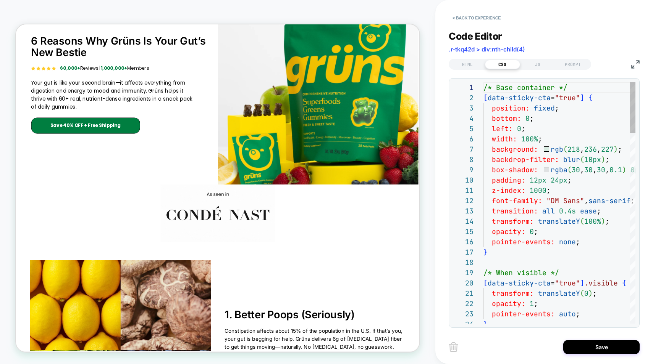
scroll to position [103, 0]
type textarea "**********"
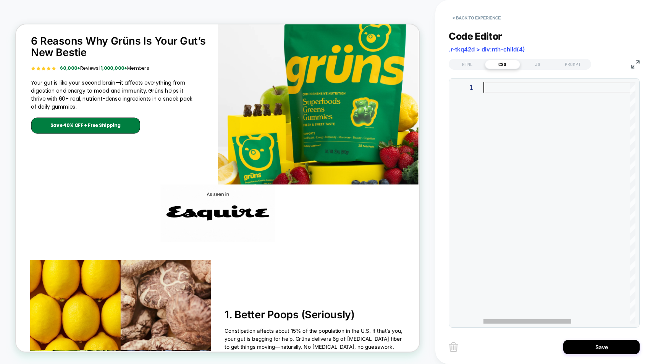
type textarea "**********"
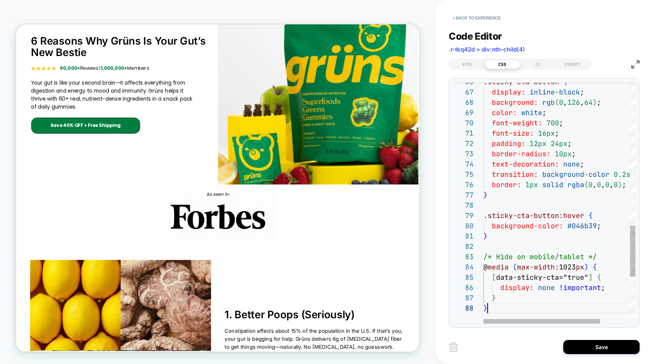
scroll to position [72, 4]
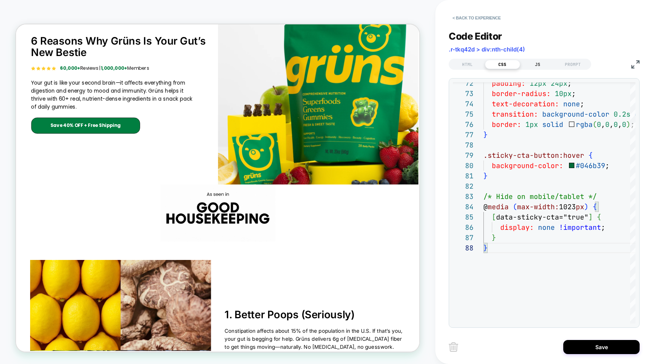
click at [535, 63] on div "JS" at bounding box center [537, 64] width 35 height 9
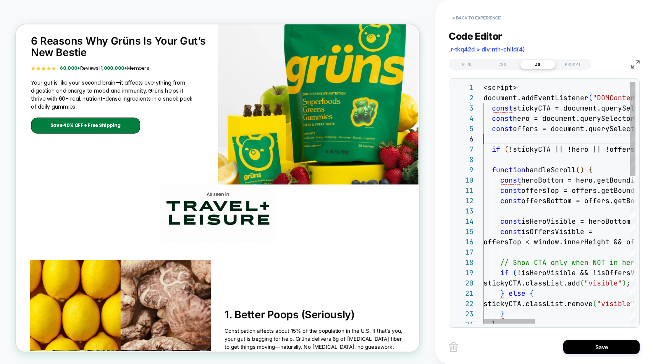
type textarea "**********"
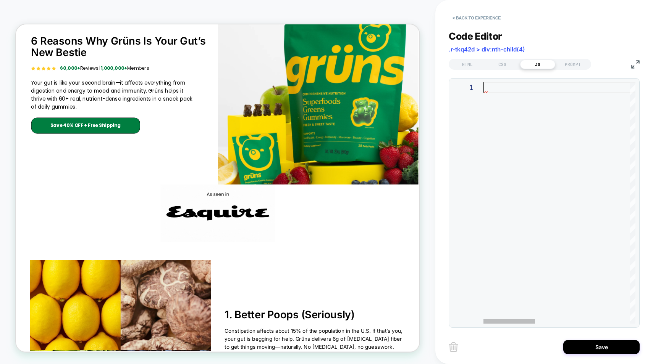
type textarea "**********"
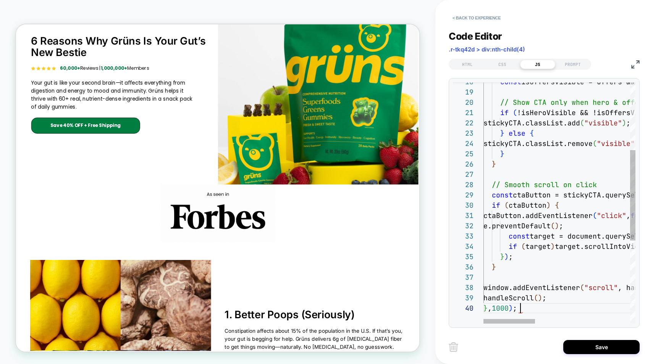
scroll to position [93, 37]
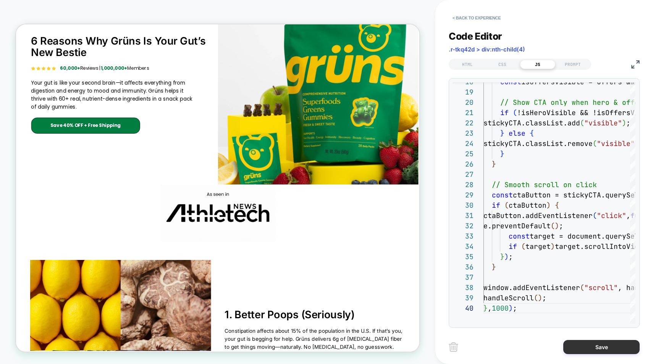
click at [591, 348] on button "Save" at bounding box center [601, 347] width 76 height 14
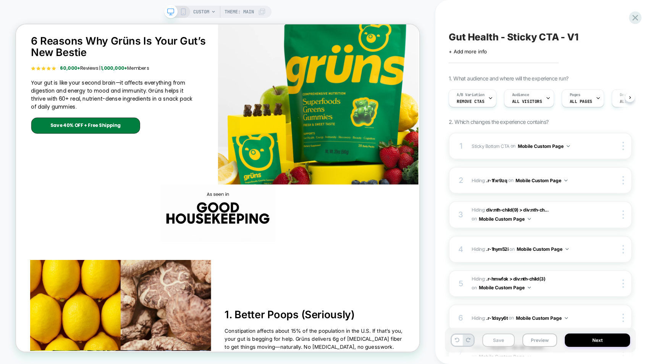
scroll to position [0, 0]
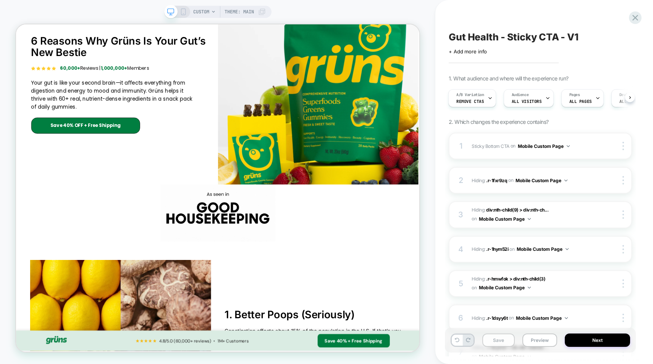
click at [506, 345] on button "Save" at bounding box center [498, 340] width 32 height 13
click at [535, 343] on button "Preview" at bounding box center [539, 340] width 35 height 13
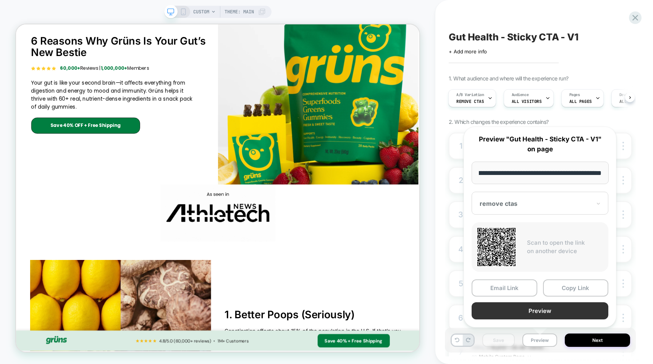
scroll to position [0, 0]
click at [531, 306] on button "Preview" at bounding box center [539, 311] width 137 height 17
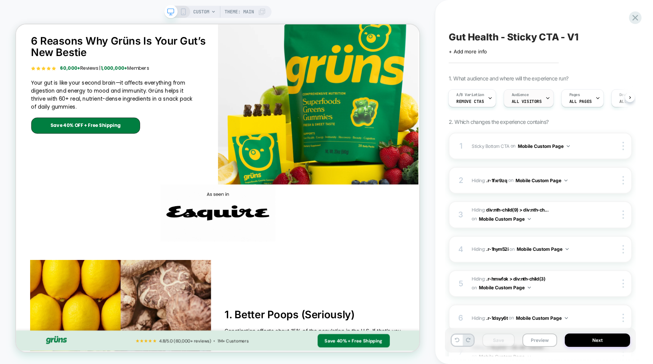
scroll to position [0, 111]
click at [575, 98] on div "Trigger After 1 Seconds" at bounding box center [579, 98] width 46 height 17
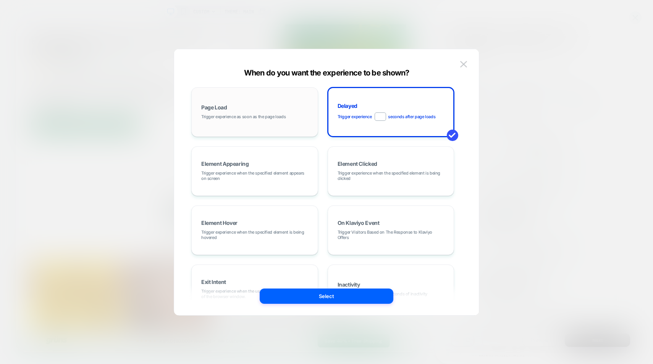
click at [287, 116] on div "Page Load Trigger experience as soon as the page loads" at bounding box center [254, 112] width 118 height 41
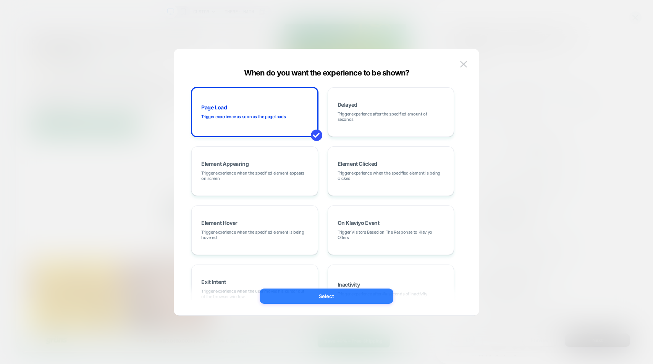
click at [335, 294] on button "Select" at bounding box center [327, 296] width 134 height 15
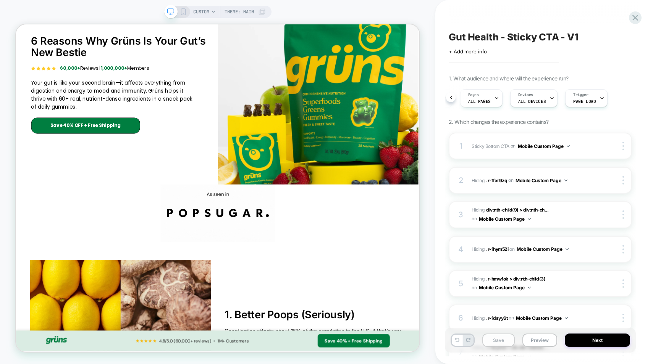
click at [498, 341] on button "Save" at bounding box center [498, 340] width 32 height 13
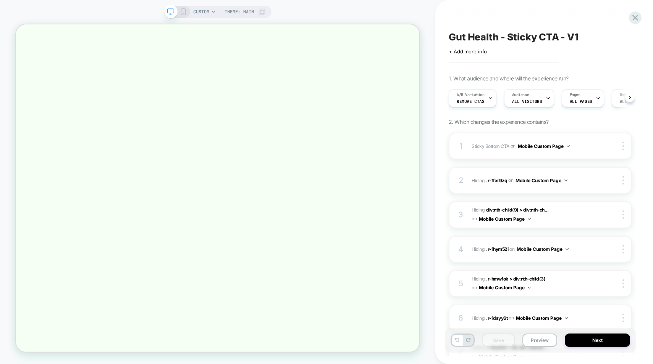
scroll to position [0, 0]
click at [541, 339] on button "Preview" at bounding box center [539, 340] width 35 height 13
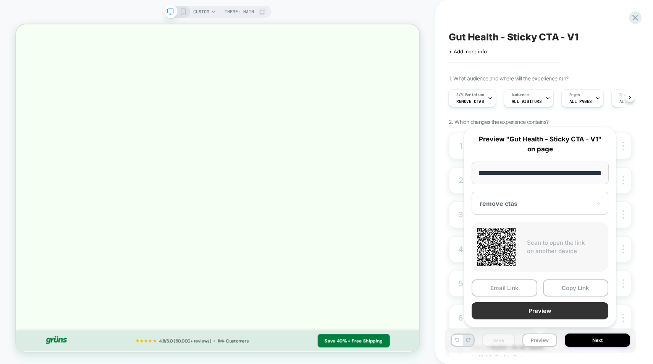
scroll to position [0, 0]
click at [525, 311] on button "Preview" at bounding box center [539, 311] width 137 height 17
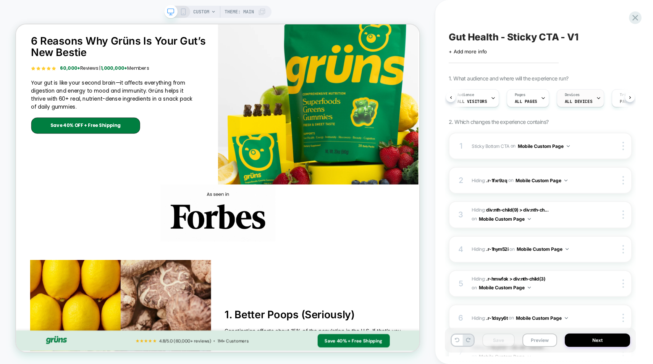
scroll to position [0, 102]
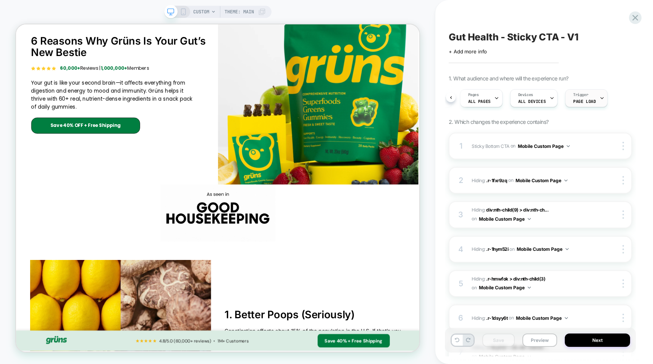
click at [573, 99] on span "Page Load" at bounding box center [584, 101] width 23 height 5
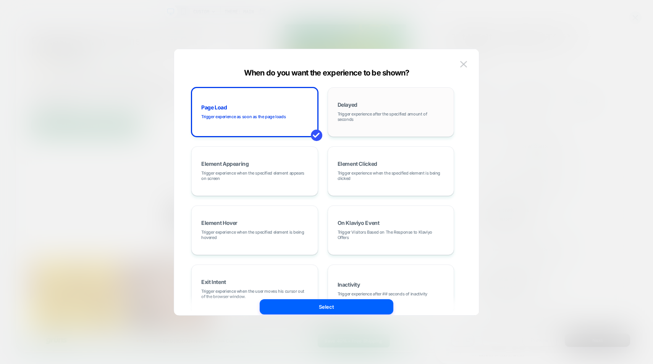
click at [397, 129] on div "Delayed Trigger experience after the specified amount of seconds" at bounding box center [391, 112] width 118 height 41
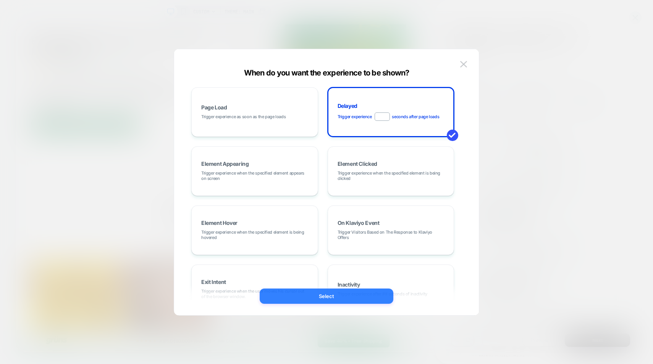
type input "***"
click at [324, 293] on button "Select" at bounding box center [327, 296] width 134 height 15
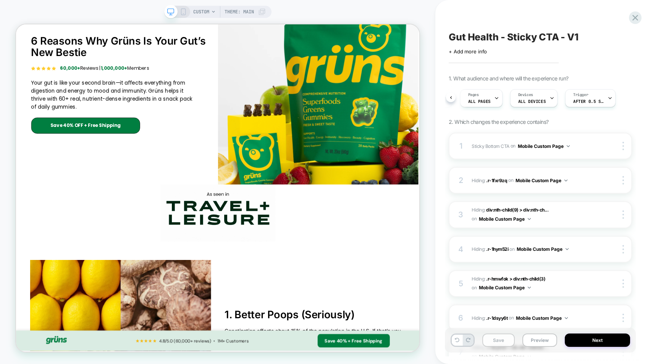
click at [503, 342] on button "Save" at bounding box center [498, 340] width 32 height 13
click at [539, 342] on button "Preview" at bounding box center [539, 340] width 35 height 13
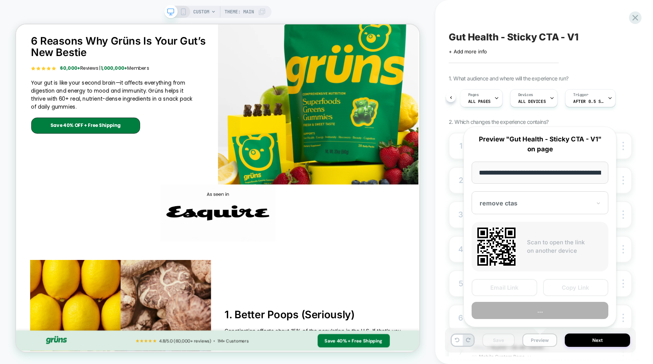
scroll to position [0, 73]
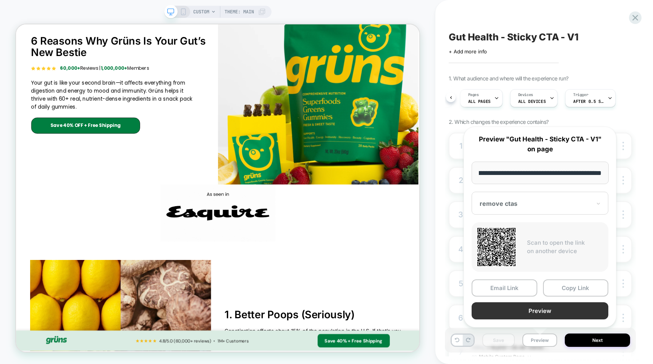
click at [538, 314] on button "Preview" at bounding box center [539, 311] width 137 height 17
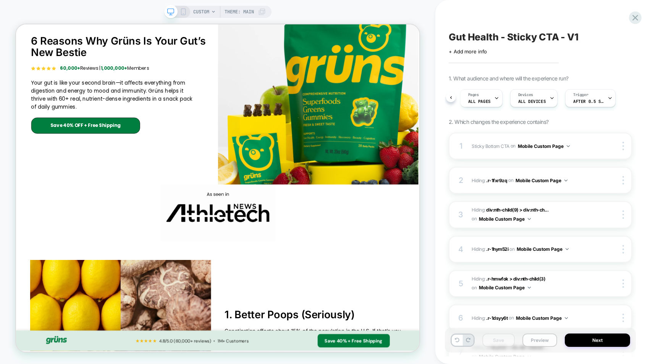
click at [535, 344] on button "Preview" at bounding box center [539, 340] width 35 height 13
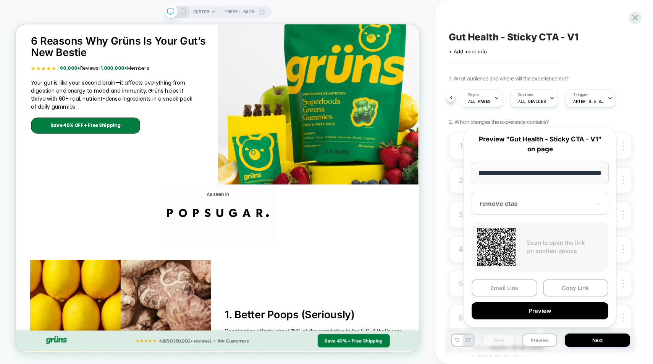
scroll to position [0, 0]
click at [530, 319] on div "**********" at bounding box center [539, 227] width 153 height 201
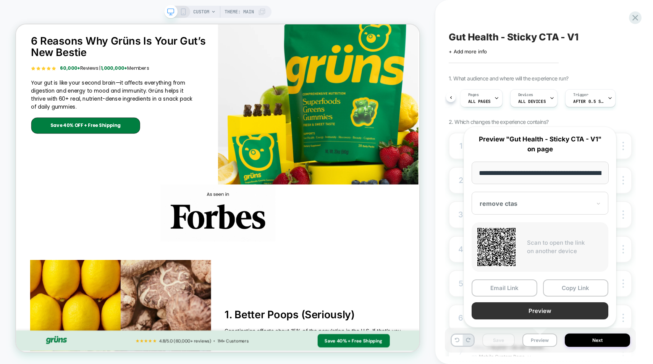
click at [530, 313] on button "Preview" at bounding box center [539, 311] width 137 height 17
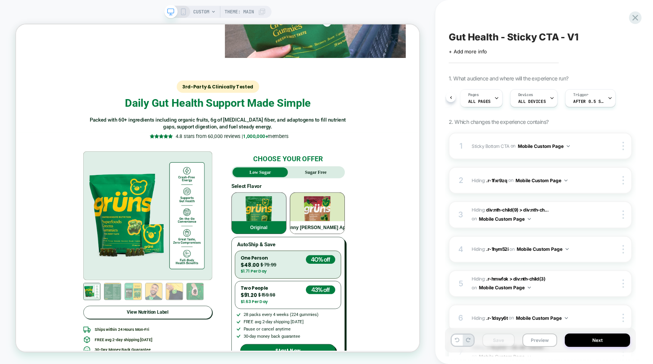
scroll to position [2080, 0]
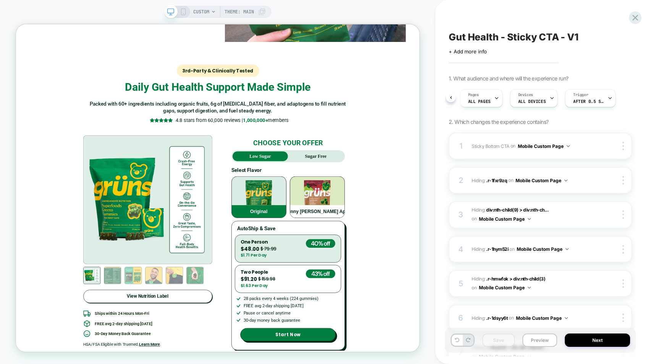
click at [180, 10] on icon at bounding box center [183, 11] width 7 height 7
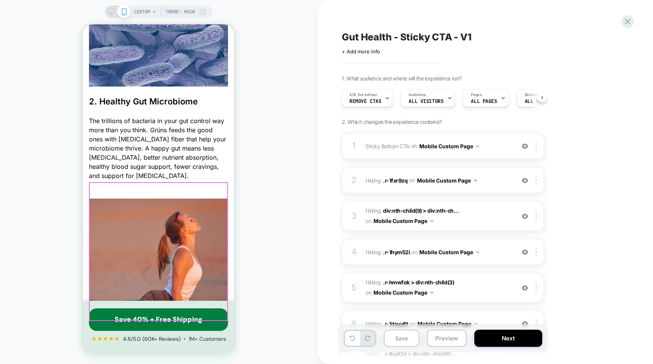
scroll to position [785, 0]
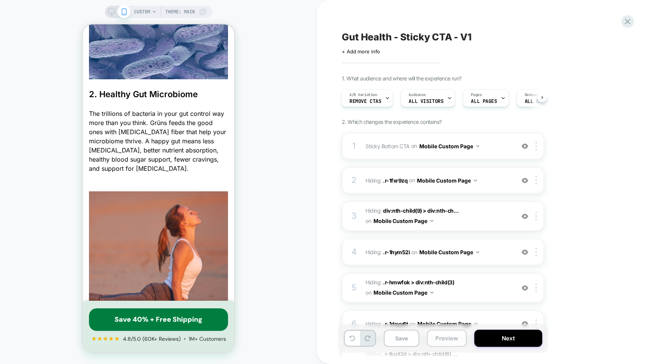
click at [455, 337] on button "Preview" at bounding box center [447, 338] width 40 height 17
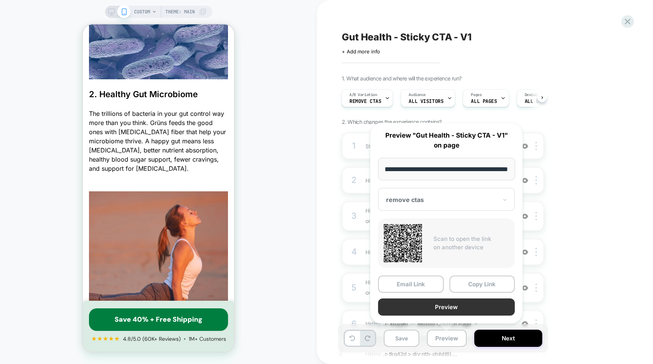
scroll to position [0, 0]
click at [441, 305] on button "Preview" at bounding box center [446, 307] width 137 height 17
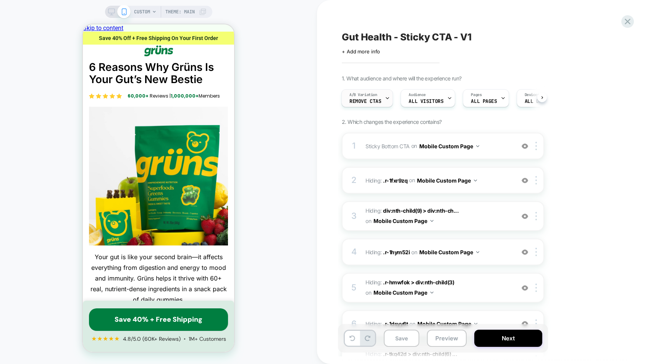
click at [385, 93] on div at bounding box center [387, 98] width 5 height 17
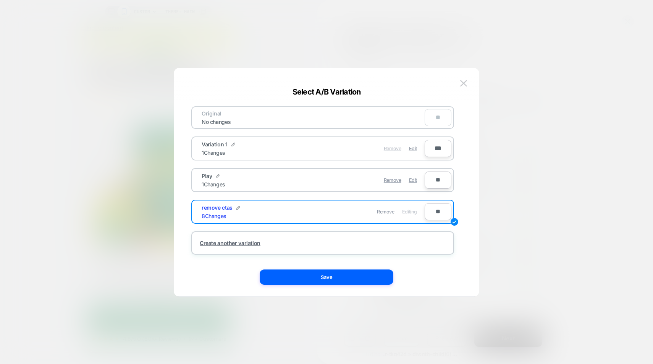
click at [393, 148] on span "Remove" at bounding box center [393, 149] width 18 height 6
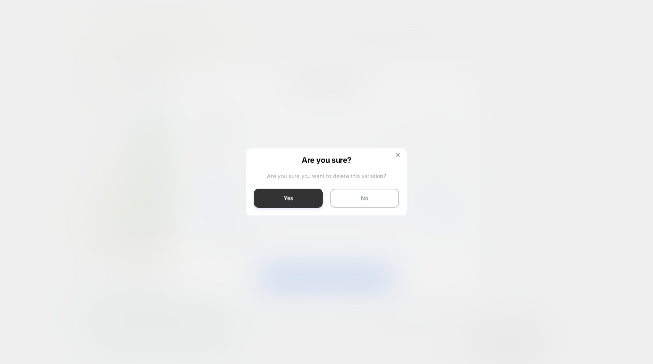
click at [285, 198] on button "Yes" at bounding box center [288, 198] width 69 height 19
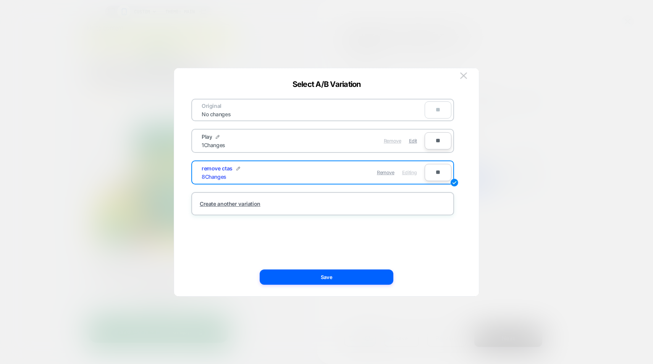
click at [395, 137] on div "Remove" at bounding box center [393, 141] width 18 height 15
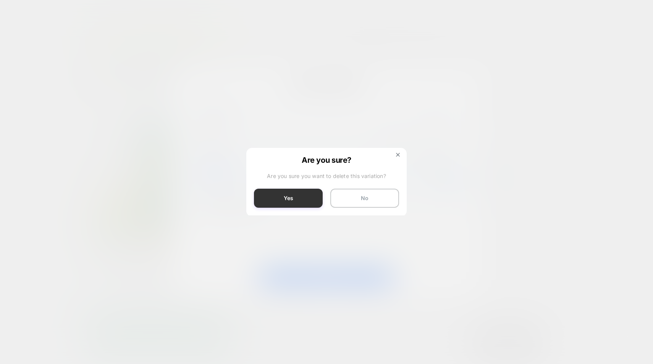
click at [284, 194] on button "Yes" at bounding box center [288, 198] width 69 height 19
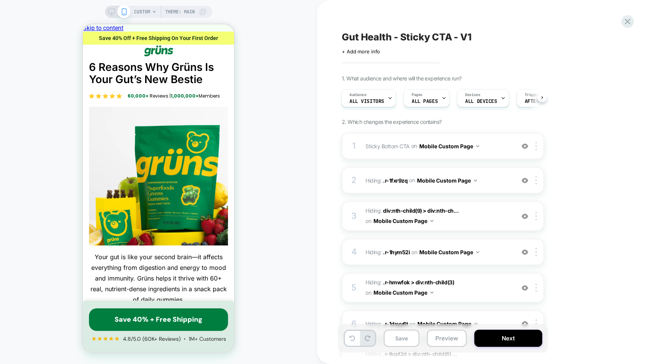
scroll to position [139, 0]
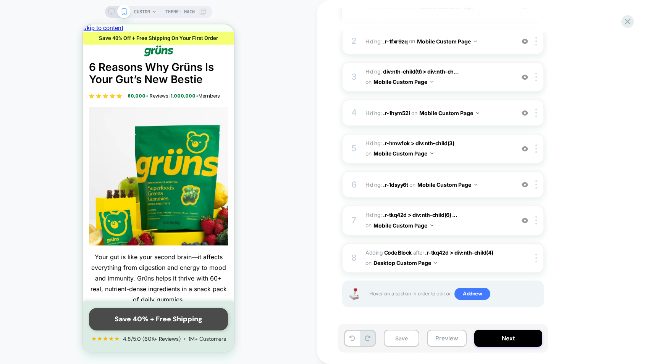
click at [175, 314] on link "Save 40% + Free Shipping" at bounding box center [158, 319] width 139 height 23
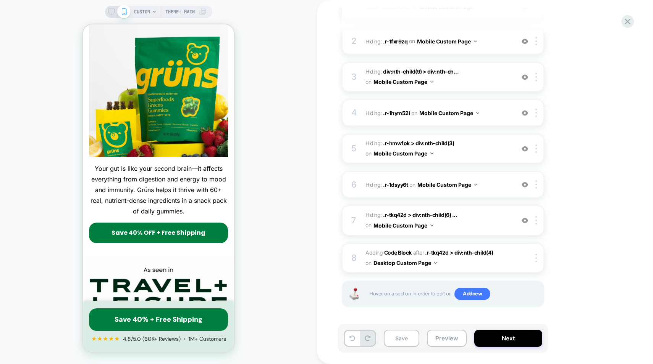
scroll to position [0, 0]
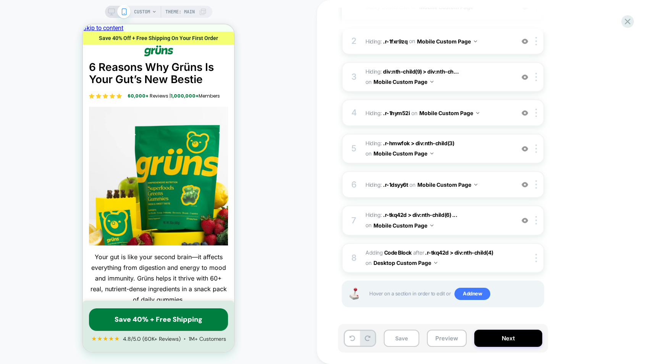
click at [110, 6] on div "CUSTOM Theme: MAIN" at bounding box center [158, 12] width 107 height 12
click at [110, 13] on icon at bounding box center [111, 11] width 7 height 7
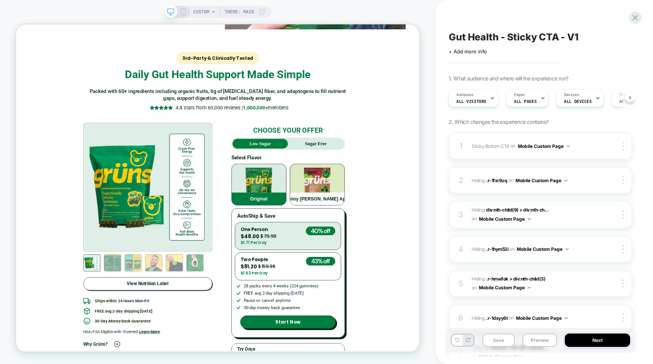
scroll to position [2093, 0]
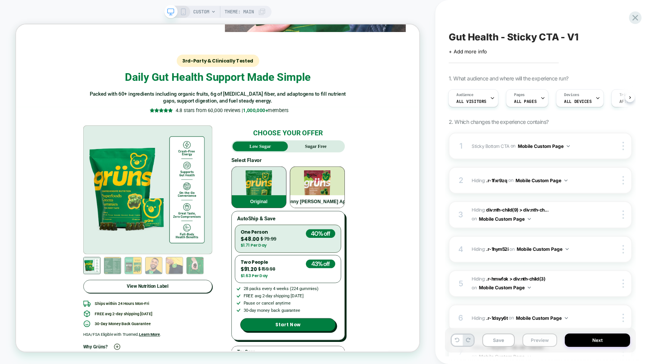
click at [527, 337] on button "Preview" at bounding box center [539, 340] width 35 height 13
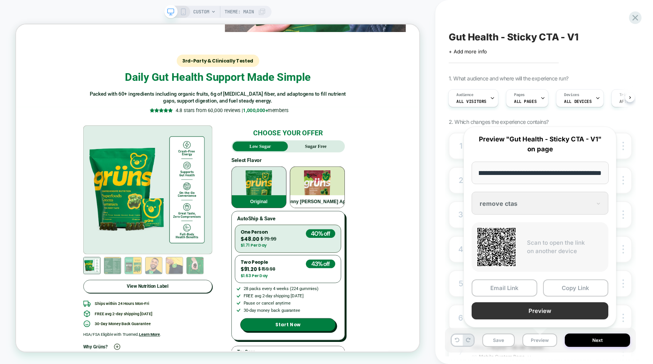
scroll to position [0, 0]
click at [519, 310] on button "Preview" at bounding box center [539, 311] width 137 height 17
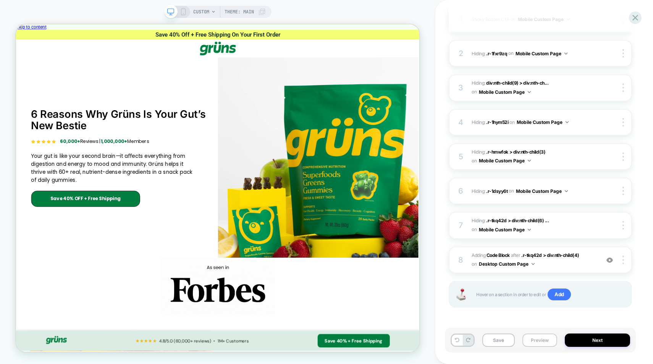
click at [543, 341] on button "Preview" at bounding box center [539, 340] width 35 height 13
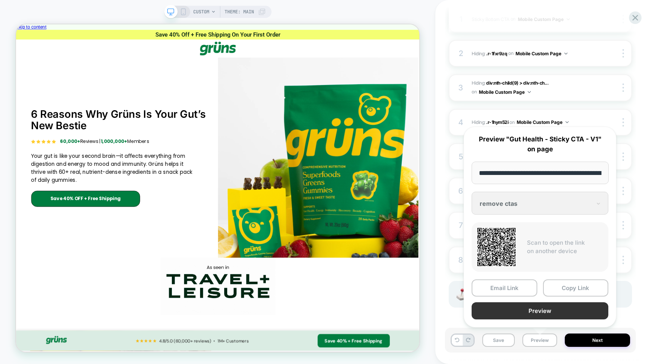
click at [529, 315] on button "Preview" at bounding box center [539, 311] width 137 height 17
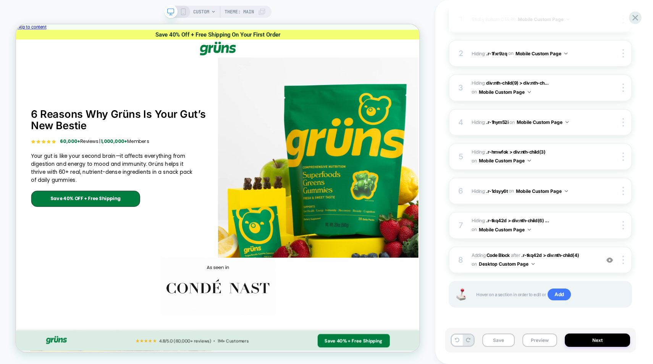
click at [184, 15] on rect at bounding box center [183, 12] width 4 height 6
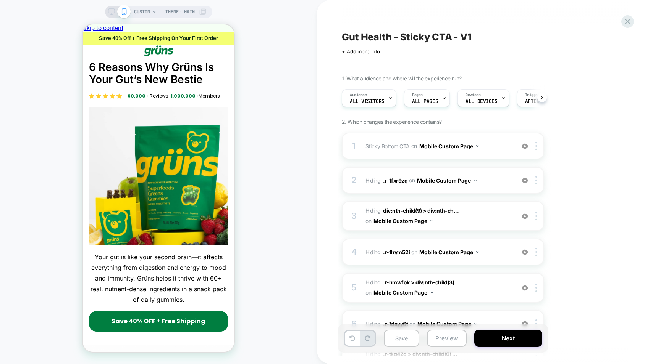
scroll to position [0, 0]
click at [507, 345] on button "Next" at bounding box center [508, 338] width 68 height 17
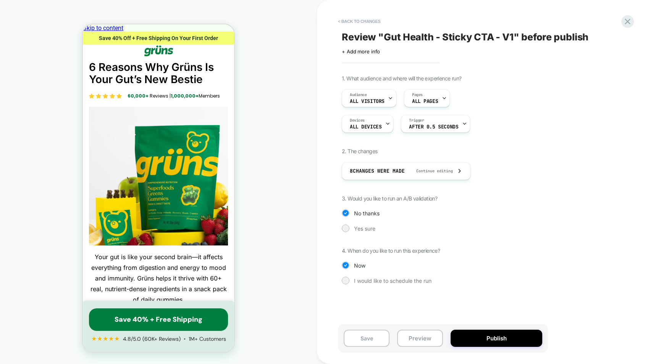
scroll to position [0, 0]
click at [345, 230] on div at bounding box center [345, 229] width 6 height 6
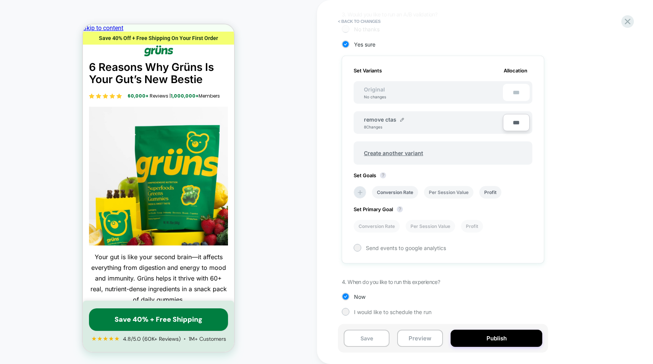
scroll to position [185, 0]
click at [401, 119] on img at bounding box center [402, 119] width 4 height 4
click at [388, 124] on input "**********" at bounding box center [391, 122] width 55 height 15
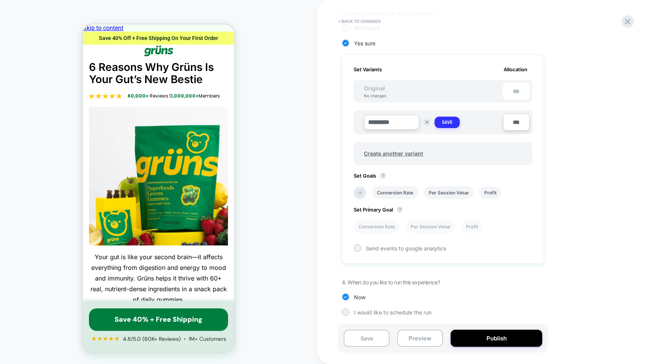
type input "*********"
click at [450, 126] on button "Save" at bounding box center [446, 122] width 25 height 11
click at [407, 153] on span "Create another variant" at bounding box center [393, 152] width 74 height 18
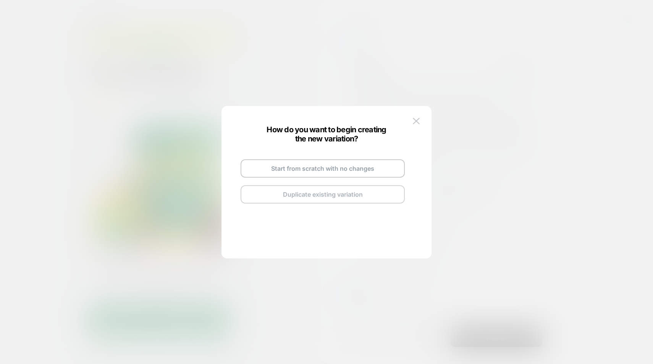
click at [318, 198] on button "Duplicate existing variation" at bounding box center [322, 194] width 164 height 18
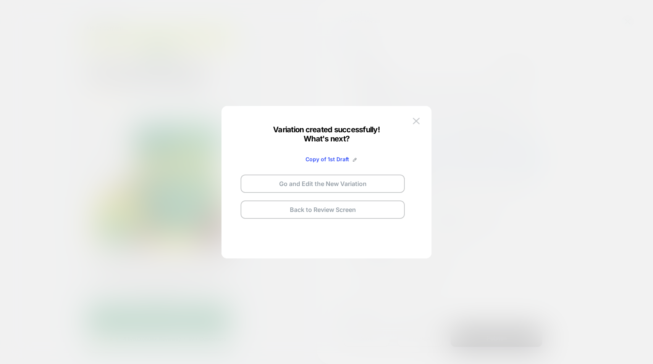
click at [332, 161] on span "Copy of 1st Draft" at bounding box center [327, 159] width 44 height 6
click at [351, 160] on div "Copy of 1st Draft" at bounding box center [330, 159] width 51 height 6
click at [353, 160] on img at bounding box center [355, 160] width 4 height 4
click at [322, 161] on input "**********" at bounding box center [312, 159] width 55 height 15
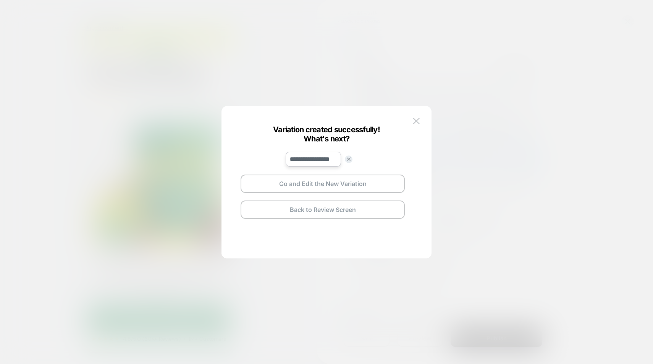
click at [322, 161] on input "**********" at bounding box center [312, 159] width 55 height 15
type input "*********"
click at [372, 157] on strong "Save" at bounding box center [369, 159] width 12 height 6
click at [337, 188] on button "Go and Edit the New Variation" at bounding box center [322, 184] width 164 height 18
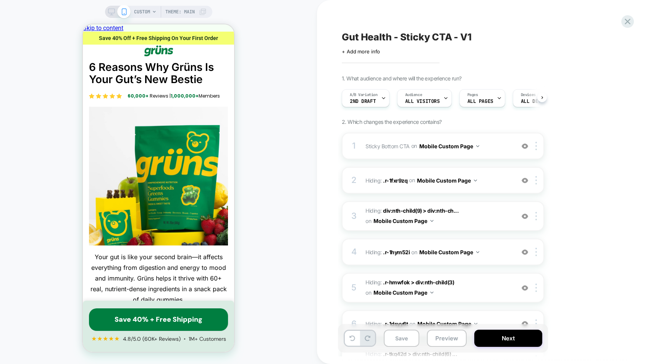
scroll to position [0, 0]
click at [274, 116] on div "CUSTOM Theme: MAIN" at bounding box center [158, 182] width 317 height 349
click at [269, 189] on div "CUSTOM Theme: MAIN" at bounding box center [158, 182] width 317 height 349
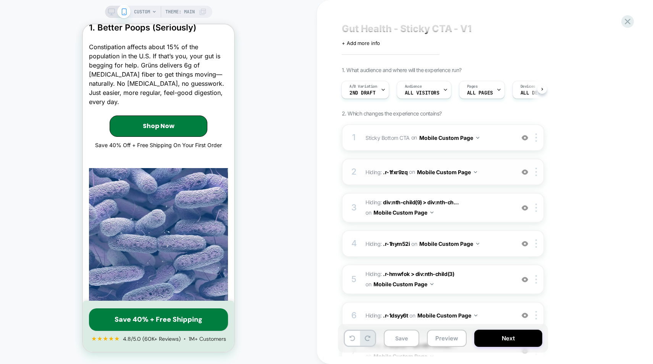
scroll to position [10, 0]
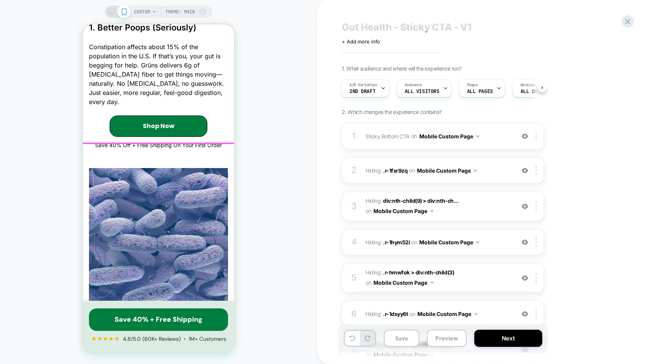
click at [217, 346] on div "Save 40% + Free Shipping ★ ★ ★ ★ ★ 4.8/5.0 (60K+ Reviews) • 1M+ Customers" at bounding box center [158, 326] width 151 height 51
click at [227, 304] on div "Save 40% + Free Shipping ★ ★ ★ ★ ★ 4.8/5.0 (60K+ Reviews) • 1M+ Customers" at bounding box center [158, 326] width 151 height 51
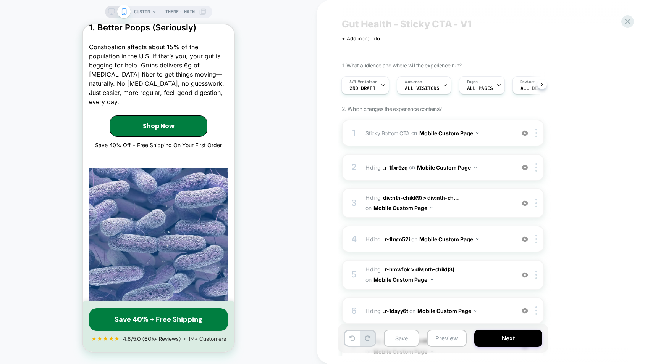
scroll to position [13, 0]
click at [499, 126] on div "1 Sticky Bottom CTA Adding AI Generated Block AFTER .r-tkq42d > div:nth-child(3…" at bounding box center [443, 132] width 202 height 27
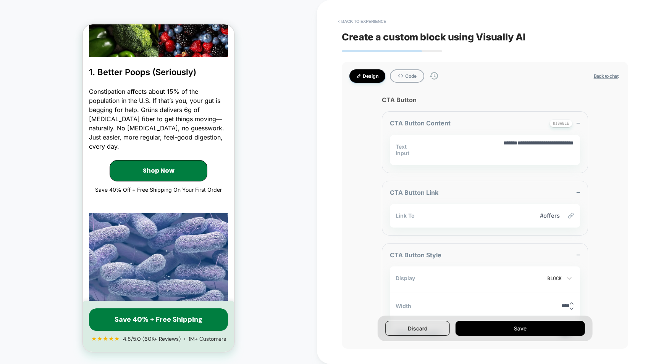
scroll to position [512, 0]
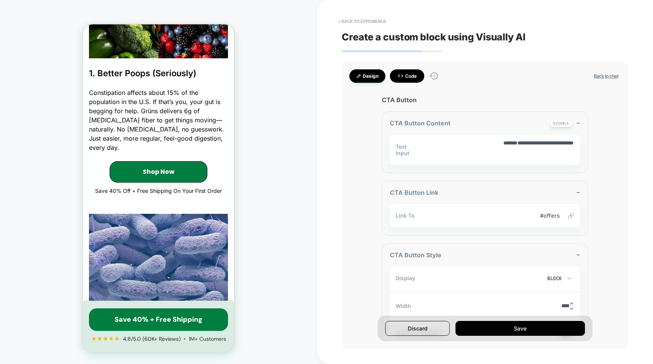
click at [409, 73] on button "Code" at bounding box center [407, 75] width 34 height 13
type textarea "*"
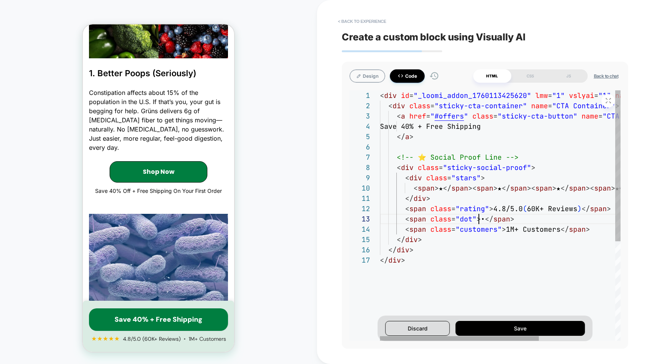
scroll to position [21, 99]
click at [478, 220] on div "< div id = "_loomi_addon_1760113425620" lmw = "1" vslyai = "1" name = "Sticky B…" at bounding box center [558, 298] width 356 height 416
type textarea "**********"
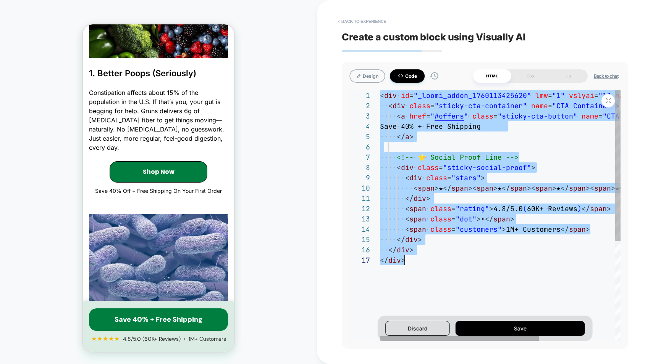
scroll to position [0, 25]
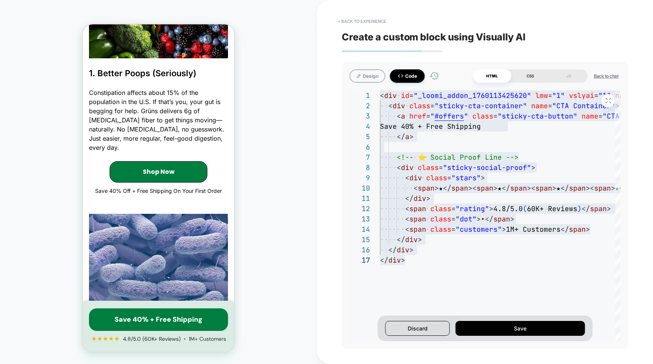
click at [526, 79] on div "CSS" at bounding box center [530, 75] width 38 height 13
type textarea "*"
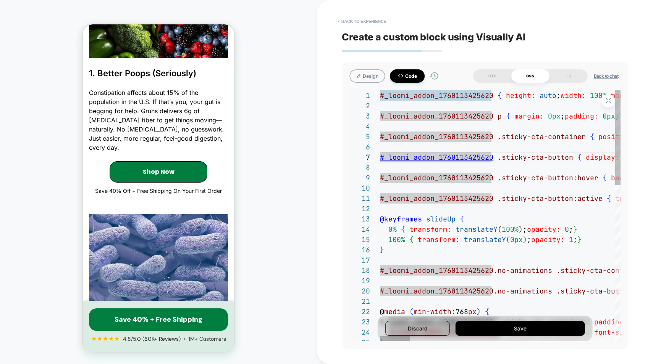
type textarea "**********"
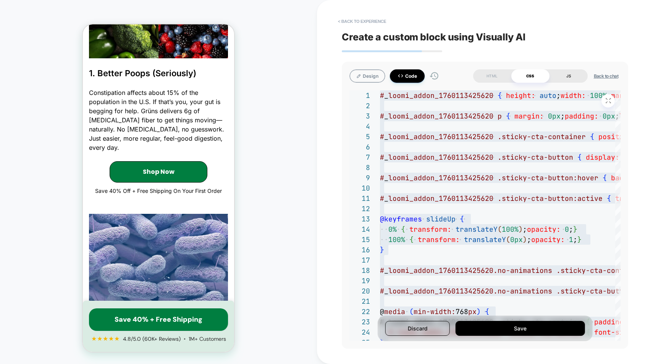
click at [567, 79] on div "JS" at bounding box center [568, 75] width 38 height 13
type textarea "*"
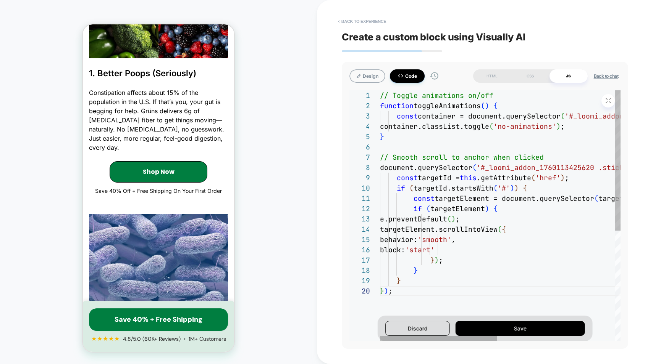
click at [441, 249] on div "// Toggle animations on/off function toggleAnimations ( ) { const container = d…" at bounding box center [622, 313] width 484 height 447
type textarea "**********"
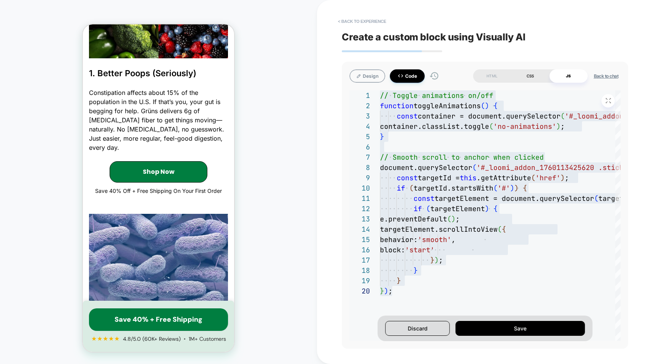
click at [530, 77] on div "CSS" at bounding box center [530, 75] width 38 height 13
type textarea "*"
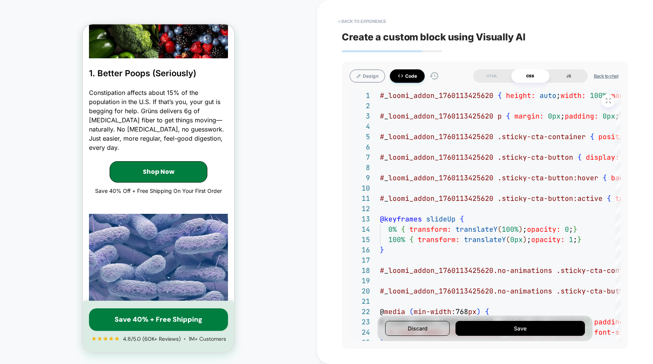
click at [563, 78] on div "JS" at bounding box center [568, 75] width 38 height 13
type textarea "*"
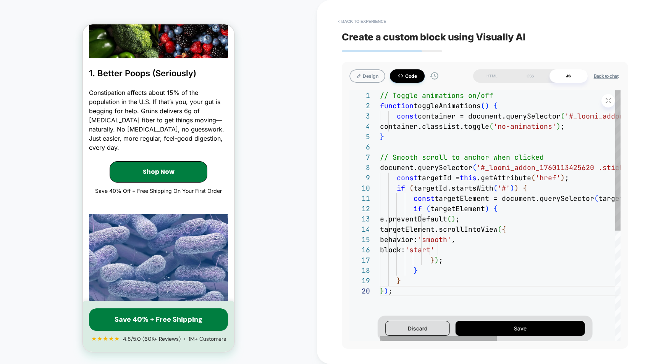
click at [515, 109] on div "// Toggle animations on/off function toggleAnimations ( ) { const container = d…" at bounding box center [622, 313] width 484 height 447
type textarea "**********"
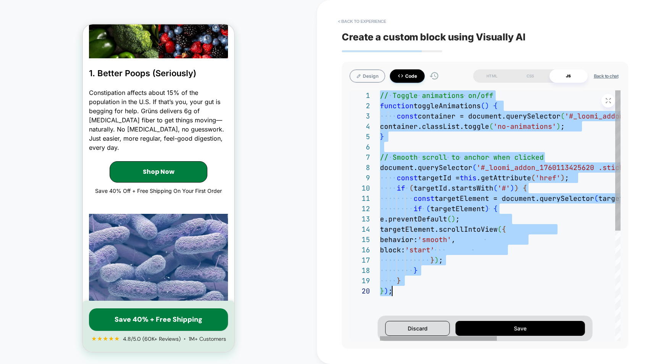
scroll to position [0, 12]
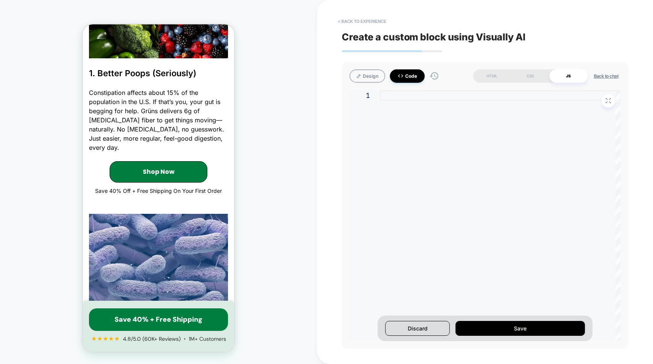
type textarea "**********"
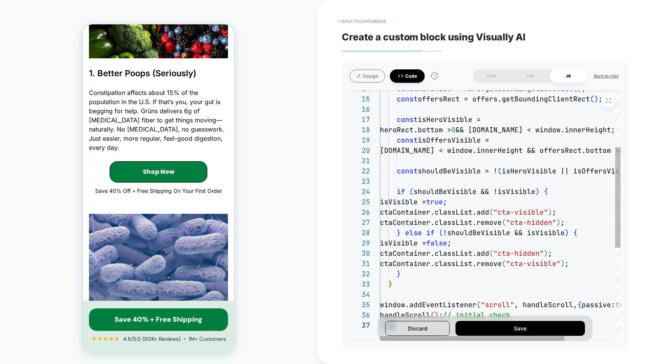
scroll to position [62, 12]
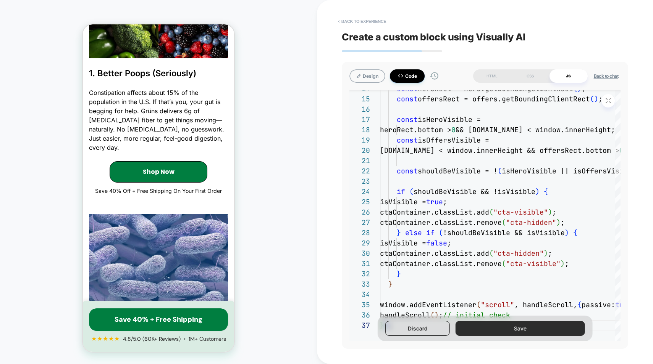
click at [510, 329] on button "Save" at bounding box center [519, 328] width 129 height 15
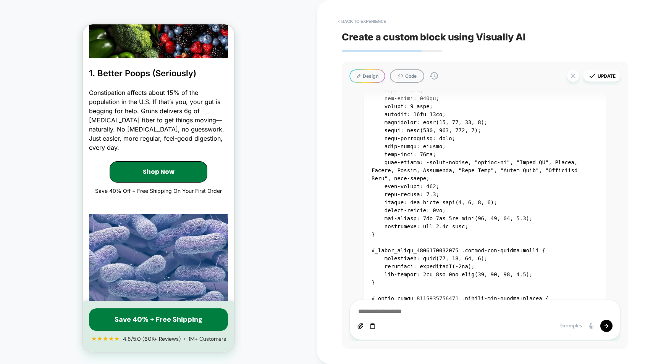
scroll to position [237, 0]
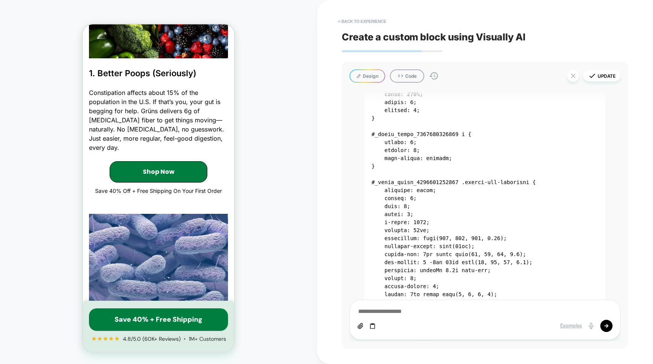
click at [413, 83] on div "Design Code Update" at bounding box center [484, 75] width 271 height 13
click at [409, 78] on button "Code" at bounding box center [407, 75] width 34 height 13
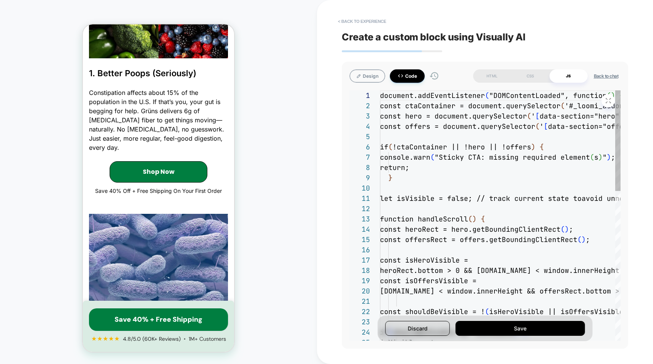
scroll to position [103, 0]
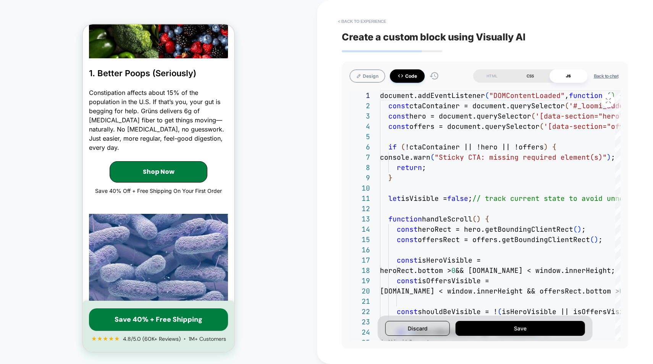
click at [528, 77] on div "CSS" at bounding box center [530, 75] width 38 height 13
type textarea "*"
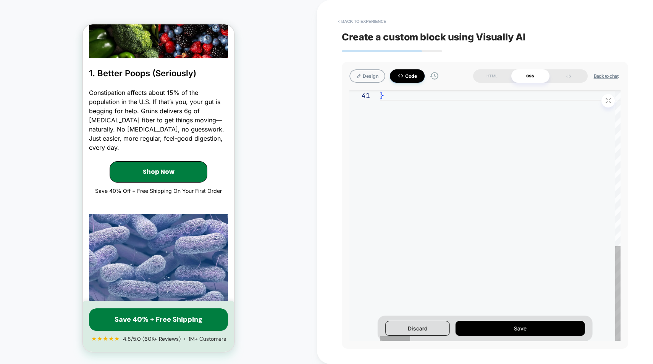
scroll to position [0, 4]
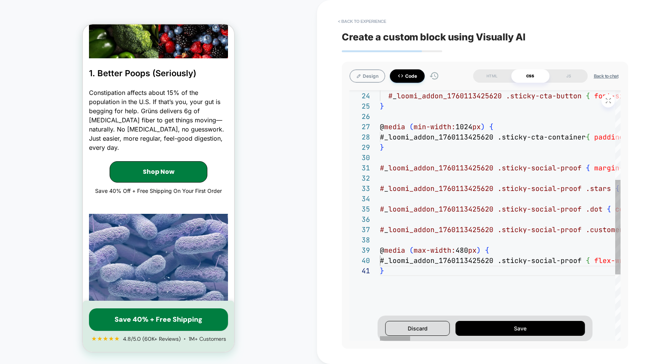
type textarea "**********"
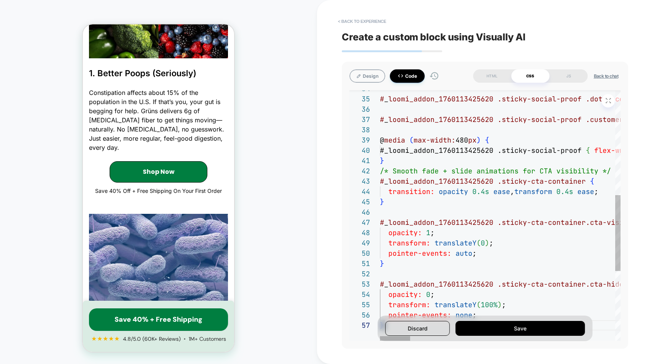
scroll to position [62, 4]
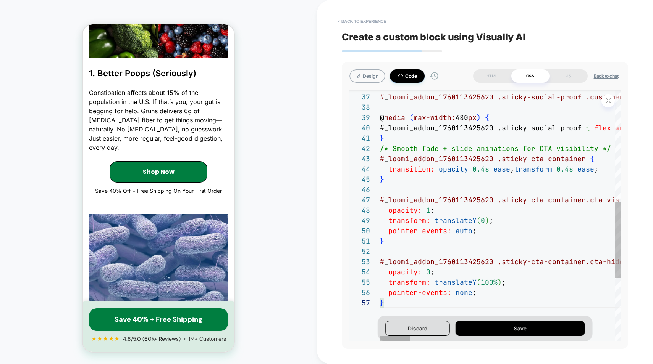
type textarea "*"
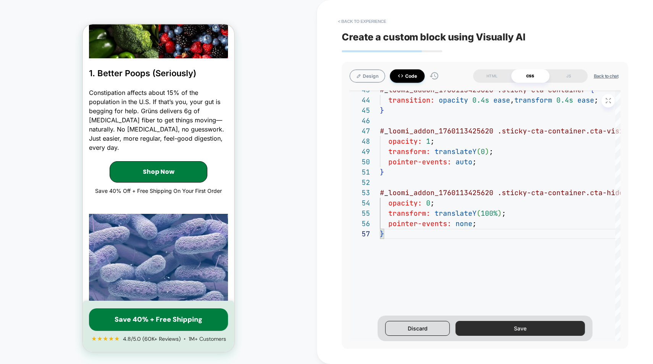
type textarea "**********"
click at [484, 324] on button "Save" at bounding box center [519, 328] width 129 height 15
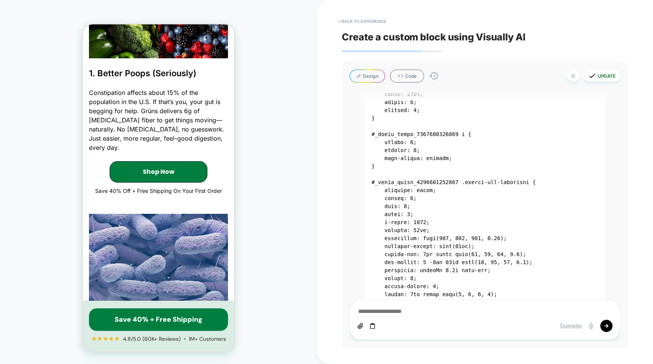
click at [596, 75] on button "Update" at bounding box center [601, 75] width 37 height 11
type textarea "*"
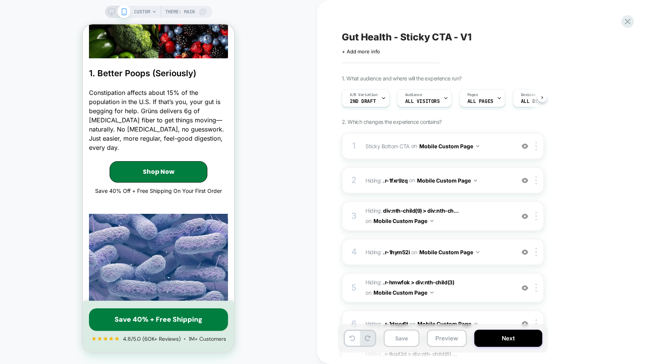
scroll to position [0, 0]
click at [408, 338] on button "Save" at bounding box center [401, 338] width 35 height 17
click at [439, 342] on button "Preview" at bounding box center [447, 338] width 40 height 17
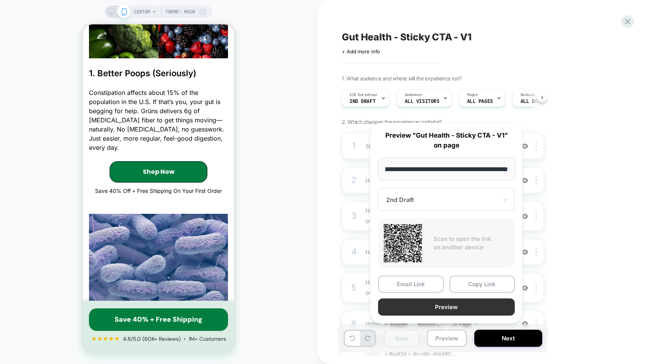
scroll to position [0, 0]
click at [445, 302] on button "Preview" at bounding box center [446, 307] width 137 height 17
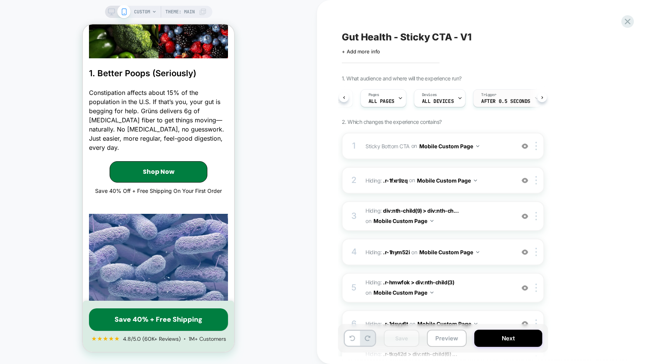
scroll to position [0, 99]
click at [498, 99] on span "After 0.5 Seconds" at bounding box center [504, 101] width 49 height 5
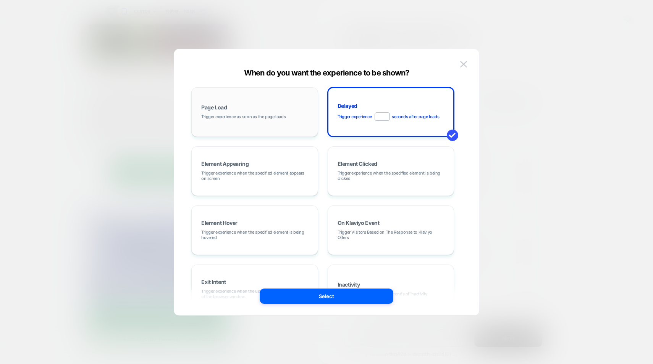
click at [277, 116] on span "Trigger experience as soon as the page loads" at bounding box center [243, 116] width 84 height 5
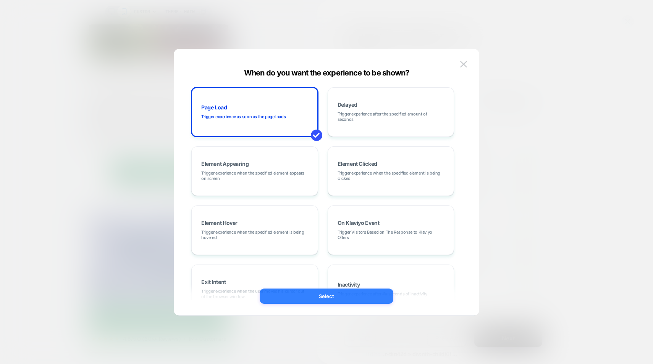
click at [329, 303] on button "Select" at bounding box center [327, 296] width 134 height 15
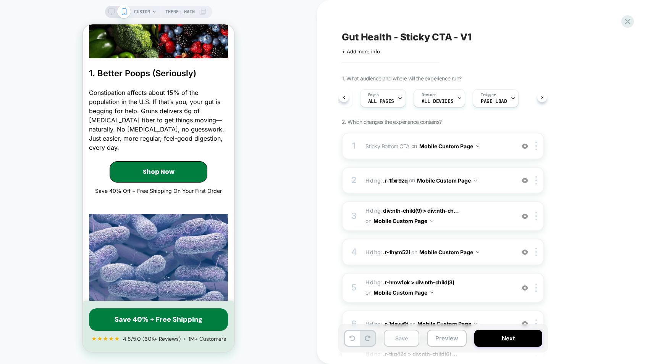
click at [403, 334] on button "Save" at bounding box center [401, 338] width 35 height 17
click at [449, 346] on button "Preview" at bounding box center [447, 338] width 40 height 17
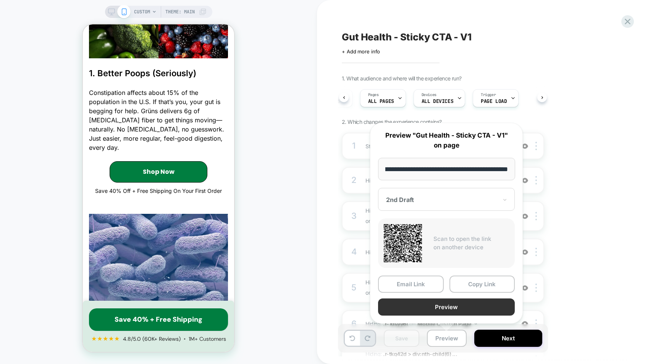
scroll to position [0, 0]
click at [437, 313] on button "Preview" at bounding box center [446, 307] width 137 height 17
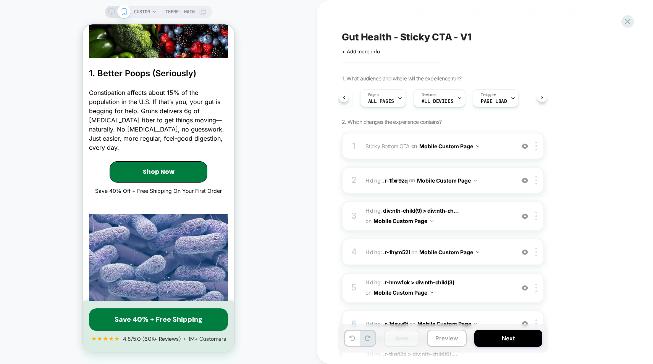
scroll to position [0, 98]
click at [446, 337] on button "Preview" at bounding box center [447, 338] width 40 height 17
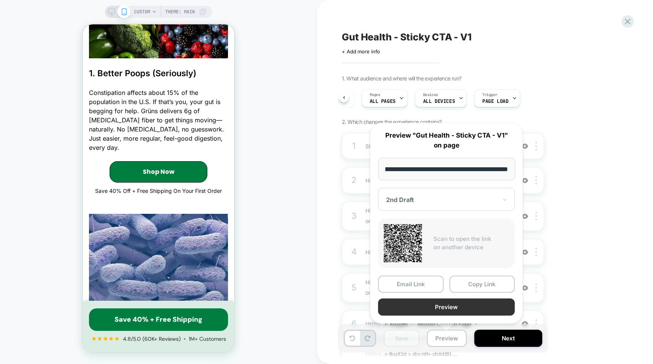
scroll to position [0, 0]
click at [438, 310] on button "Preview" at bounding box center [446, 307] width 137 height 17
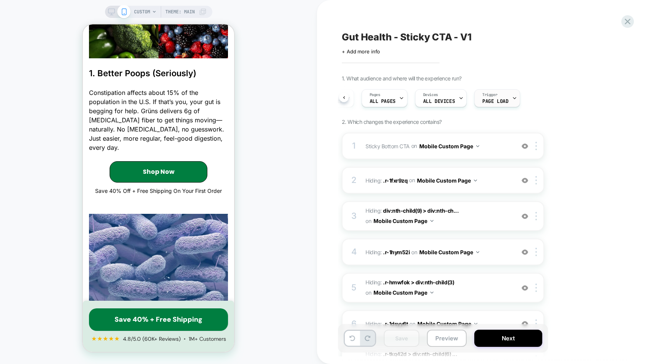
click at [492, 99] on span "Page Load" at bounding box center [495, 101] width 26 height 5
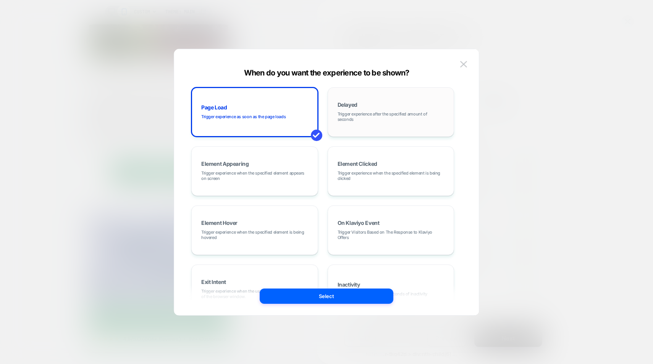
click at [370, 106] on div "Delayed Trigger experience after the specified amount of seconds" at bounding box center [391, 112] width 118 height 41
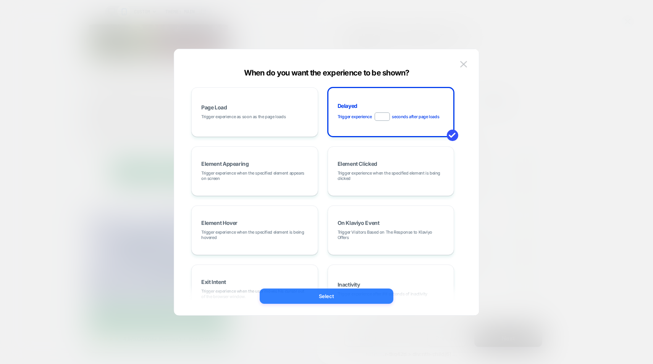
type input "***"
click at [348, 295] on button "Select" at bounding box center [327, 296] width 134 height 15
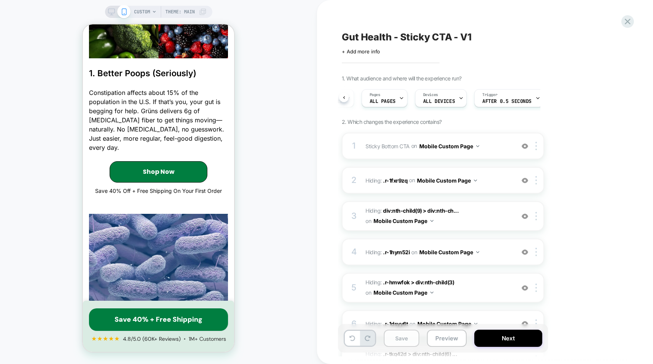
click at [402, 338] on button "Save" at bounding box center [401, 338] width 35 height 17
click at [438, 342] on button "Preview" at bounding box center [447, 338] width 40 height 17
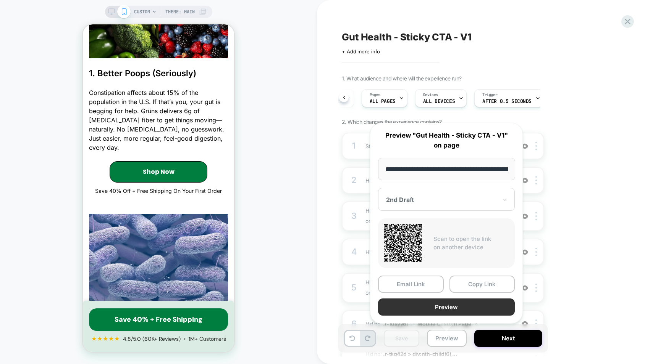
click at [438, 303] on button "Preview" at bounding box center [446, 307] width 137 height 17
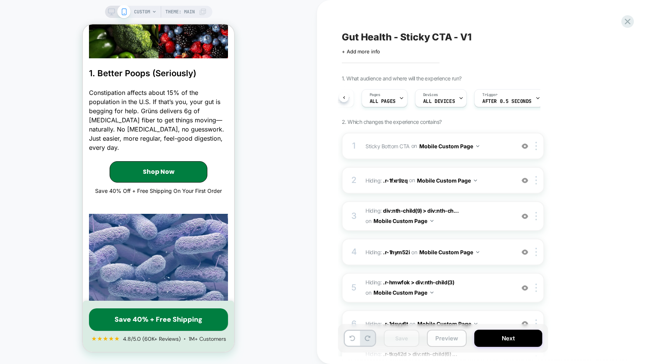
click at [446, 341] on button "Preview" at bounding box center [447, 338] width 40 height 17
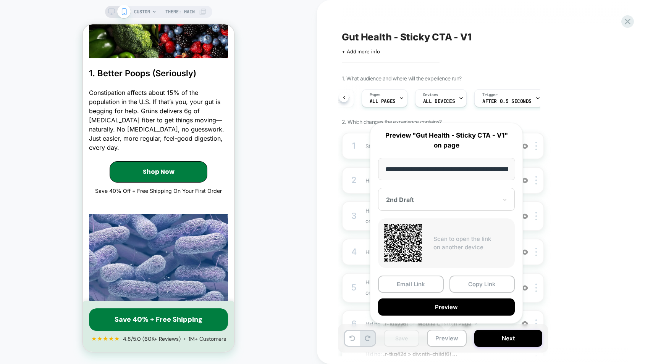
click at [561, 179] on div "1. What audience and where will the experience run? A/B Variation 2nd Draft Aud…" at bounding box center [481, 270] width 279 height 391
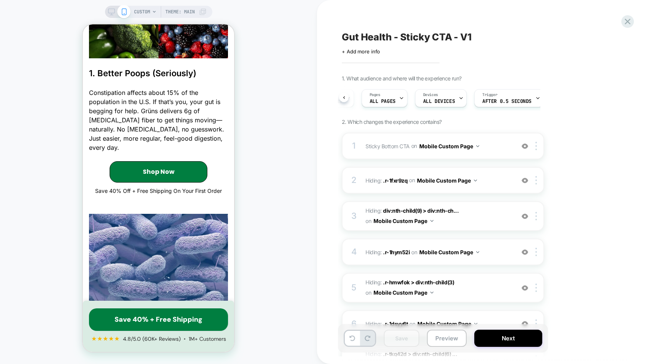
click at [562, 176] on div "1. What audience and where will the experience run? A/B Variation 2nd Draft Aud…" at bounding box center [481, 270] width 279 height 391
click at [450, 341] on button "Preview" at bounding box center [447, 338] width 40 height 17
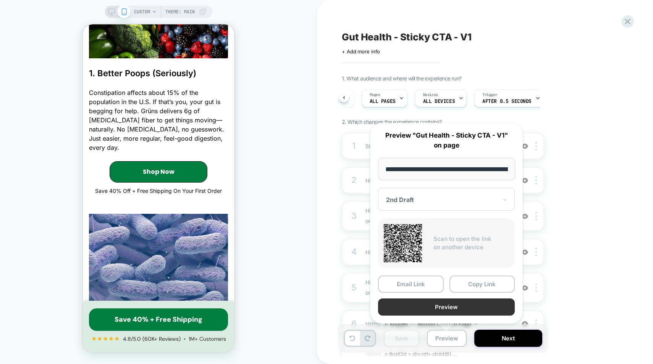
click at [430, 310] on button "Preview" at bounding box center [446, 307] width 137 height 17
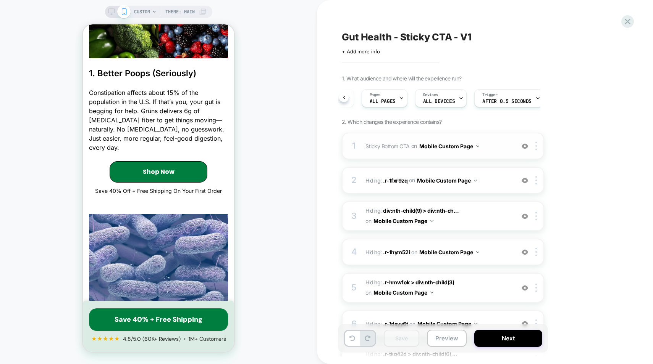
click at [501, 147] on span "Sticky Bottom CTA Adding AI Generated Block AFTER .r-tkq42d > div:nth-child(3) …" at bounding box center [437, 146] width 145 height 11
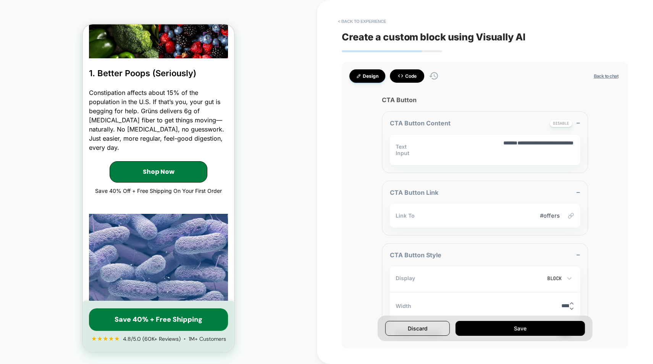
click at [411, 79] on button "Code" at bounding box center [407, 75] width 34 height 13
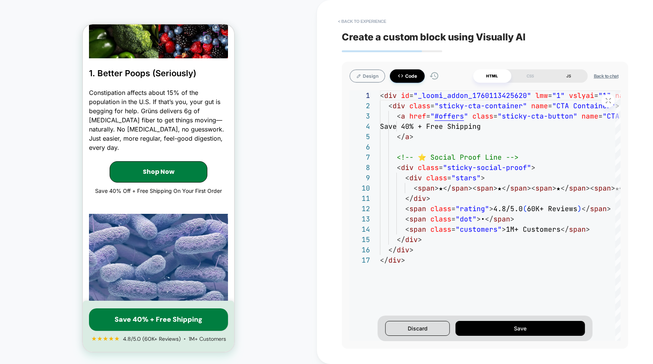
click at [570, 74] on div "JS" at bounding box center [568, 75] width 38 height 13
type textarea "*"
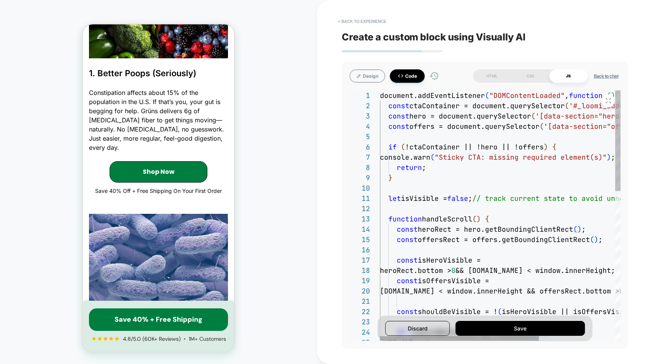
type textarea "**********"
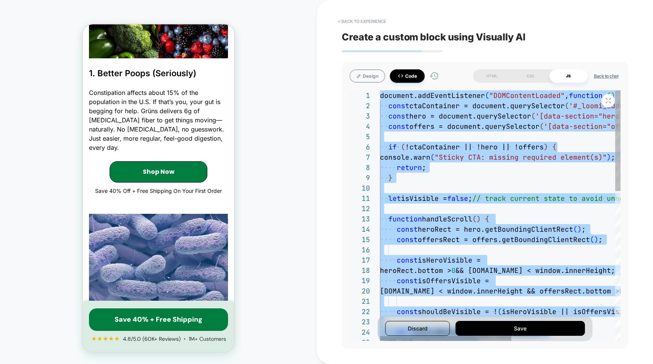
scroll to position [0, 0]
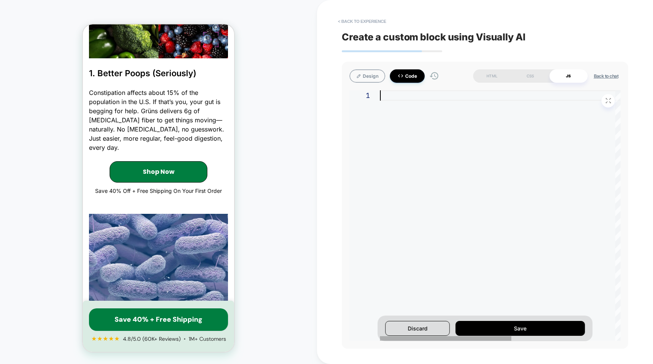
type textarea "***"
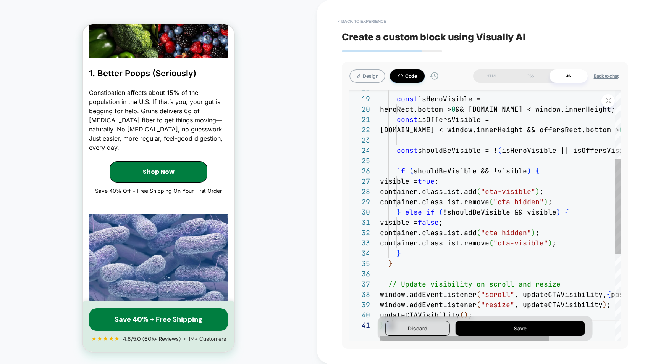
scroll to position [0, 12]
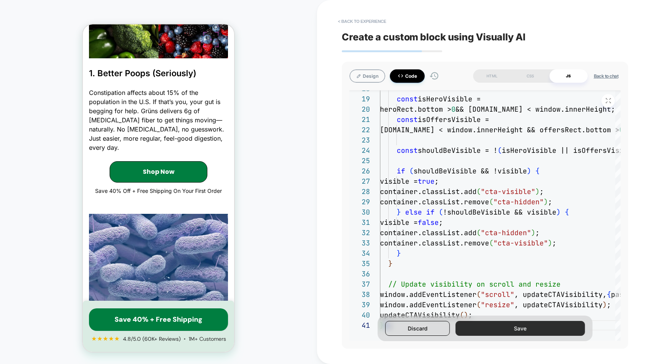
click at [505, 328] on button "Save" at bounding box center [519, 328] width 129 height 15
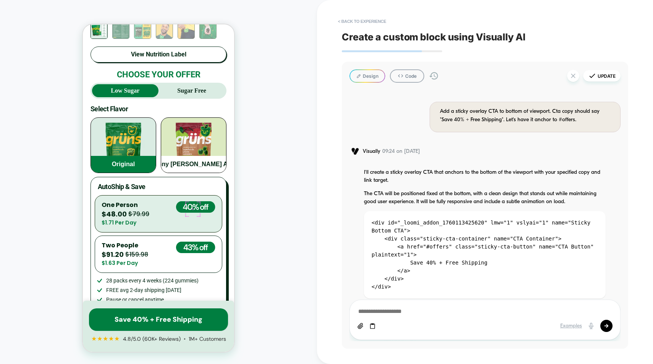
scroll to position [2224, 0]
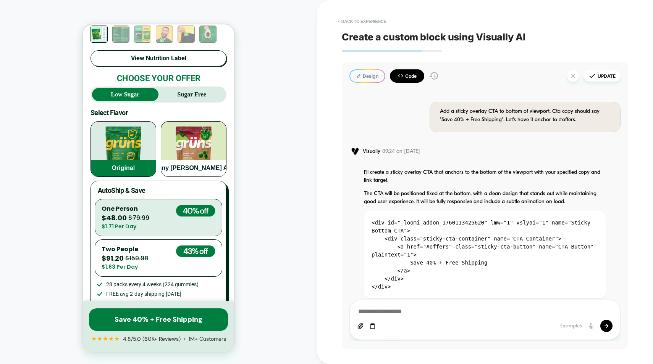
click at [413, 77] on button "Code" at bounding box center [407, 75] width 34 height 13
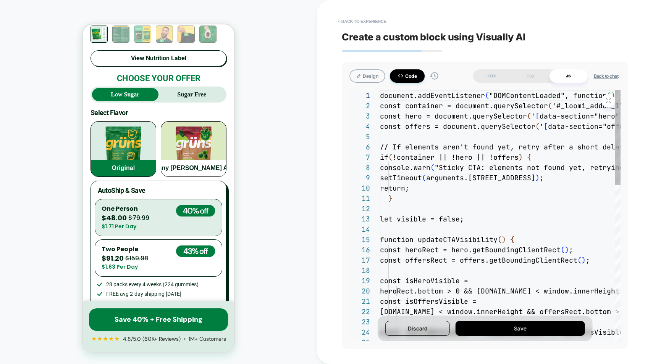
scroll to position [82, 0]
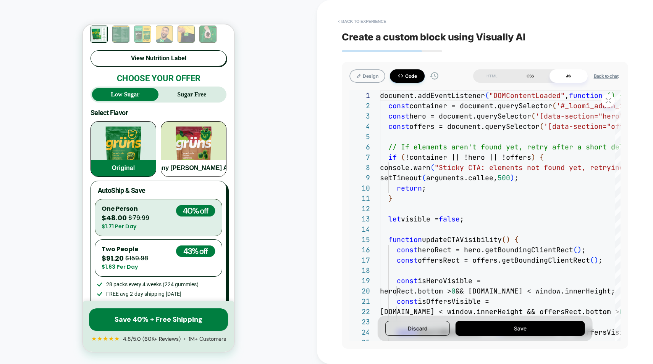
click at [520, 82] on div "CSS" at bounding box center [530, 75] width 38 height 13
type textarea "*"
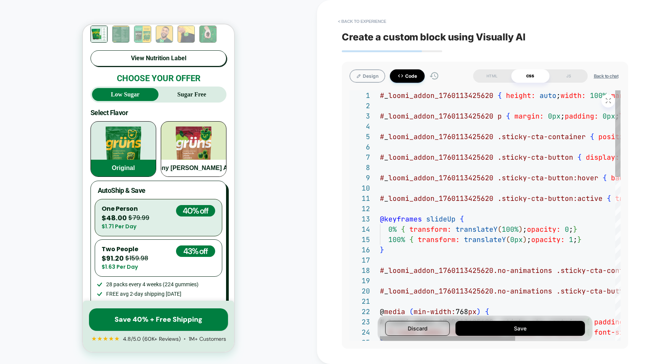
scroll to position [41, 0]
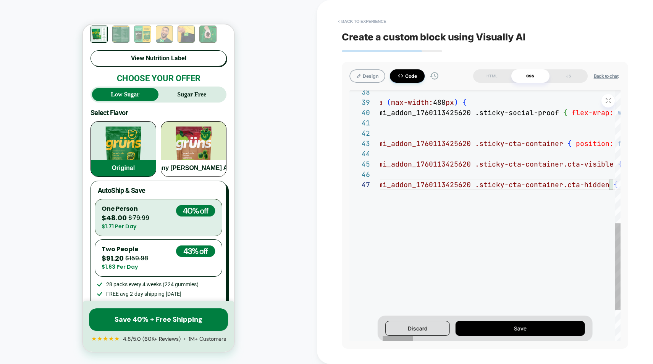
scroll to position [41, 524]
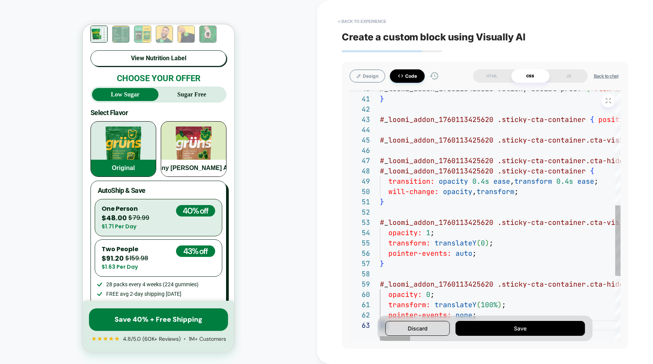
scroll to position [21, 4]
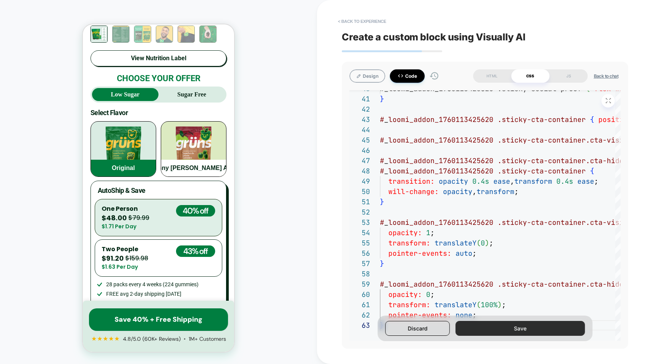
type textarea "**********"
click at [504, 323] on button "Save" at bounding box center [519, 328] width 129 height 15
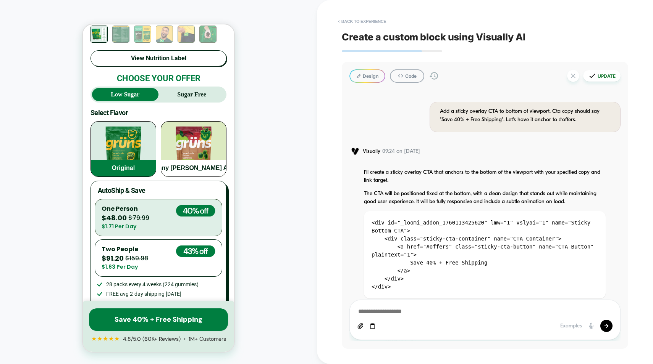
click at [602, 79] on button "Update" at bounding box center [601, 75] width 37 height 11
type textarea "*"
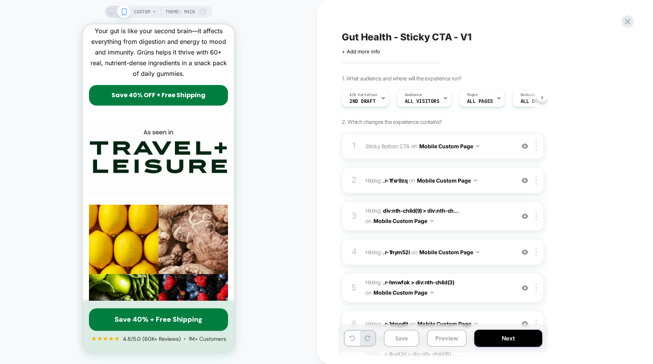
scroll to position [0, 0]
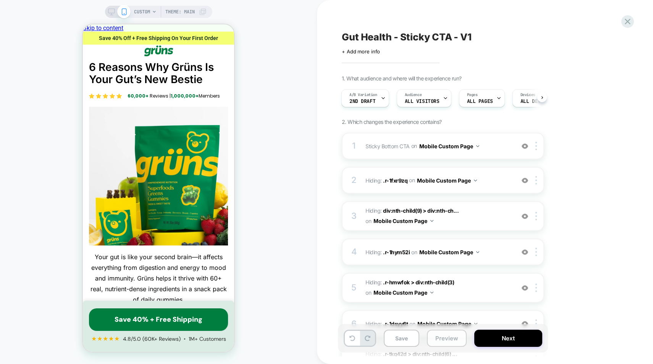
click at [447, 344] on button "Preview" at bounding box center [447, 338] width 40 height 17
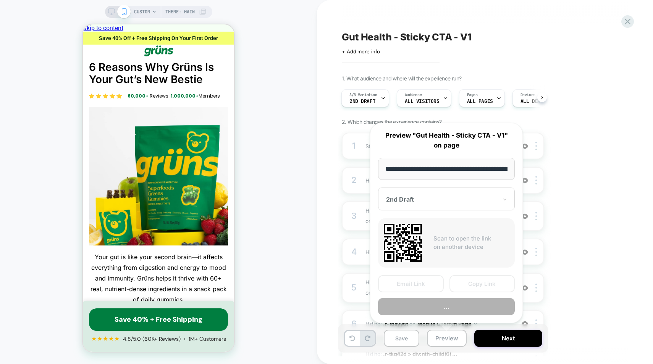
scroll to position [0, 73]
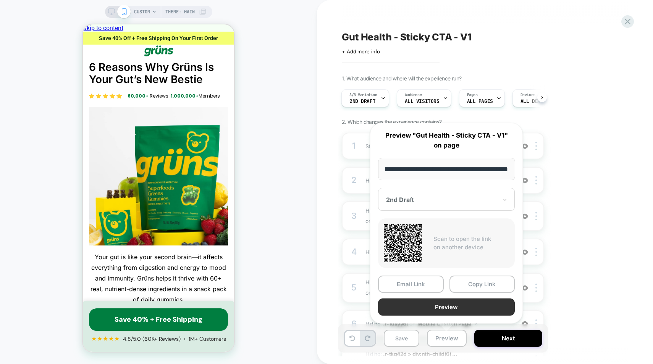
click at [419, 308] on button "Preview" at bounding box center [446, 307] width 137 height 17
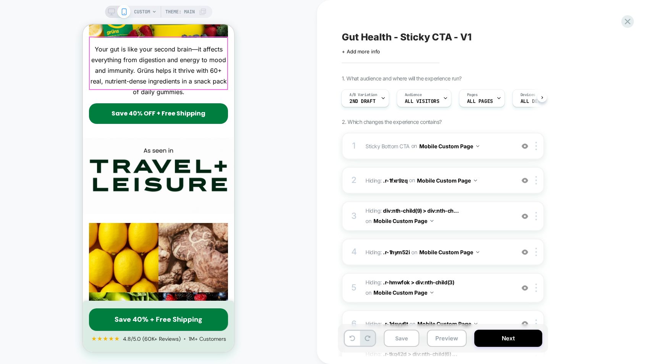
scroll to position [0, 0]
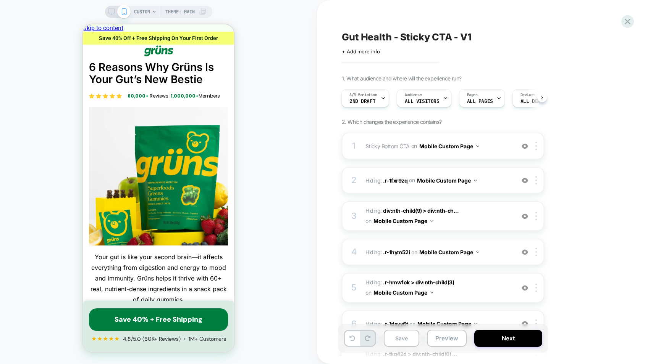
click at [109, 12] on icon at bounding box center [111, 11] width 7 height 7
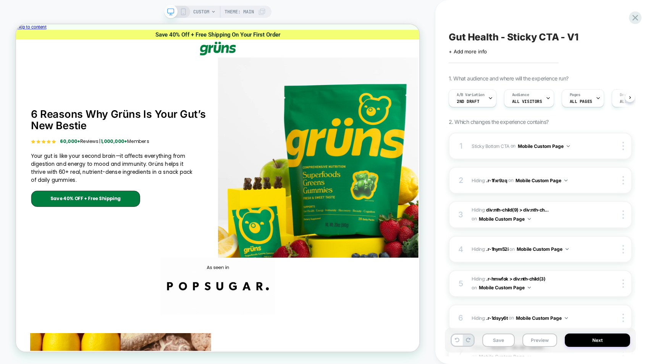
scroll to position [0, 0]
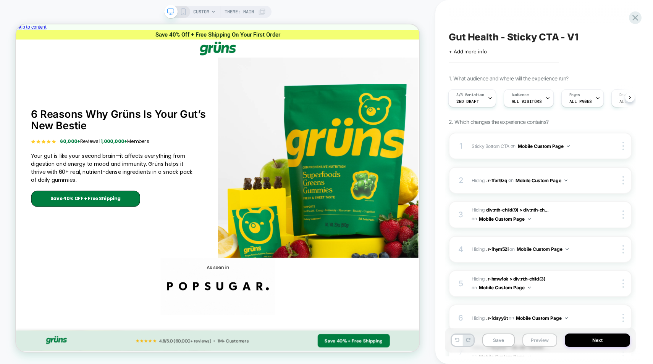
click at [543, 338] on button "Preview" at bounding box center [539, 340] width 35 height 13
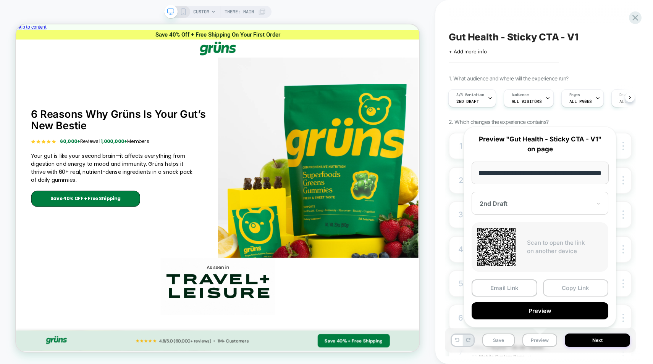
scroll to position [0, 0]
click at [569, 291] on button "Copy Link" at bounding box center [576, 288] width 66 height 17
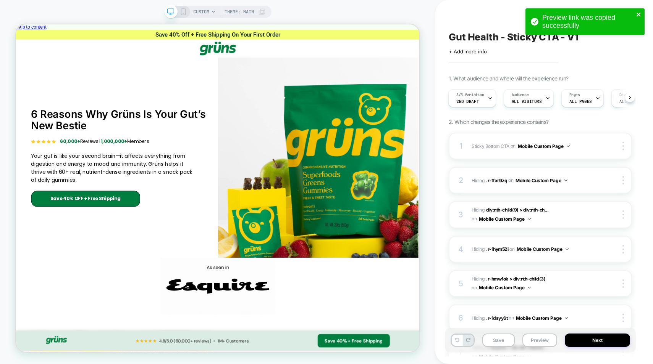
click at [638, 13] on icon "close" at bounding box center [638, 15] width 4 height 4
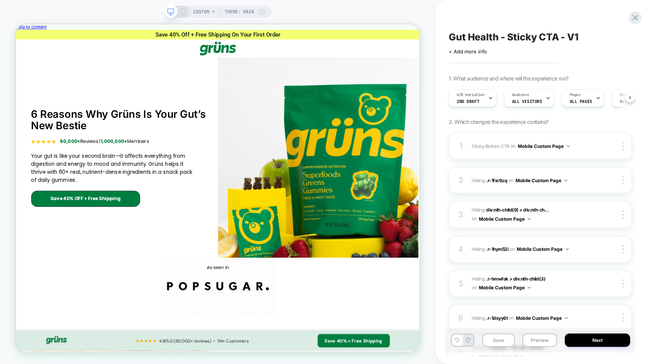
scroll to position [0, 0]
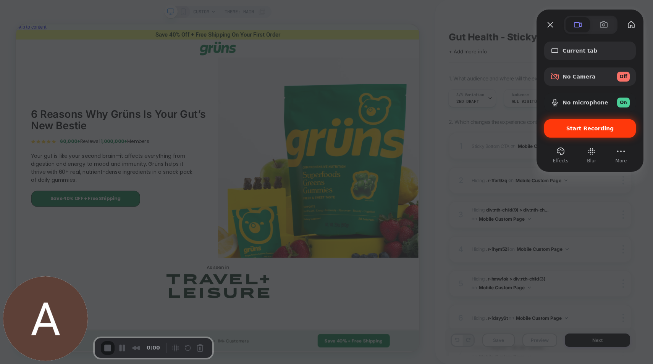
click at [586, 129] on span "Start Recording" at bounding box center [590, 129] width 48 height 6
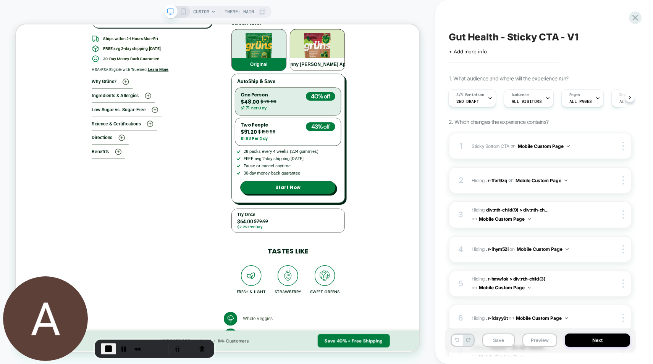
scroll to position [2277, 0]
click at [538, 337] on button "Preview" at bounding box center [539, 340] width 35 height 13
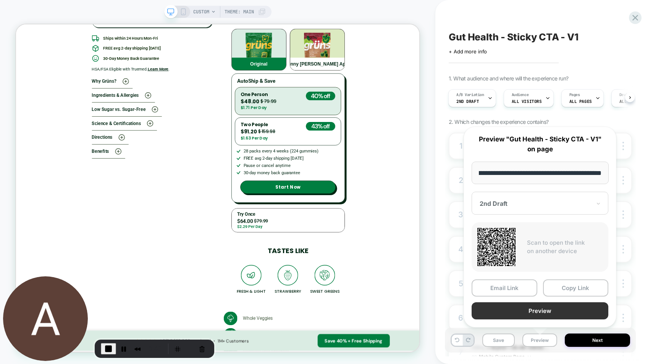
scroll to position [0, 0]
click at [529, 305] on button "Preview" at bounding box center [539, 311] width 137 height 17
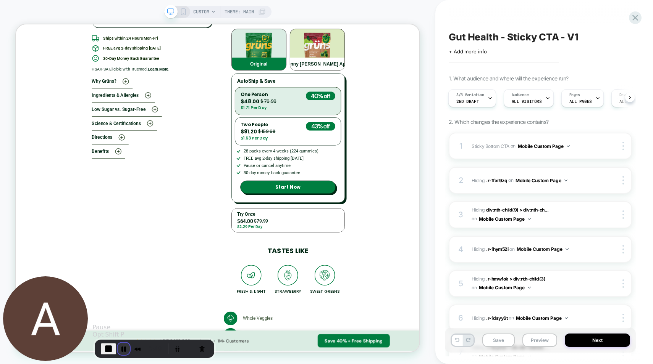
click at [123, 348] on button "Pause Recording" at bounding box center [124, 349] width 12 height 12
click at [198, 353] on button "Cancel Recording" at bounding box center [201, 349] width 12 height 12
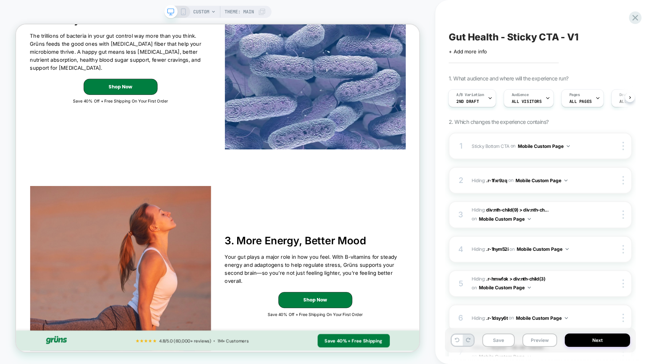
scroll to position [766, 0]
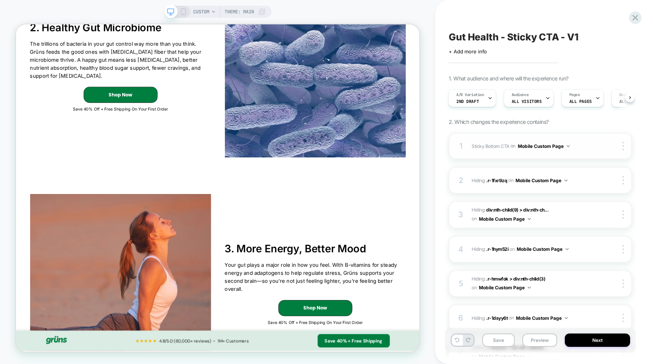
click at [588, 146] on span "Sticky Bottom CTA Adding AI Generated Block AFTER .r-tkq42d > div:nth-child(3) …" at bounding box center [533, 147] width 124 height 10
click at [600, 147] on div "1 Sticky Bottom CTA Adding AI Generated Block AFTER .r-tkq42d > div:nth-child(3…" at bounding box center [539, 146] width 183 height 27
click at [592, 147] on span "Sticky Bottom CTA Adding AI Generated Block AFTER .r-tkq42d > div:nth-child(3) …" at bounding box center [533, 147] width 124 height 10
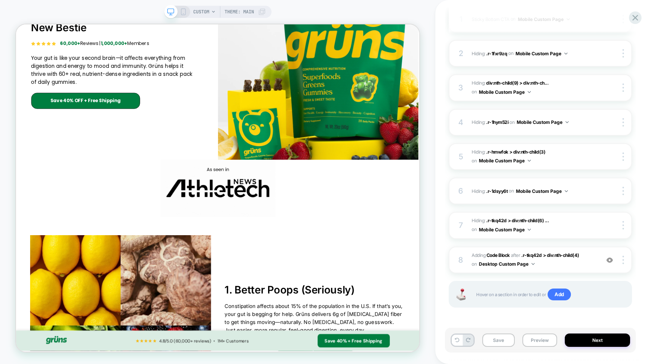
scroll to position [0, 0]
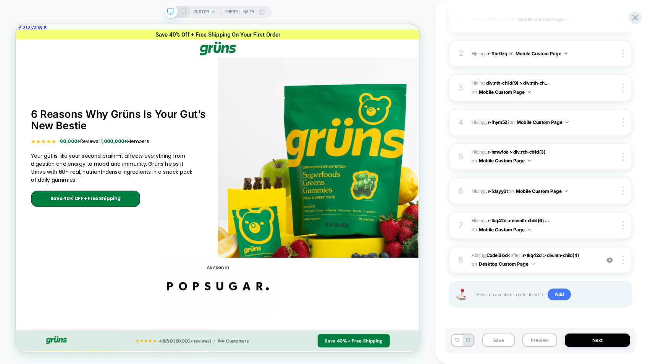
click at [184, 12] on icon at bounding box center [183, 11] width 7 height 7
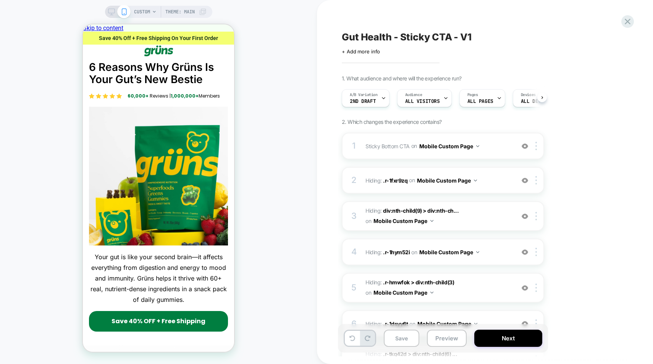
scroll to position [0, 0]
click at [492, 147] on span "Sticky Bottom CTA Adding AI Generated Block AFTER .r-tkq42d > div:nth-child(3) …" at bounding box center [437, 146] width 145 height 11
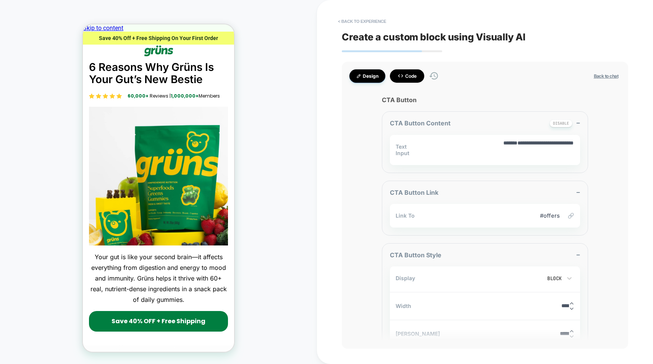
click at [411, 77] on button "Code" at bounding box center [407, 75] width 34 height 13
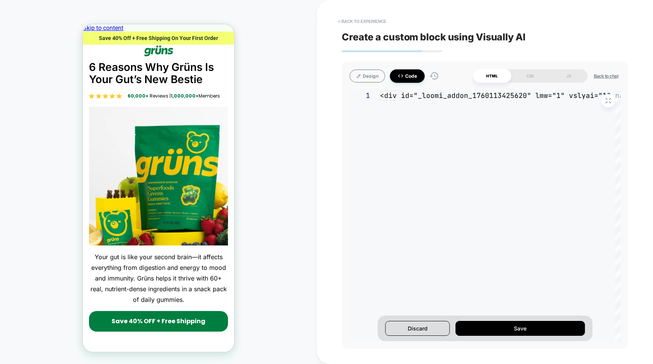
scroll to position [103, 0]
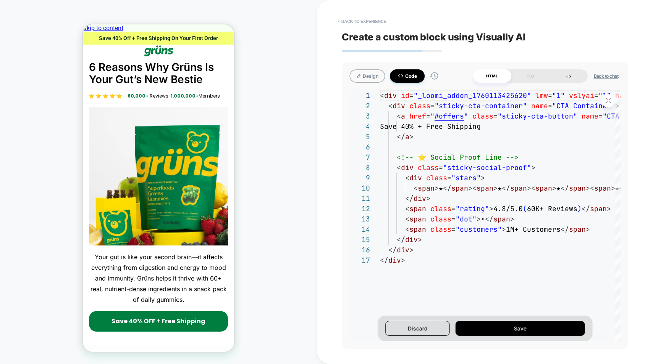
click at [563, 73] on div "JS" at bounding box center [568, 75] width 38 height 13
type textarea "*"
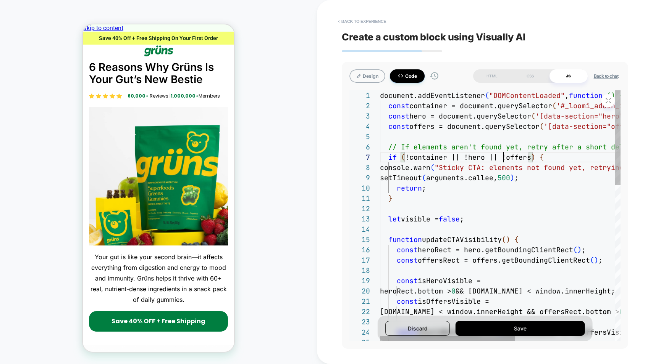
type textarea "**********"
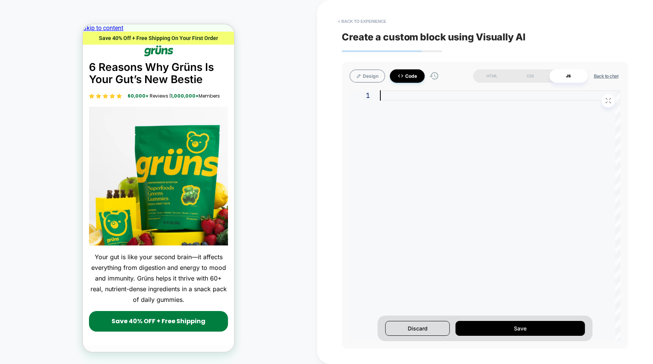
type textarea "**********"
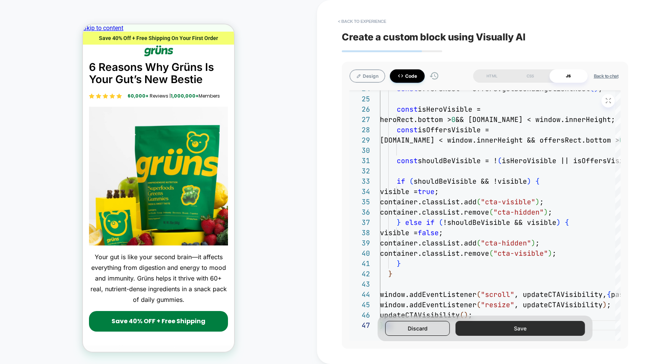
click at [506, 332] on button "Save" at bounding box center [519, 328] width 129 height 15
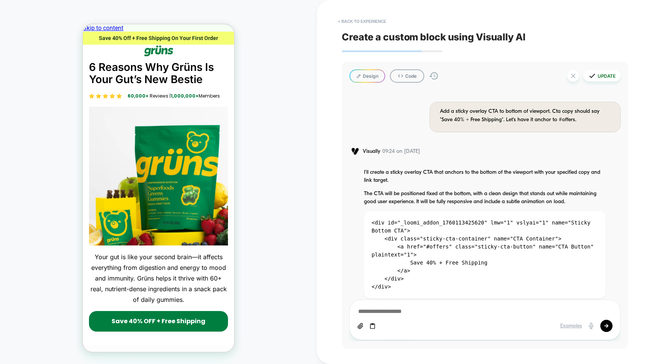
click at [616, 77] on button "Update" at bounding box center [601, 75] width 37 height 11
type textarea "*"
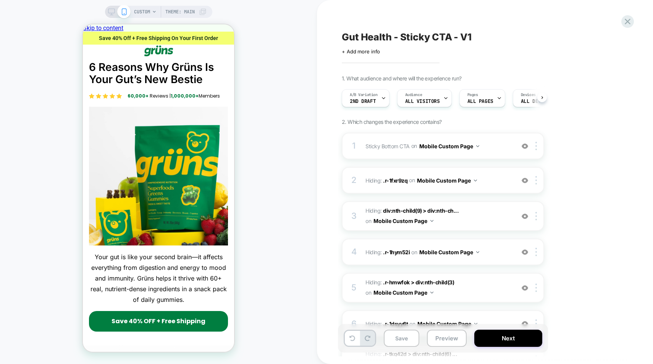
scroll to position [0, 0]
click at [271, 183] on div "CUSTOM Theme: MAIN" at bounding box center [158, 182] width 317 height 349
click at [271, 184] on div "CUSTOM Theme: MAIN" at bounding box center [158, 182] width 317 height 349
click at [407, 345] on button "Save" at bounding box center [401, 338] width 35 height 17
click at [628, 22] on icon at bounding box center [627, 22] width 6 height 6
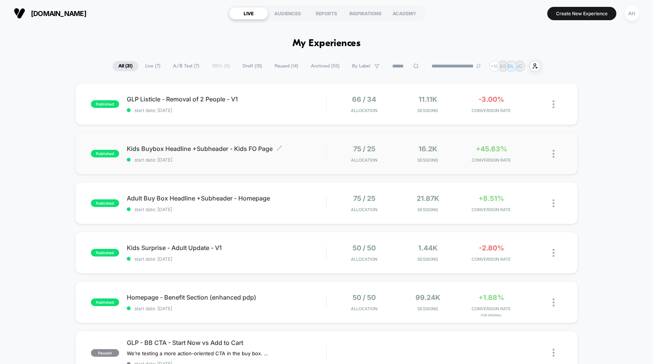
click at [311, 150] on span "Kids Buybox Headline +Subheader - Kids FO Page Click to edit experience details" at bounding box center [227, 149] width 200 height 8
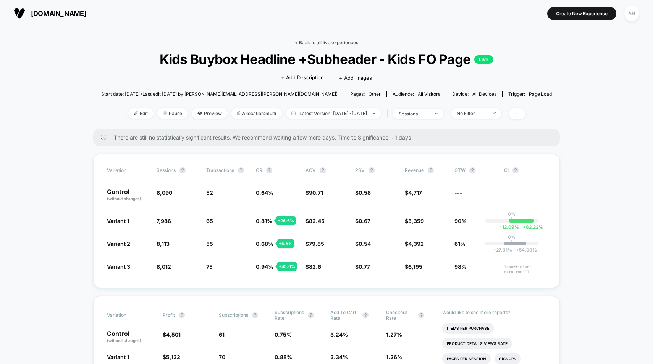
click at [326, 45] on link "< Back to all live experiences" at bounding box center [326, 43] width 63 height 6
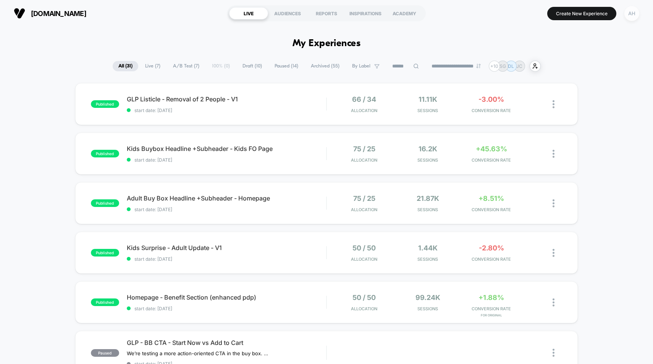
click at [634, 16] on div "AH" at bounding box center [631, 13] width 15 height 15
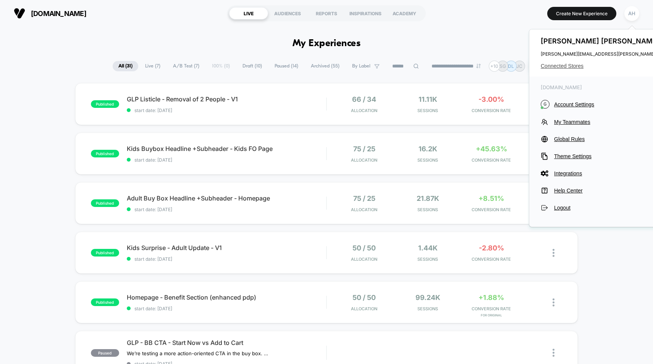
click at [556, 67] on span "Connected Stores" at bounding box center [616, 66] width 152 height 6
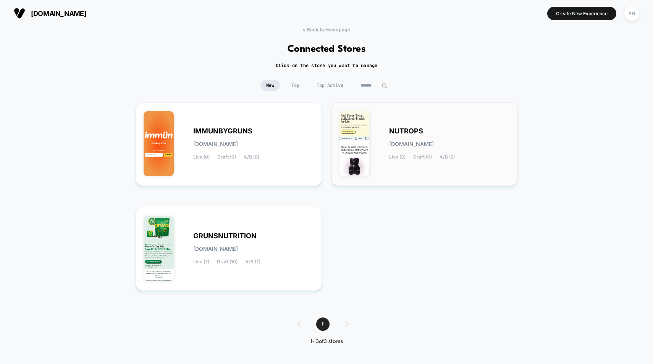
click at [422, 150] on div "NUTROPS [DOMAIN_NAME] Live (3) Draft (0) A/B (2)" at bounding box center [449, 144] width 121 height 31
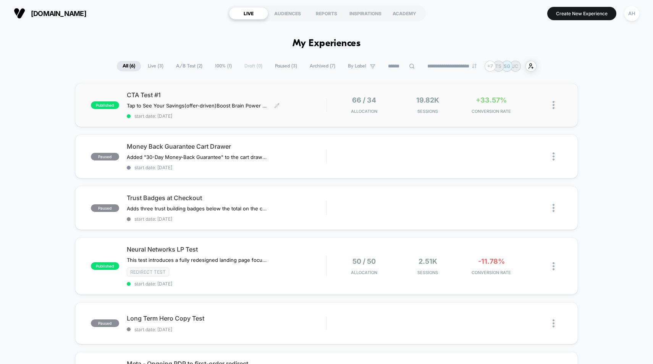
click at [309, 108] on div "CTA Test #1 Tap to See Your Savings (offer-driven) Boost Brain Power Without th…" at bounding box center [227, 105] width 200 height 28
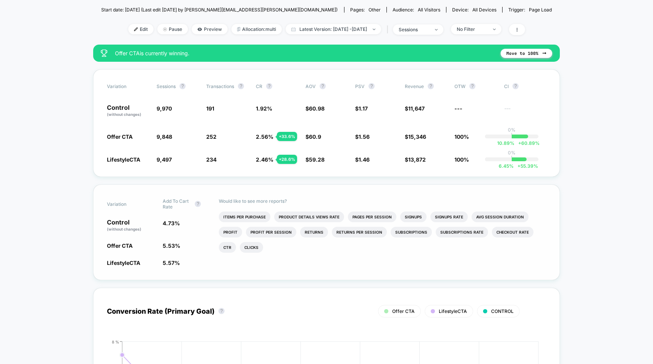
scroll to position [52, 0]
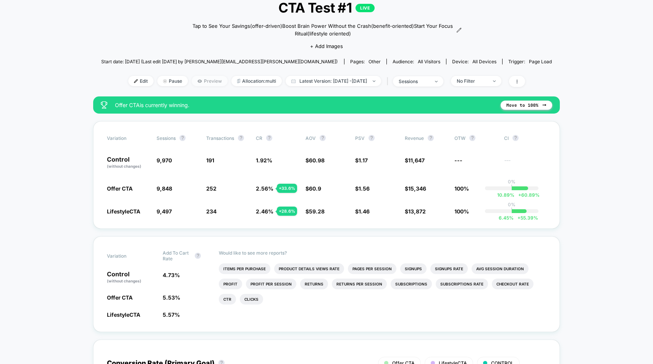
click at [192, 83] on span "Preview" at bounding box center [210, 81] width 36 height 10
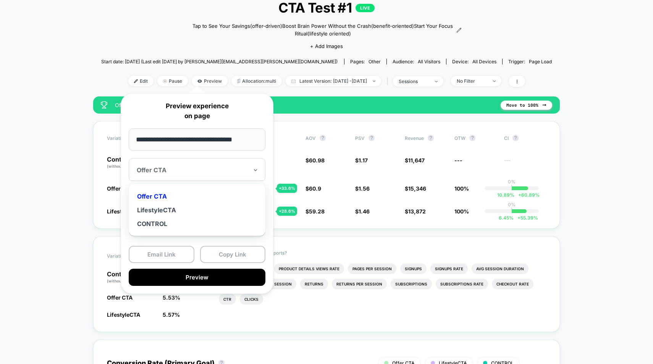
click at [189, 174] on div "Offer CTA" at bounding box center [192, 170] width 113 height 9
click at [168, 214] on div "LifestyleCTA" at bounding box center [196, 210] width 129 height 14
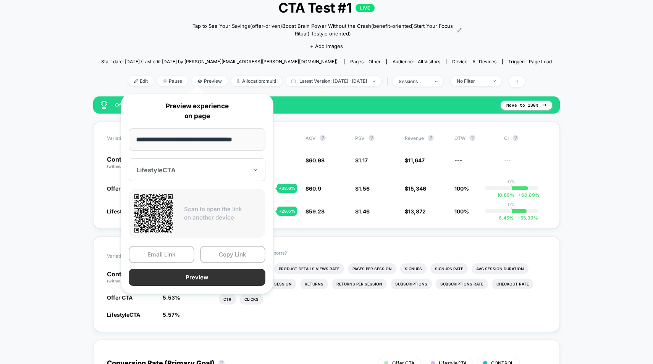
click at [171, 280] on button "Preview" at bounding box center [197, 277] width 137 height 17
